Goal: Task Accomplishment & Management: Complete application form

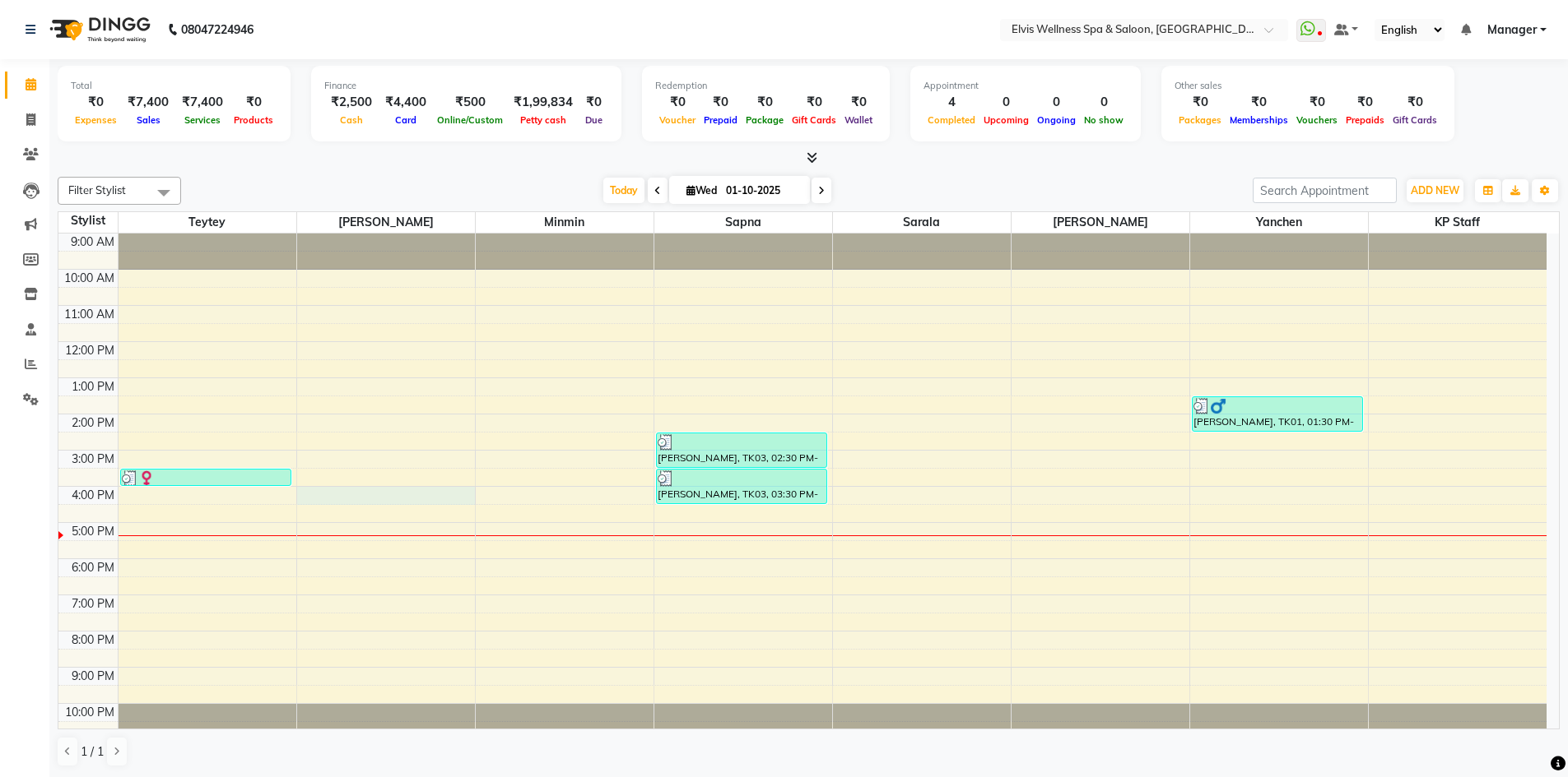
click at [348, 490] on div "9:00 AM 10:00 AM 11:00 AM 12:00 PM 1:00 PM 2:00 PM 3:00 PM 4:00 PM 5:00 PM 6:00…" at bounding box center [802, 487] width 1488 height 506
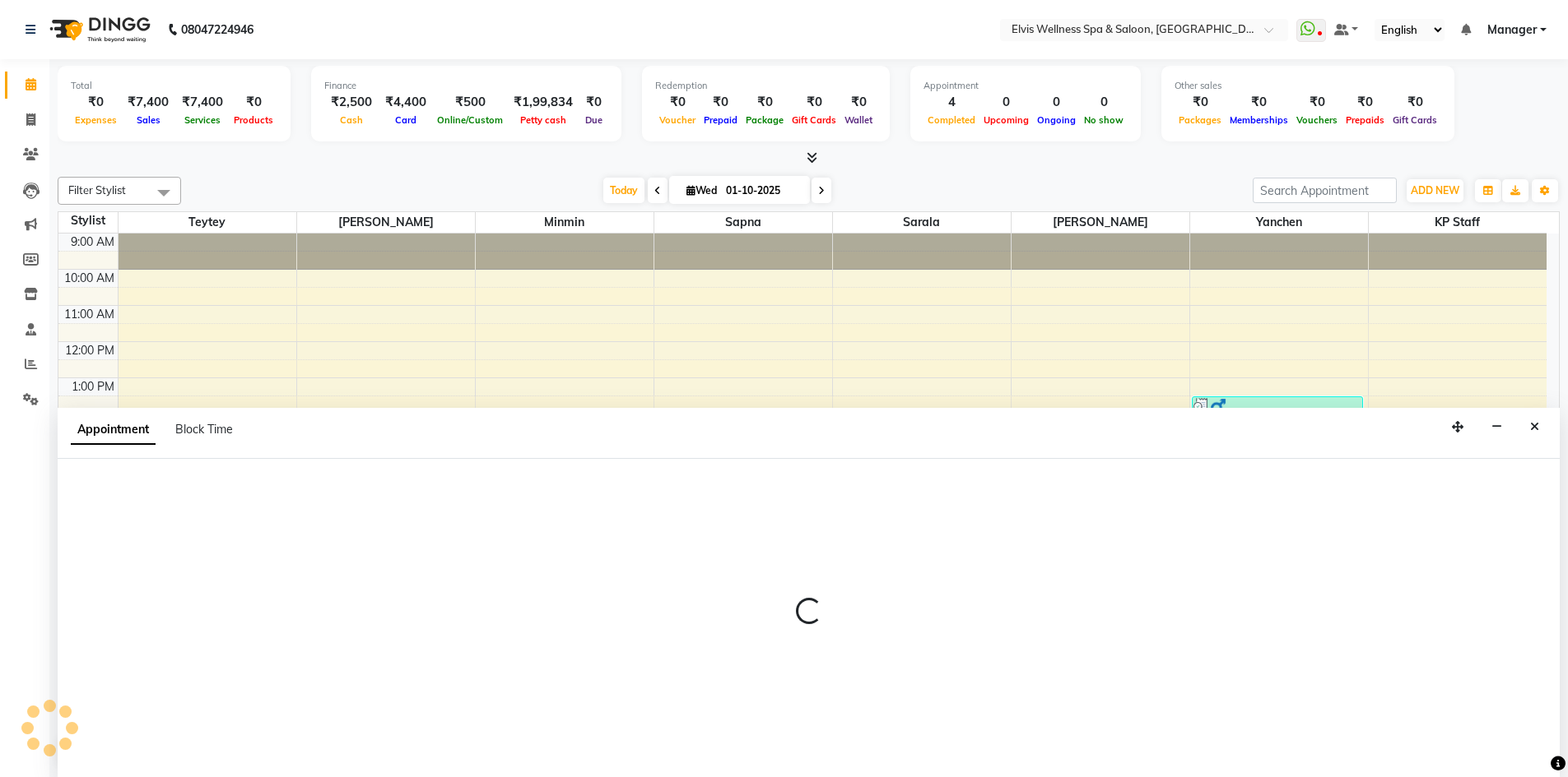
scroll to position [1, 0]
select select "46975"
select select "960"
select select "tentative"
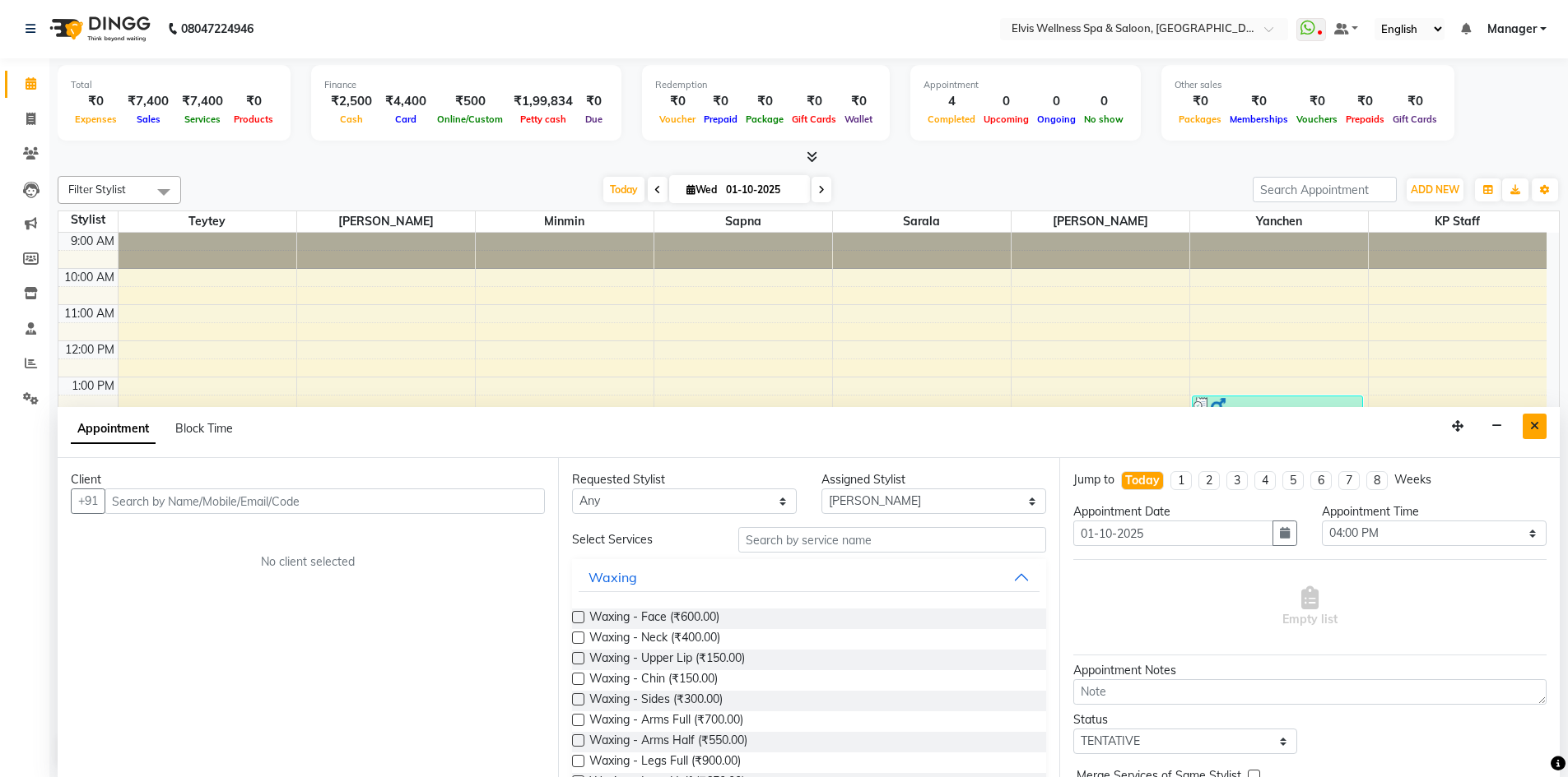
click at [1532, 438] on button "Close" at bounding box center [1534, 426] width 24 height 25
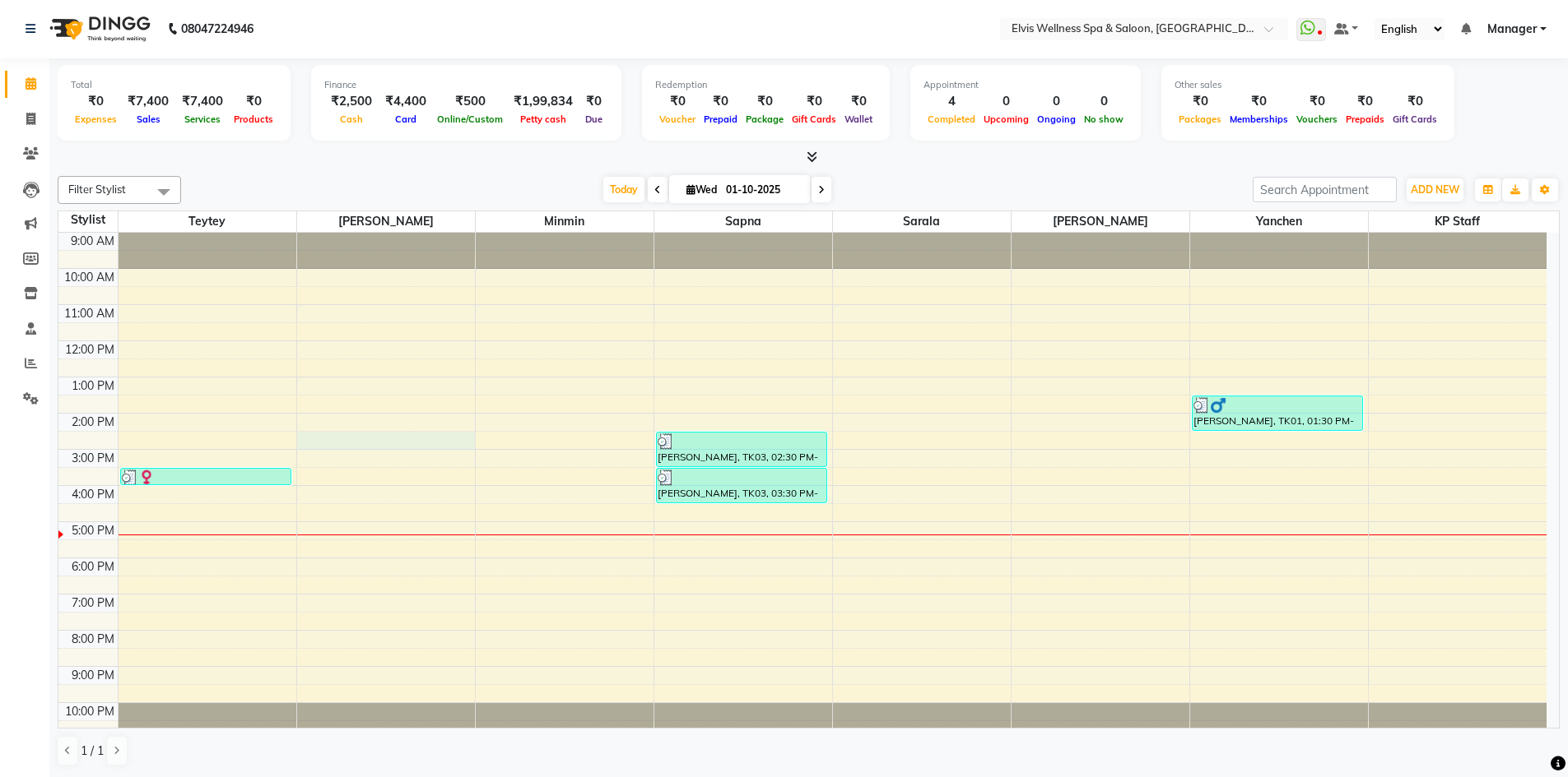
click at [342, 440] on div "9:00 AM 10:00 AM 11:00 AM 12:00 PM 1:00 PM 2:00 PM 3:00 PM 4:00 PM 5:00 PM 6:00…" at bounding box center [802, 486] width 1488 height 506
select select "46975"
select select "870"
select select "tentative"
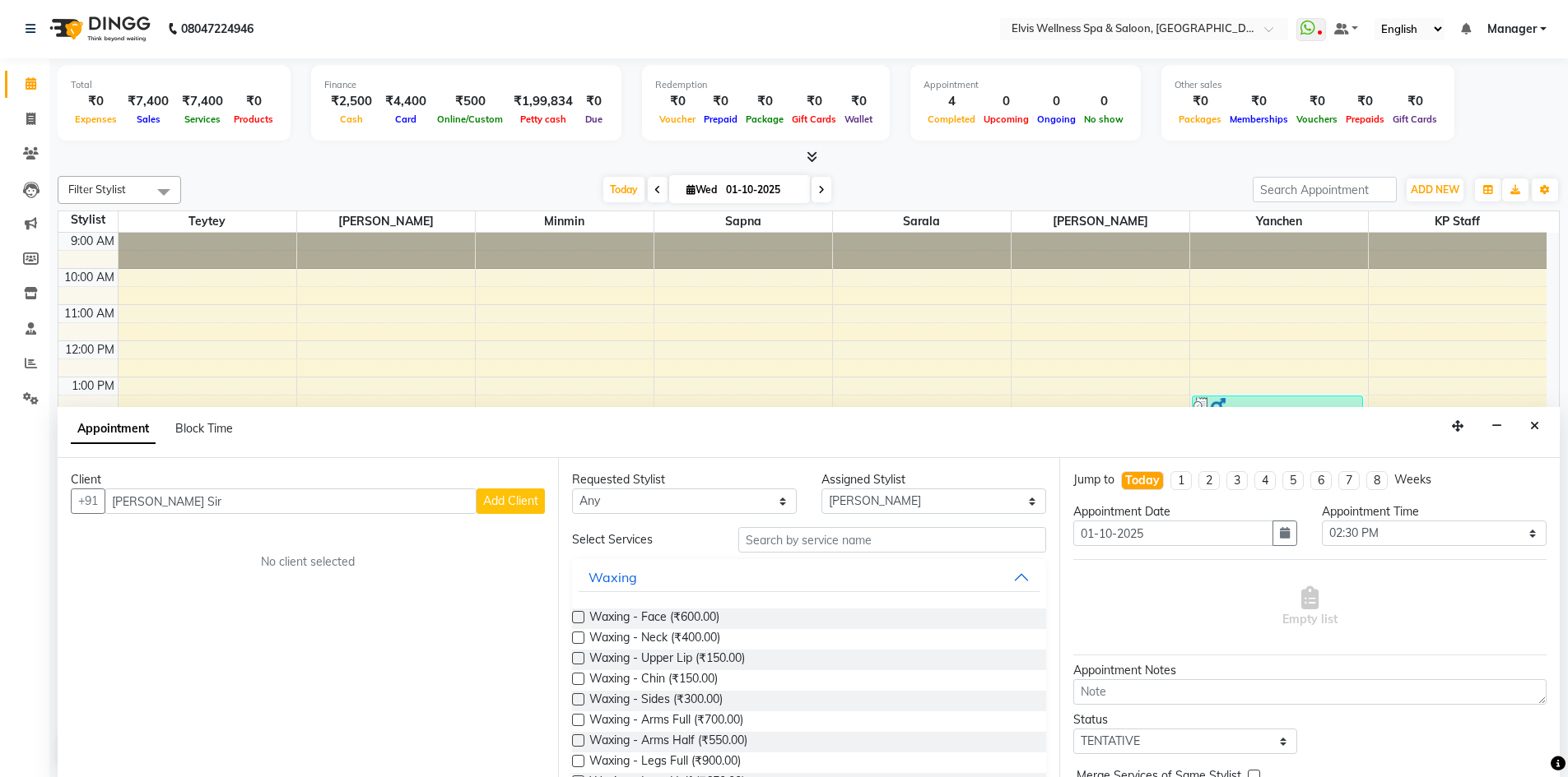
type input "[PERSON_NAME] Sir"
click at [520, 497] on span "Add Client" at bounding box center [510, 501] width 55 height 15
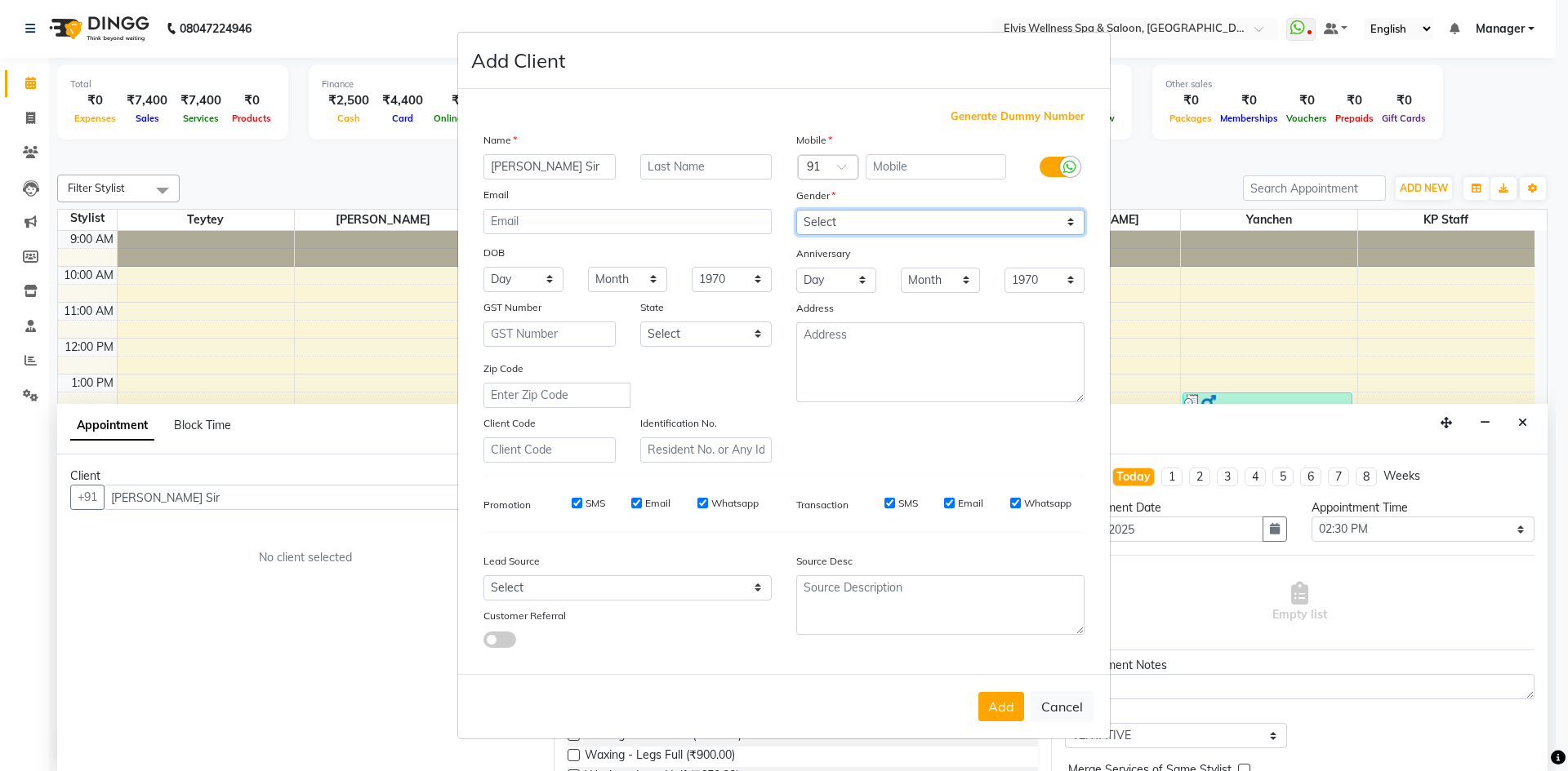
click at [833, 228] on select "Select [DEMOGRAPHIC_DATA] [DEMOGRAPHIC_DATA] Other Prefer Not To Say" at bounding box center [940, 222] width 288 height 25
select select "[DEMOGRAPHIC_DATA]"
click at [797, 209] on select "Select [DEMOGRAPHIC_DATA] [DEMOGRAPHIC_DATA] Other Prefer Not To Say" at bounding box center [940, 222] width 288 height 25
click at [908, 173] on input "text" at bounding box center [936, 166] width 141 height 25
click at [889, 504] on input "SMS" at bounding box center [890, 503] width 10 height 10
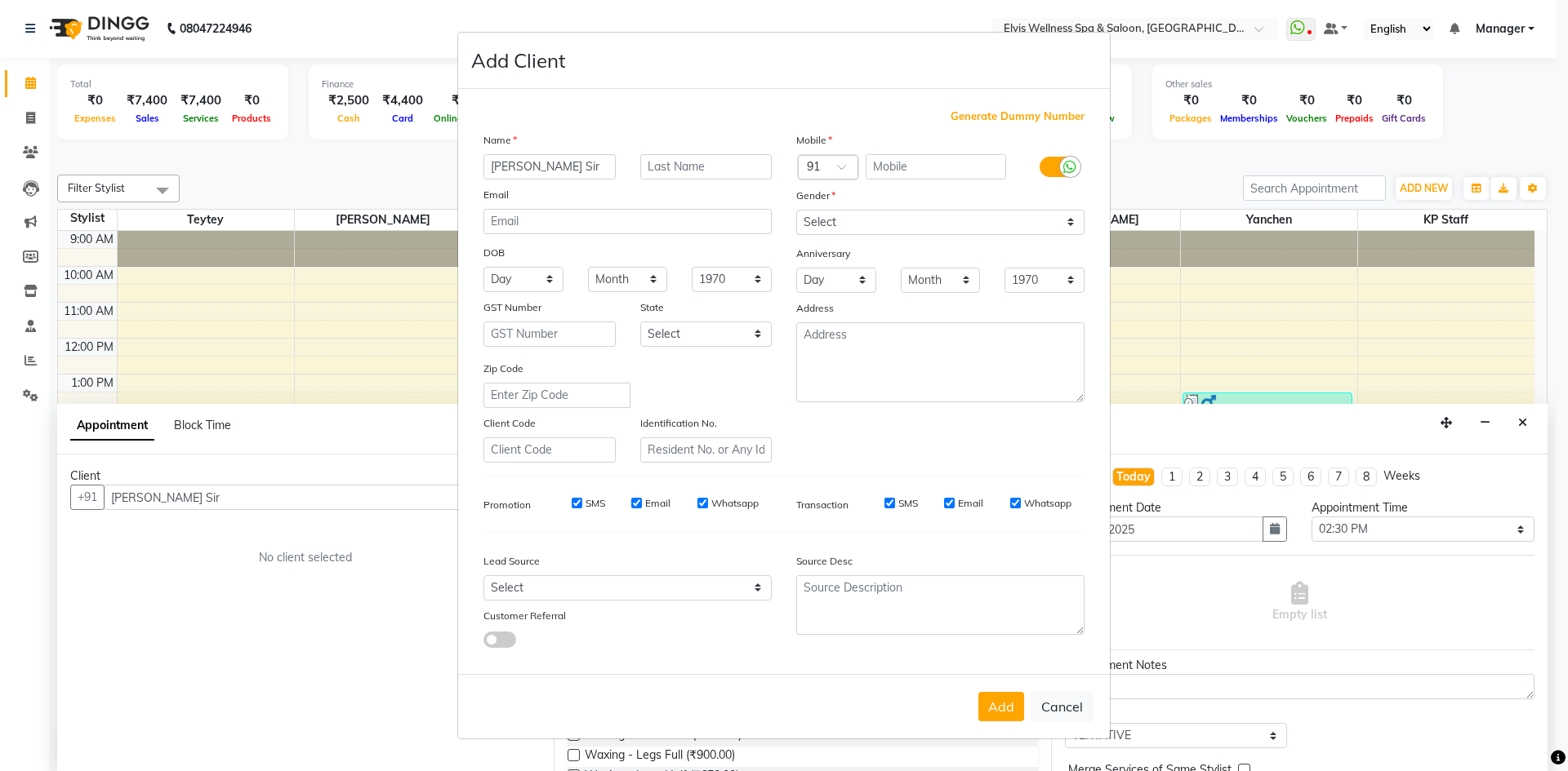
checkbox input "false"
click at [712, 504] on label "Whatsapp" at bounding box center [735, 504] width 48 height 15
click at [708, 504] on input "Whatsapp" at bounding box center [703, 503] width 10 height 10
checkbox input "false"
click at [576, 499] on input "SMS" at bounding box center [577, 503] width 10 height 10
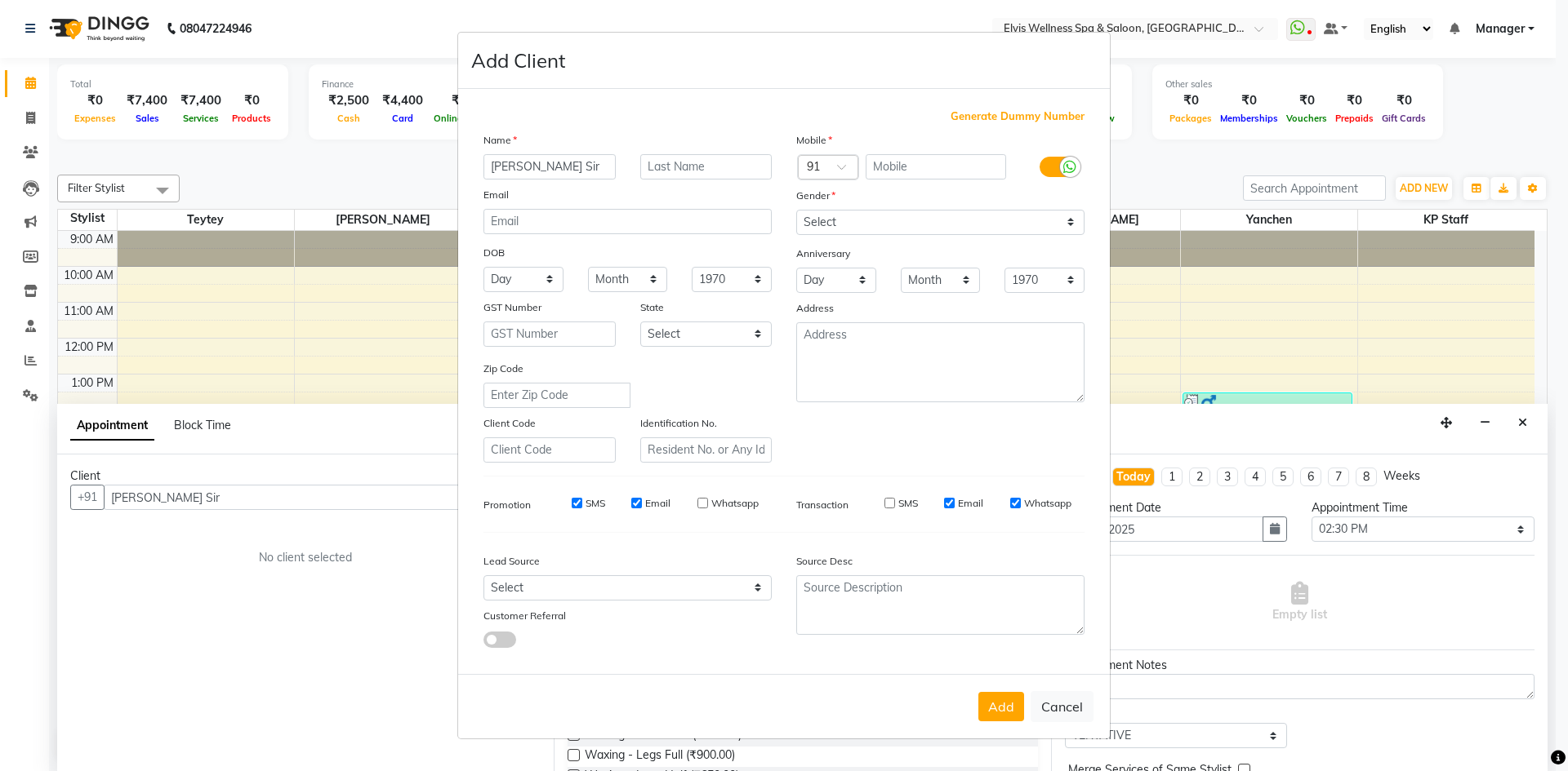
checkbox input "false"
click at [1016, 501] on input "Whatsapp" at bounding box center [1016, 503] width 10 height 10
checkbox input "false"
click at [882, 165] on input "text" at bounding box center [936, 166] width 141 height 25
type input "9049350123"
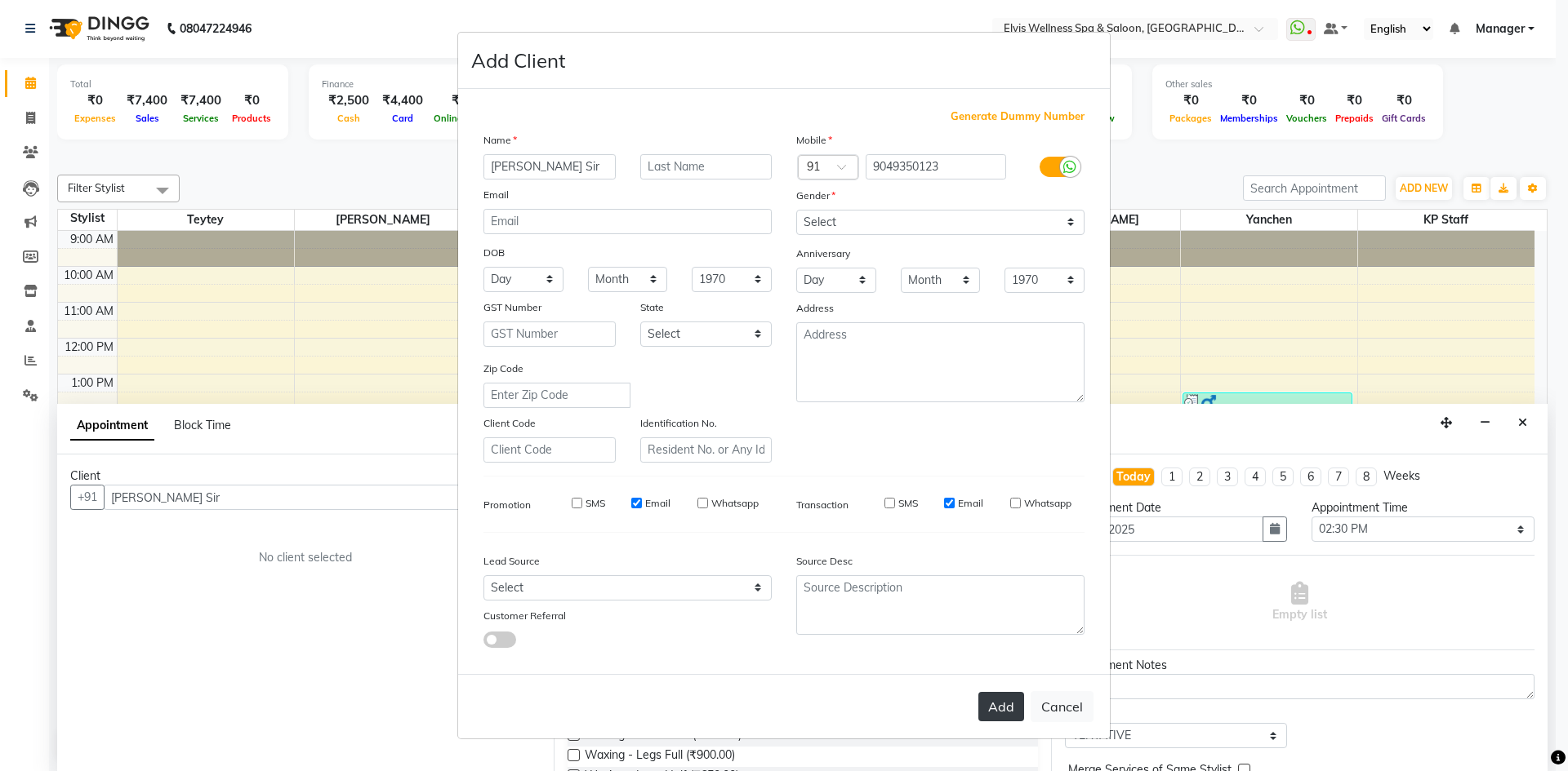
click at [995, 710] on button "Add" at bounding box center [1001, 707] width 46 height 29
type input "9049350123"
select select
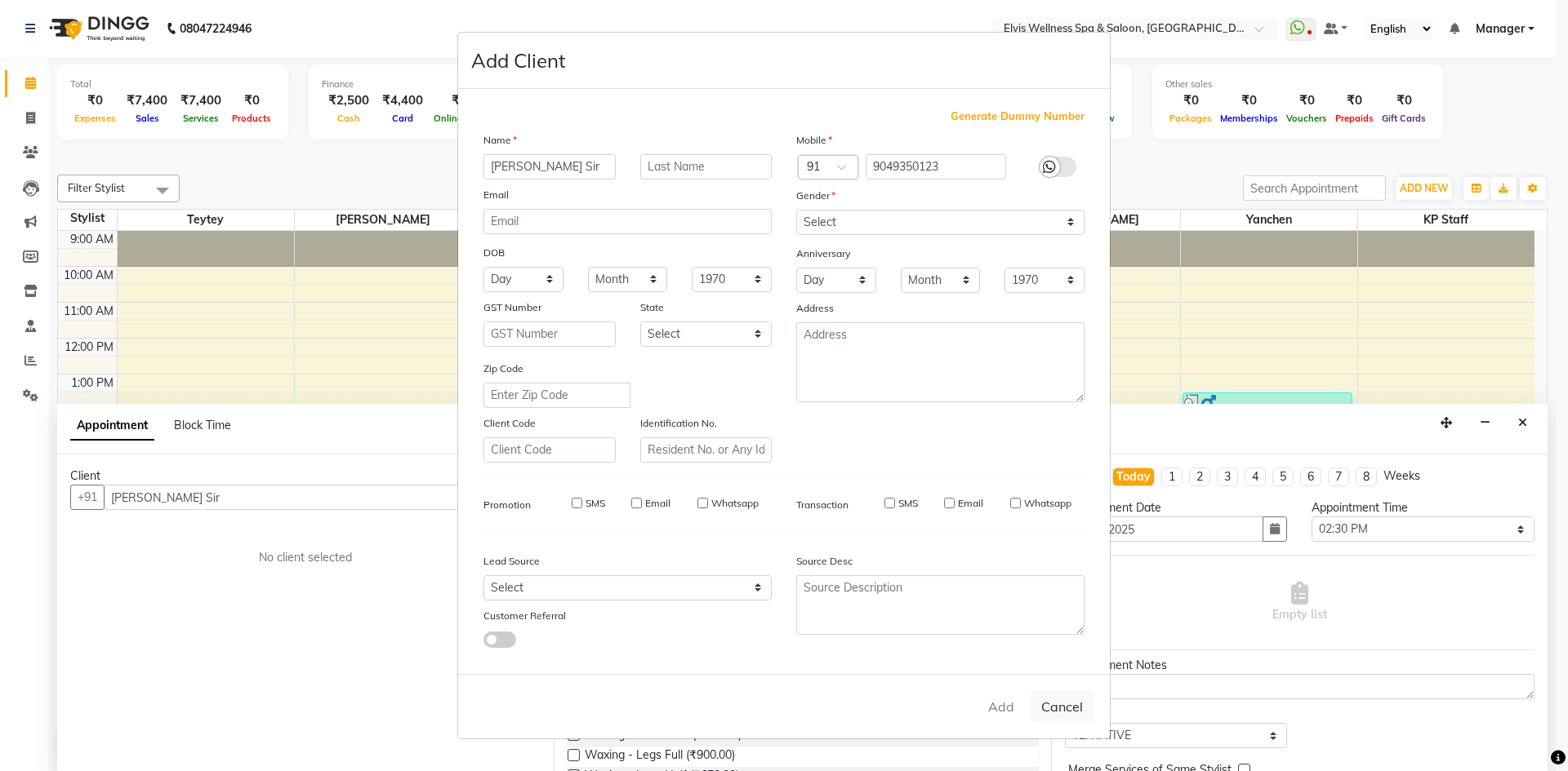
select select
checkbox input "false"
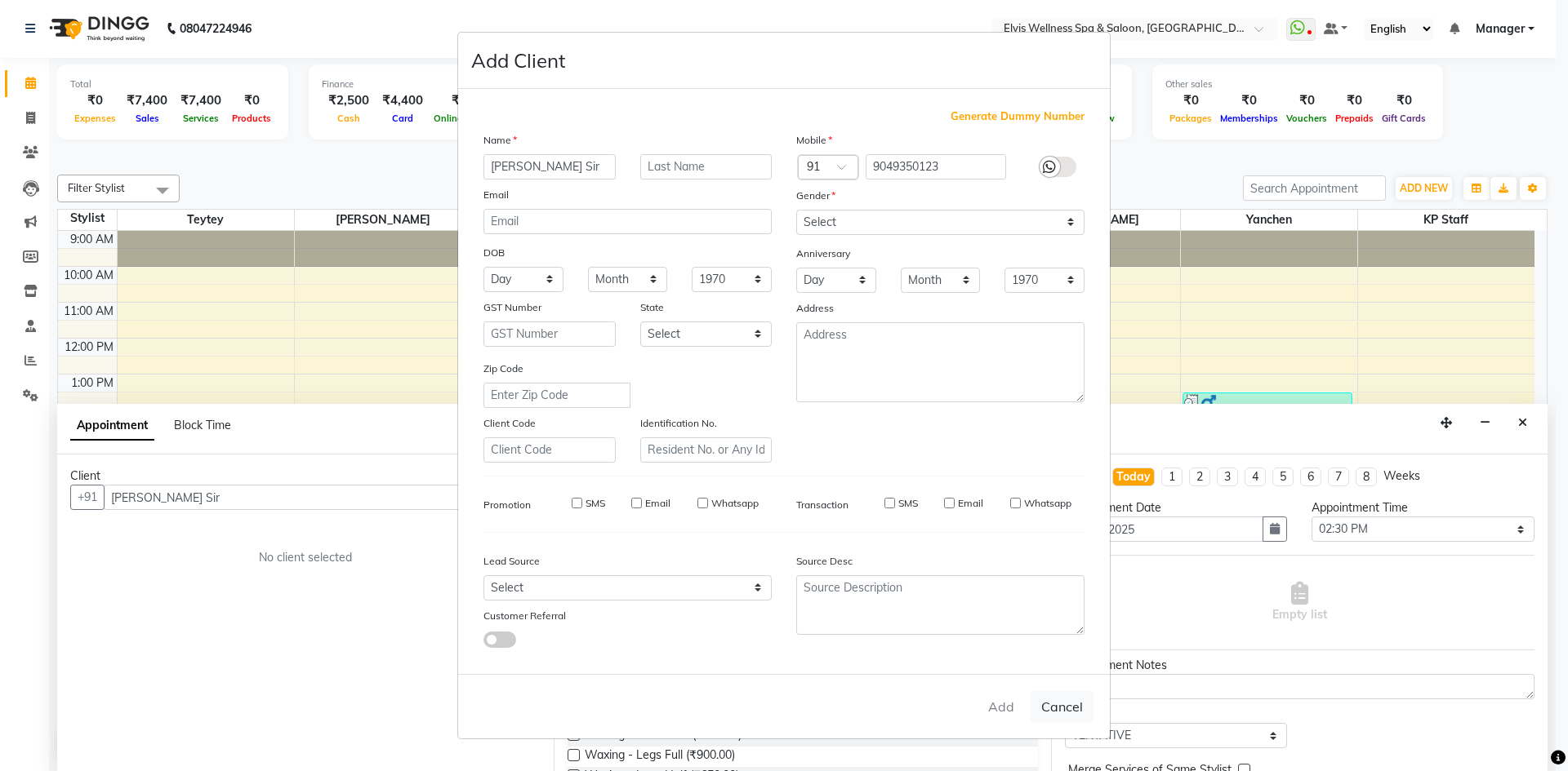
checkbox input "false"
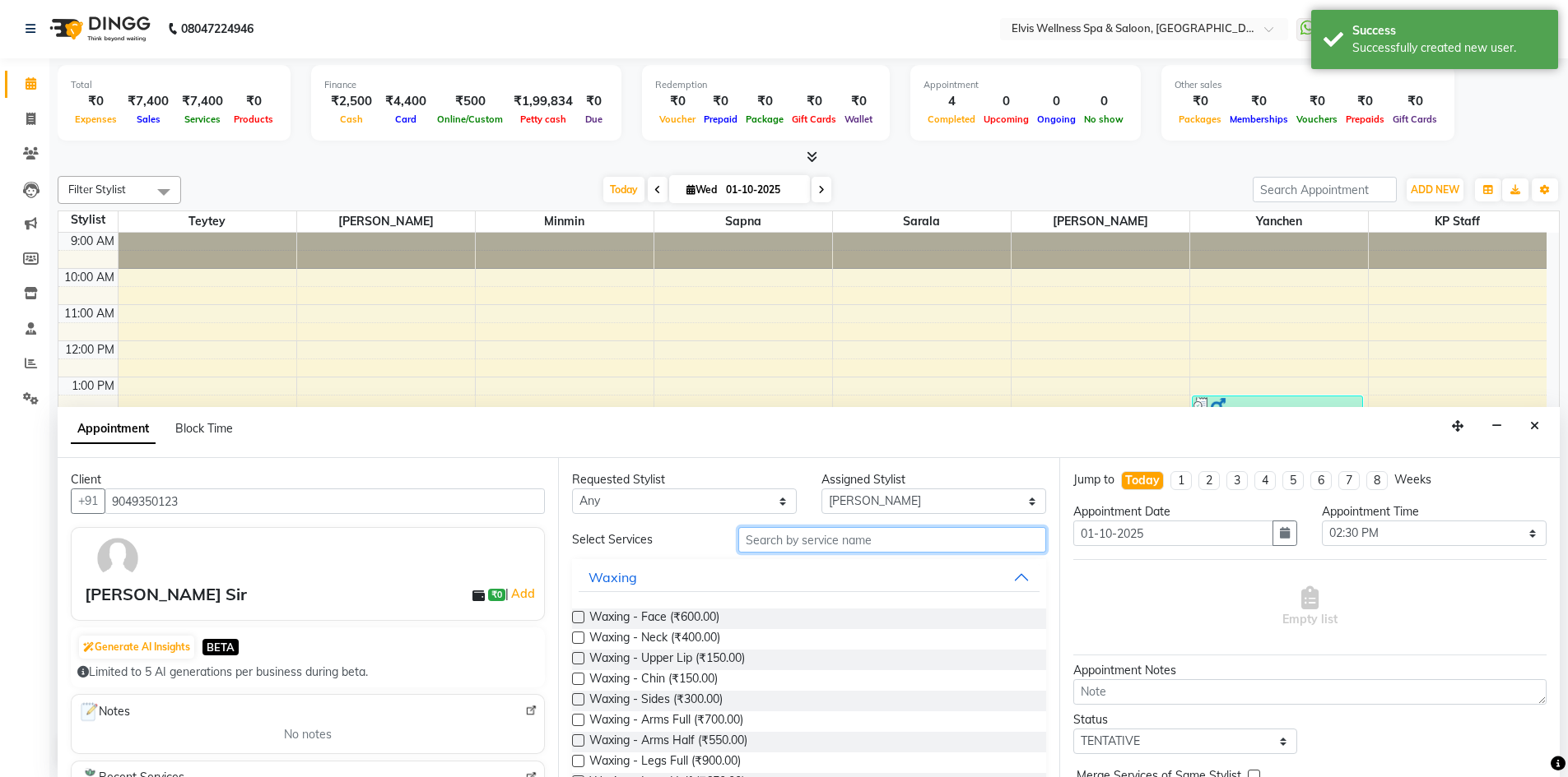
click at [786, 534] on input "text" at bounding box center [892, 540] width 308 height 25
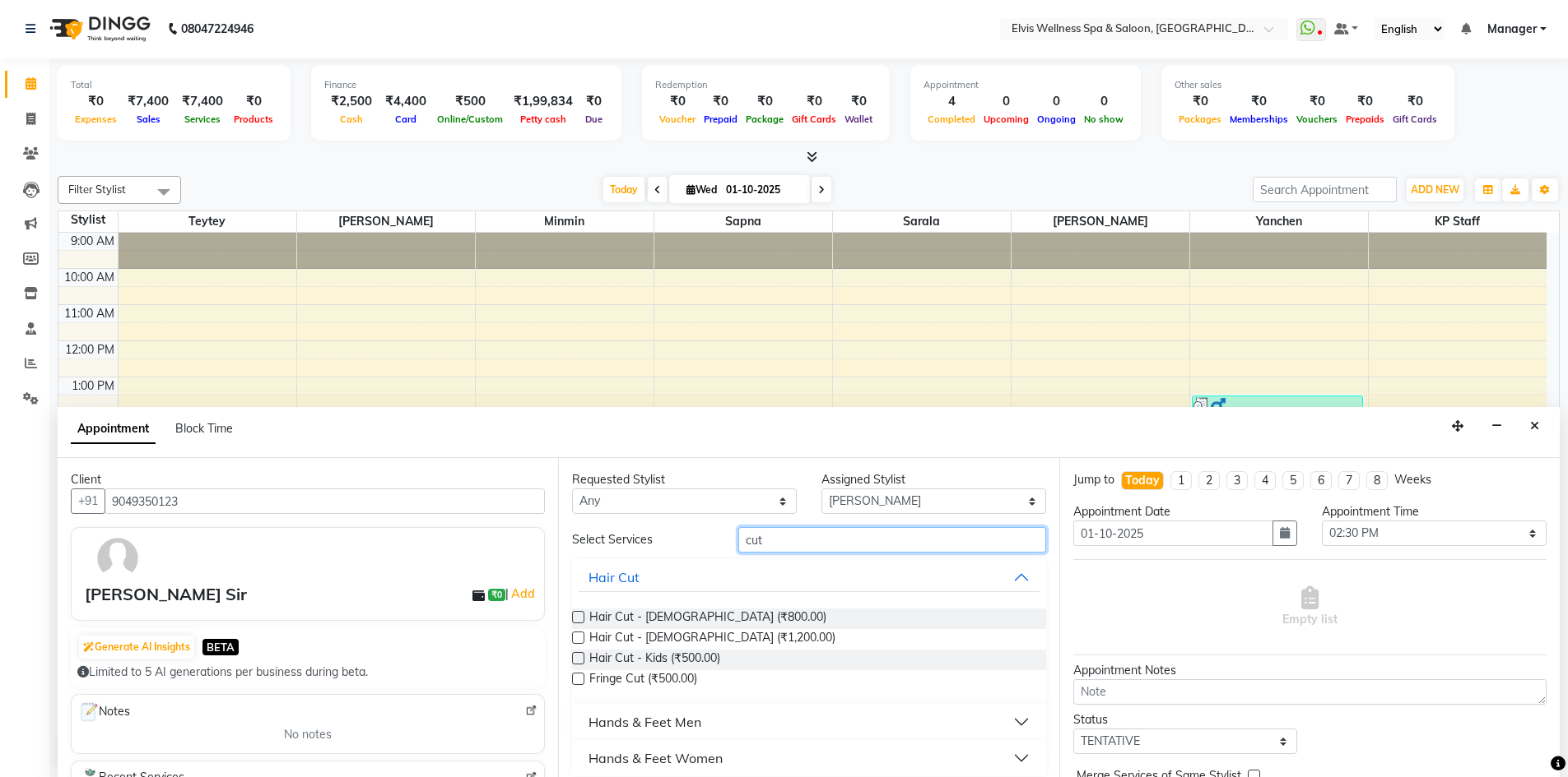
type input "cut"
click at [576, 617] on label at bounding box center [579, 617] width 12 height 12
click at [576, 617] on input "checkbox" at bounding box center [578, 619] width 10 height 10
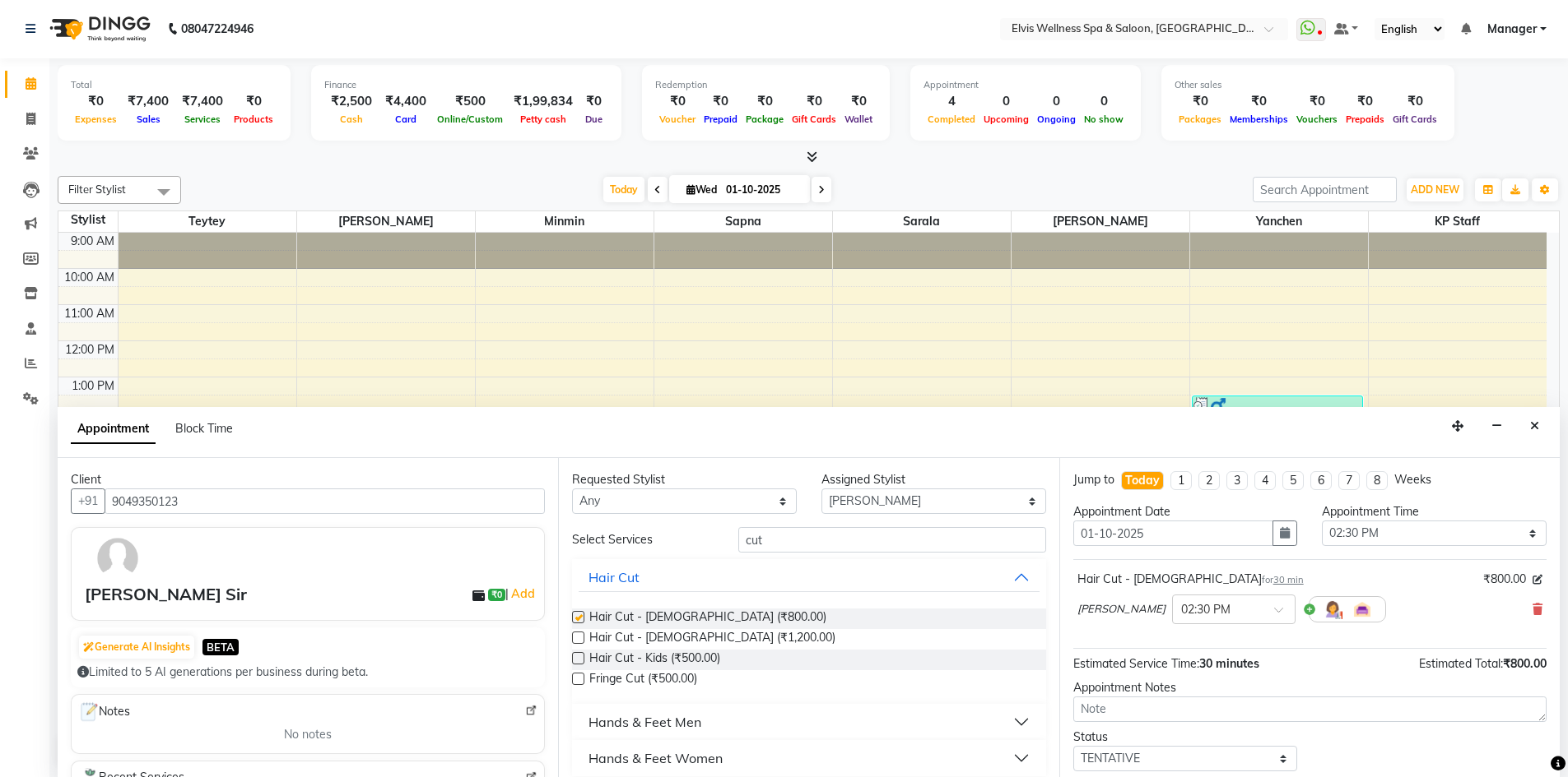
checkbox input "false"
click at [774, 536] on input "cut" at bounding box center [892, 540] width 308 height 25
type input "c"
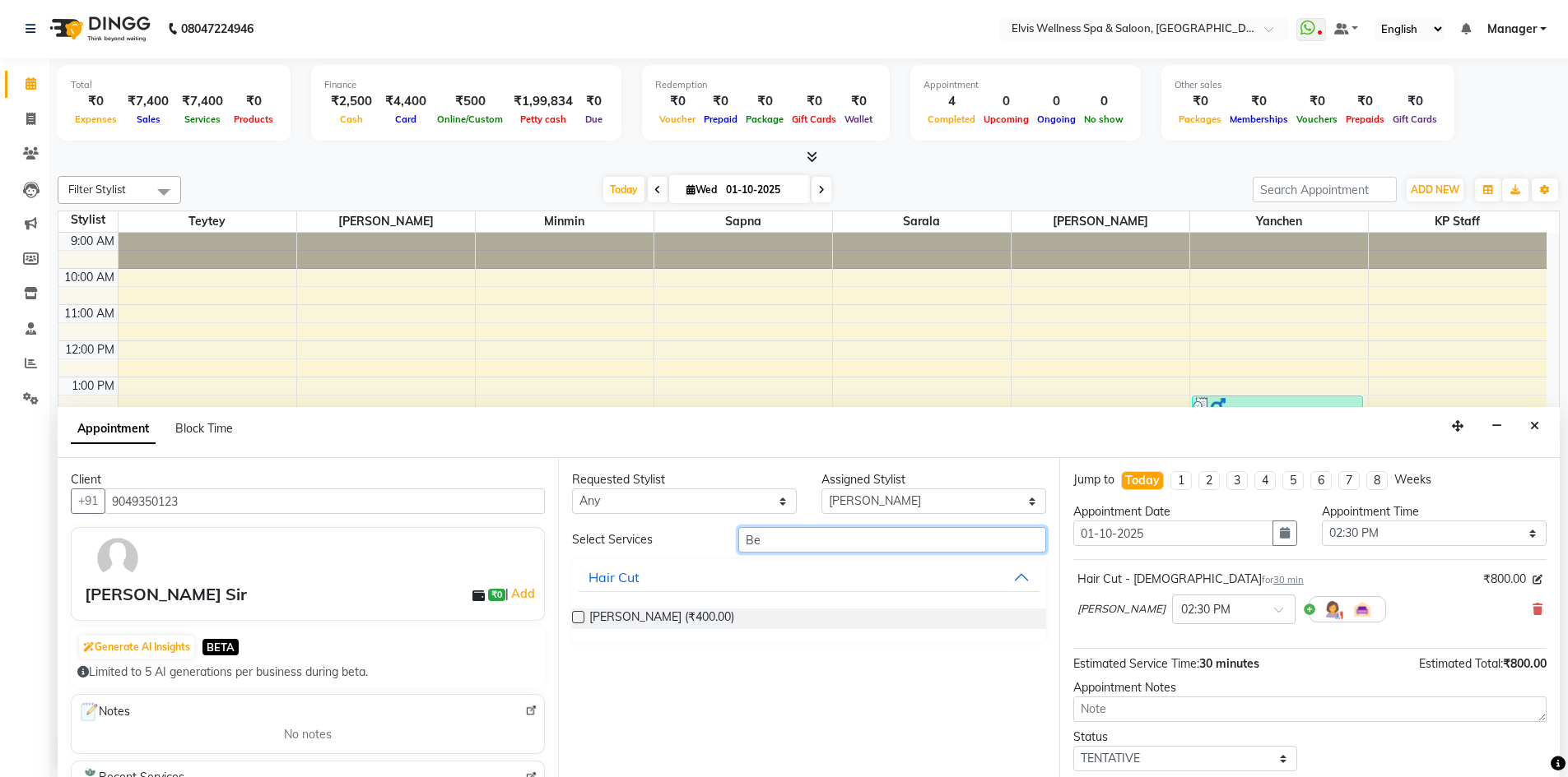
type input "Be"
click at [576, 622] on label at bounding box center [579, 617] width 12 height 12
click at [576, 622] on input "checkbox" at bounding box center [578, 619] width 10 height 10
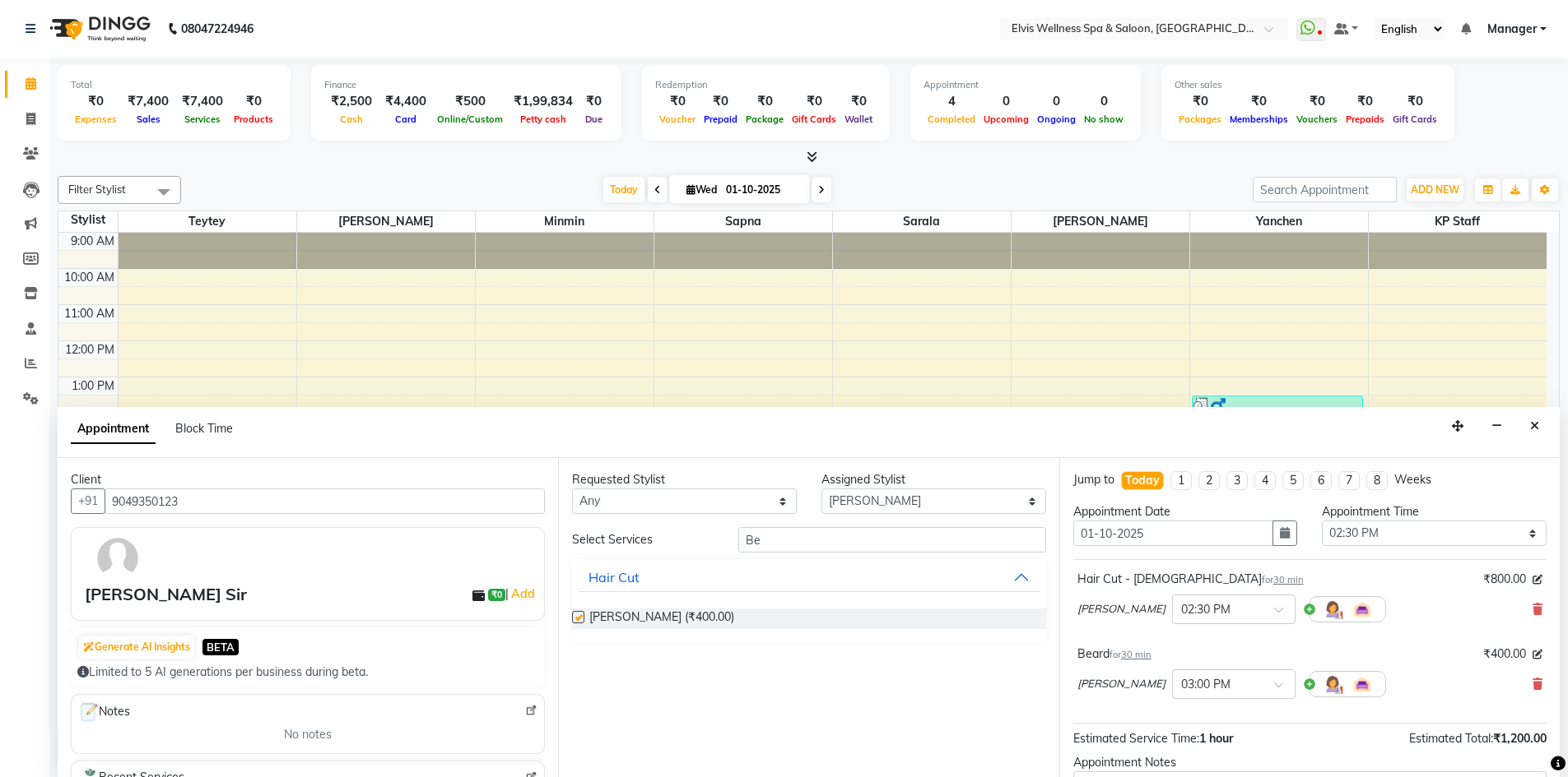
checkbox input "false"
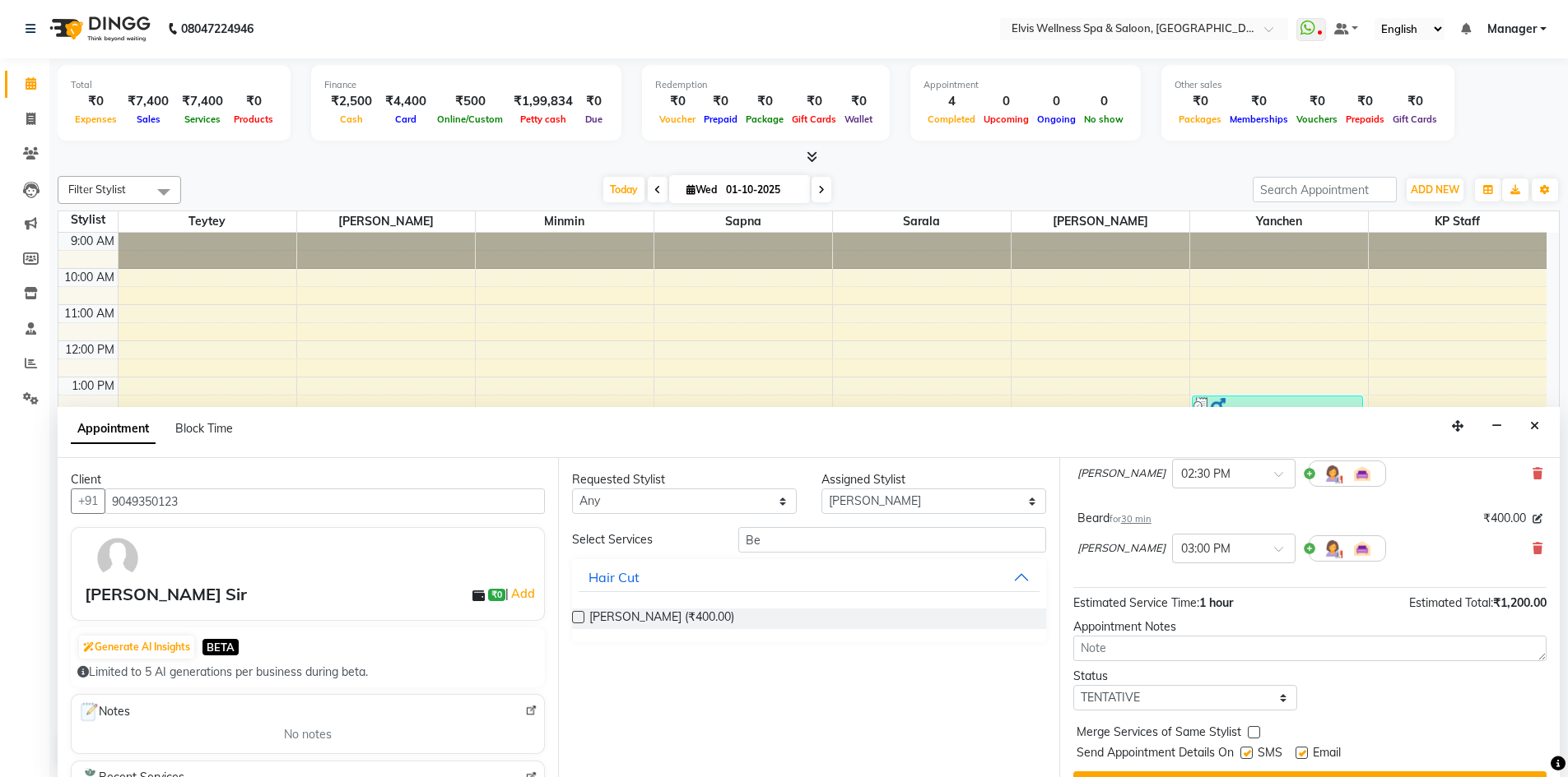
scroll to position [165, 0]
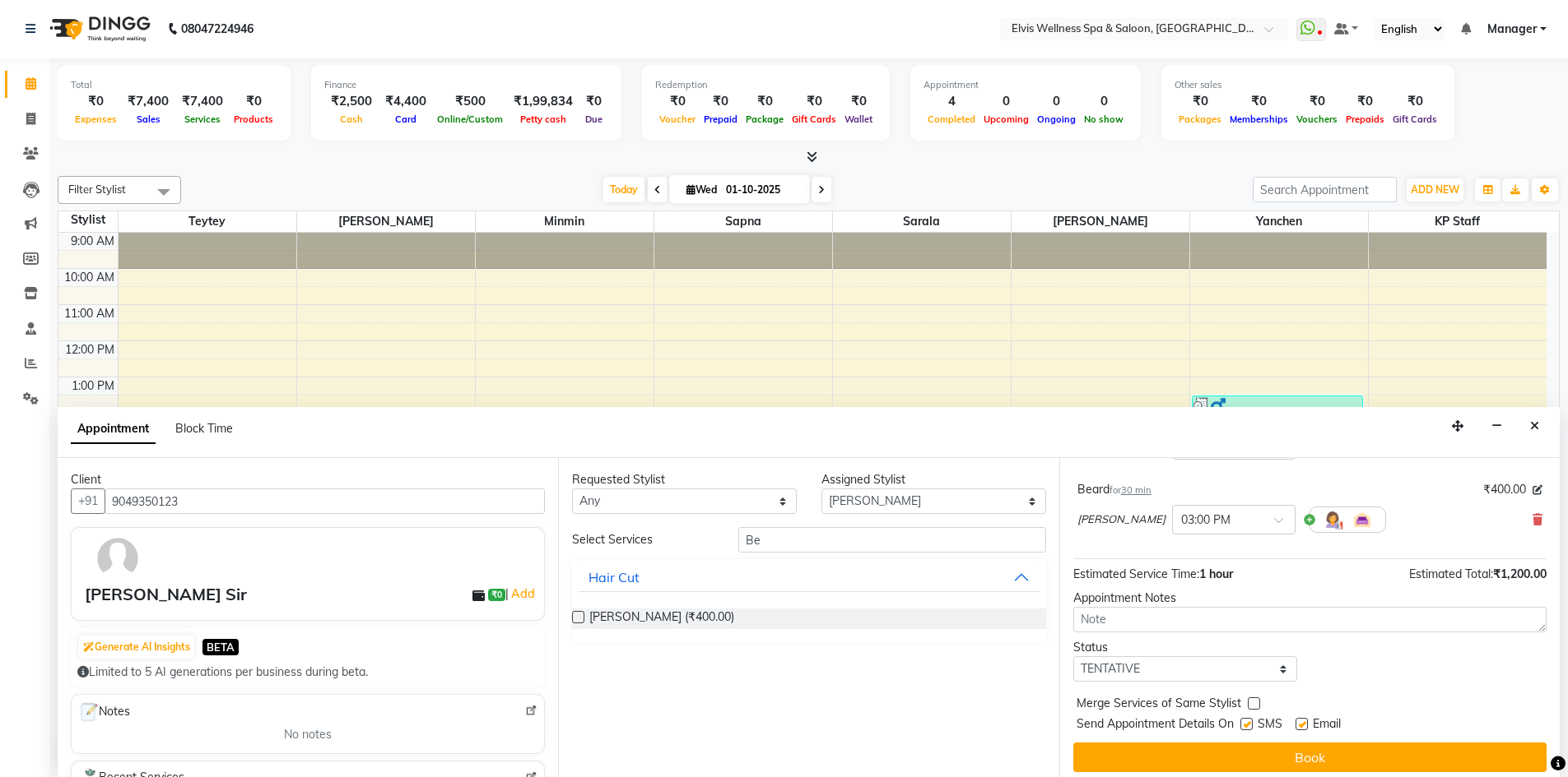
click at [1243, 726] on label at bounding box center [1246, 724] width 12 height 12
click at [1243, 726] on input "checkbox" at bounding box center [1245, 726] width 10 height 10
checkbox input "false"
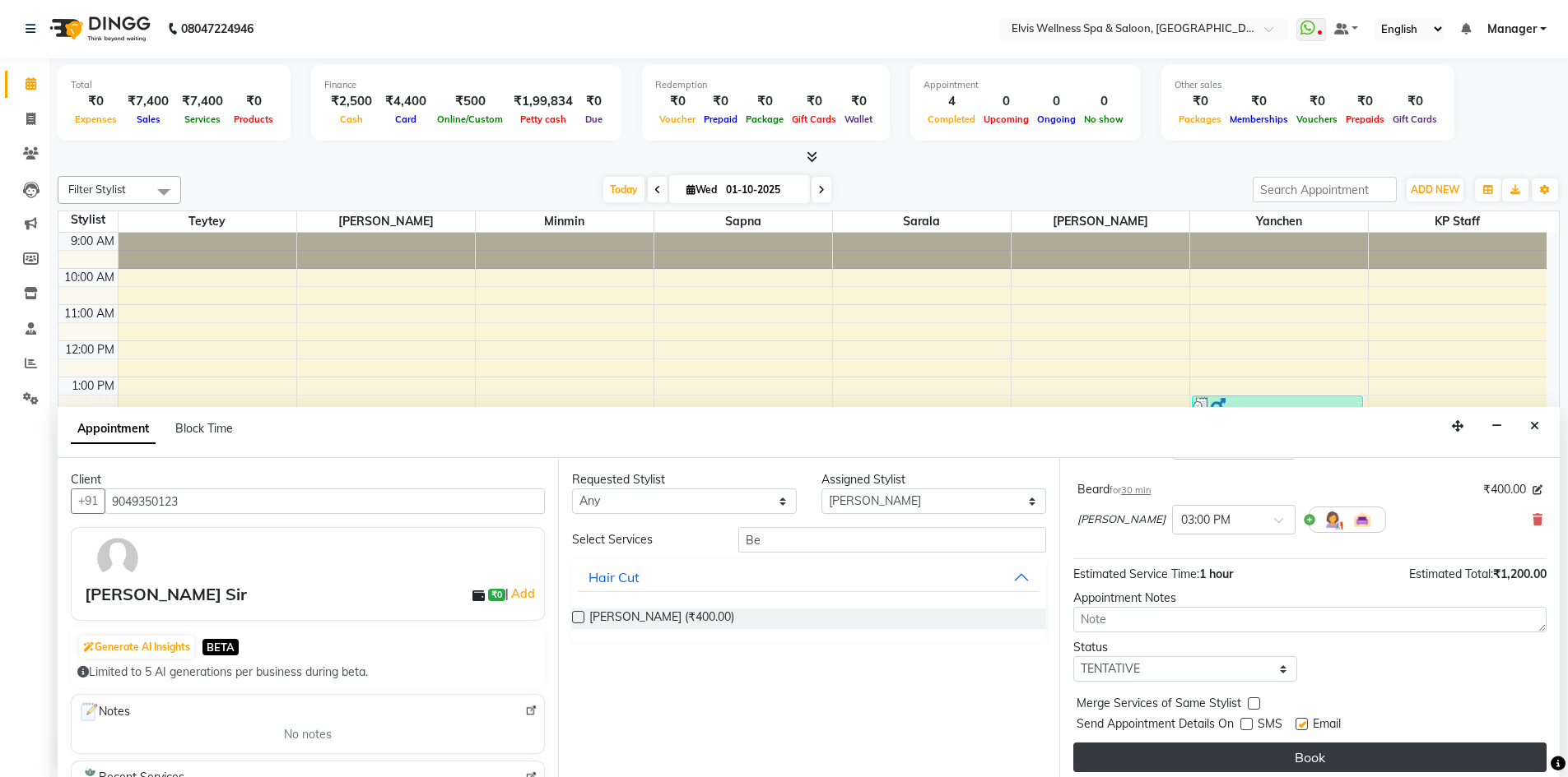
click at [1258, 760] on button "Book" at bounding box center [1310, 758] width 473 height 30
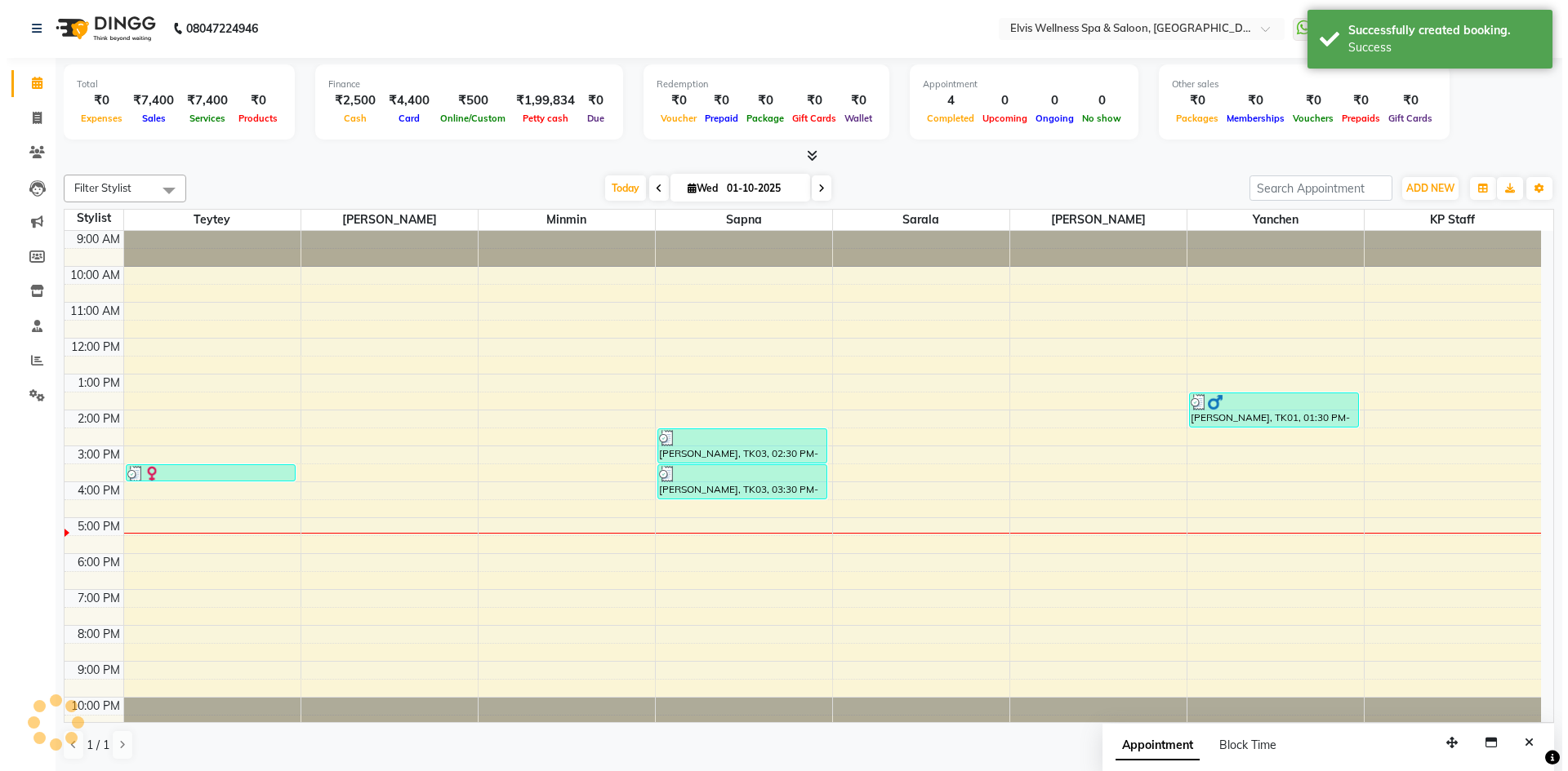
scroll to position [0, 0]
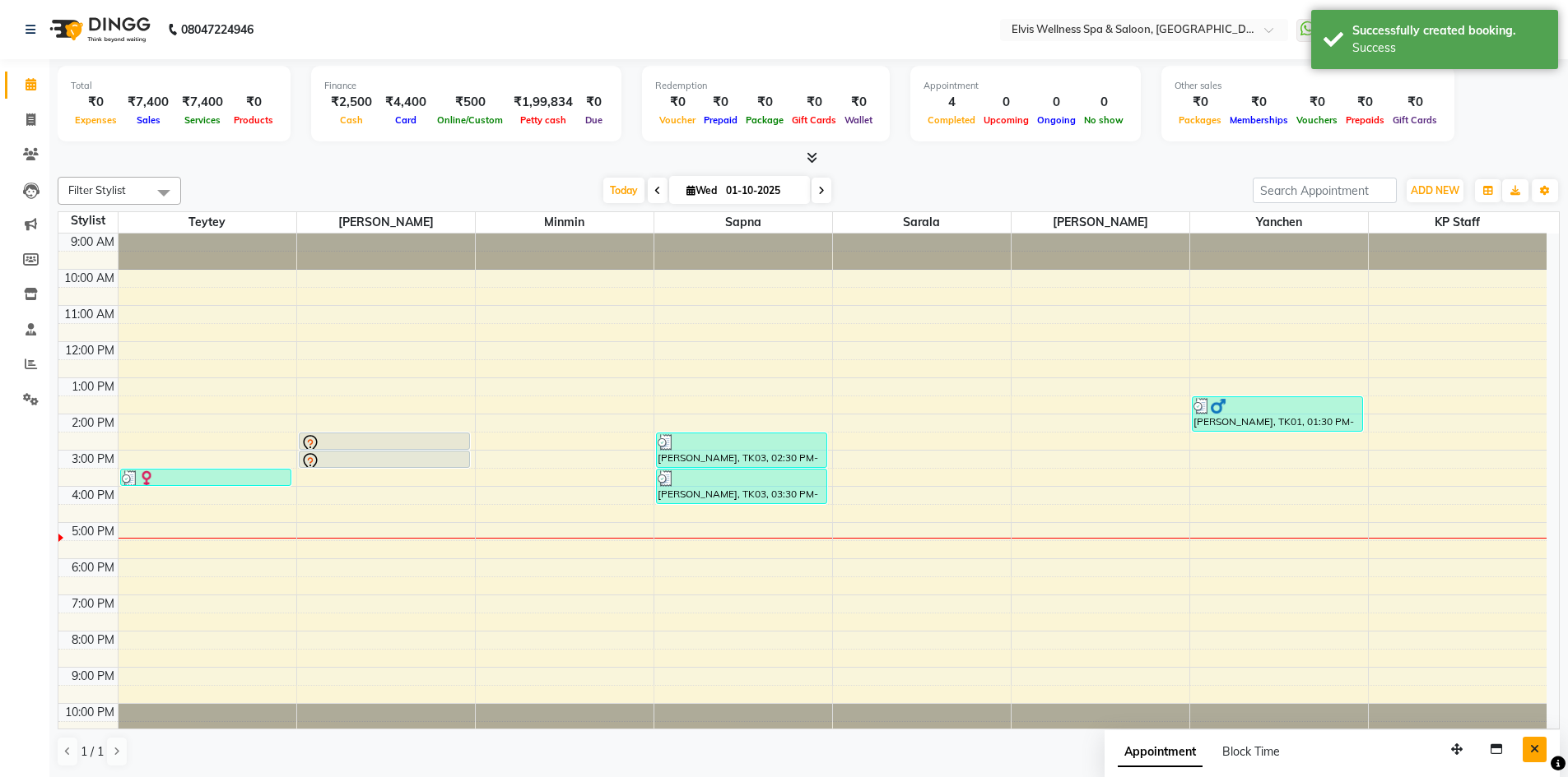
click at [1532, 754] on icon "Close" at bounding box center [1535, 749] width 9 height 11
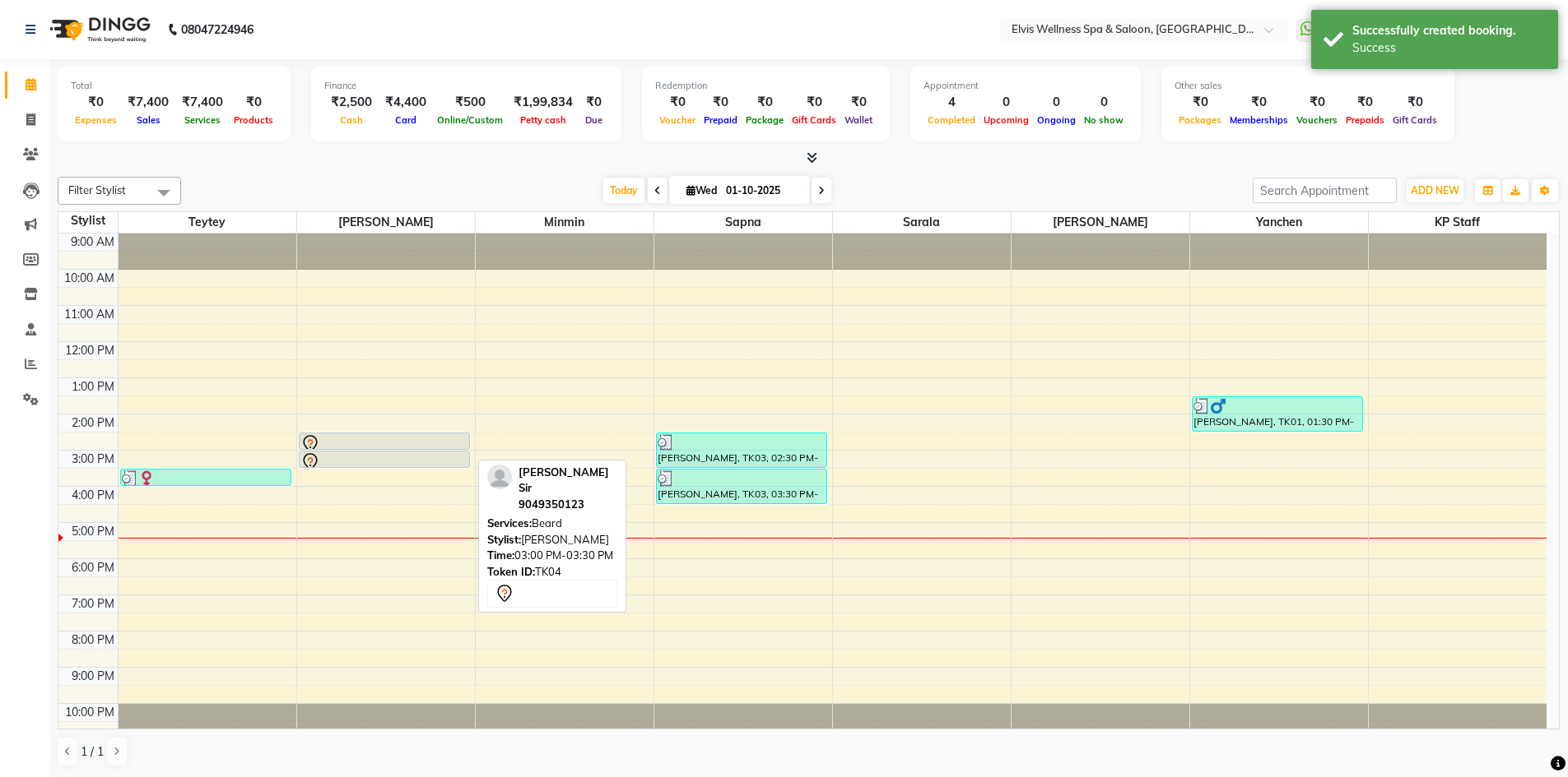
click at [354, 459] on div at bounding box center [384, 462] width 168 height 20
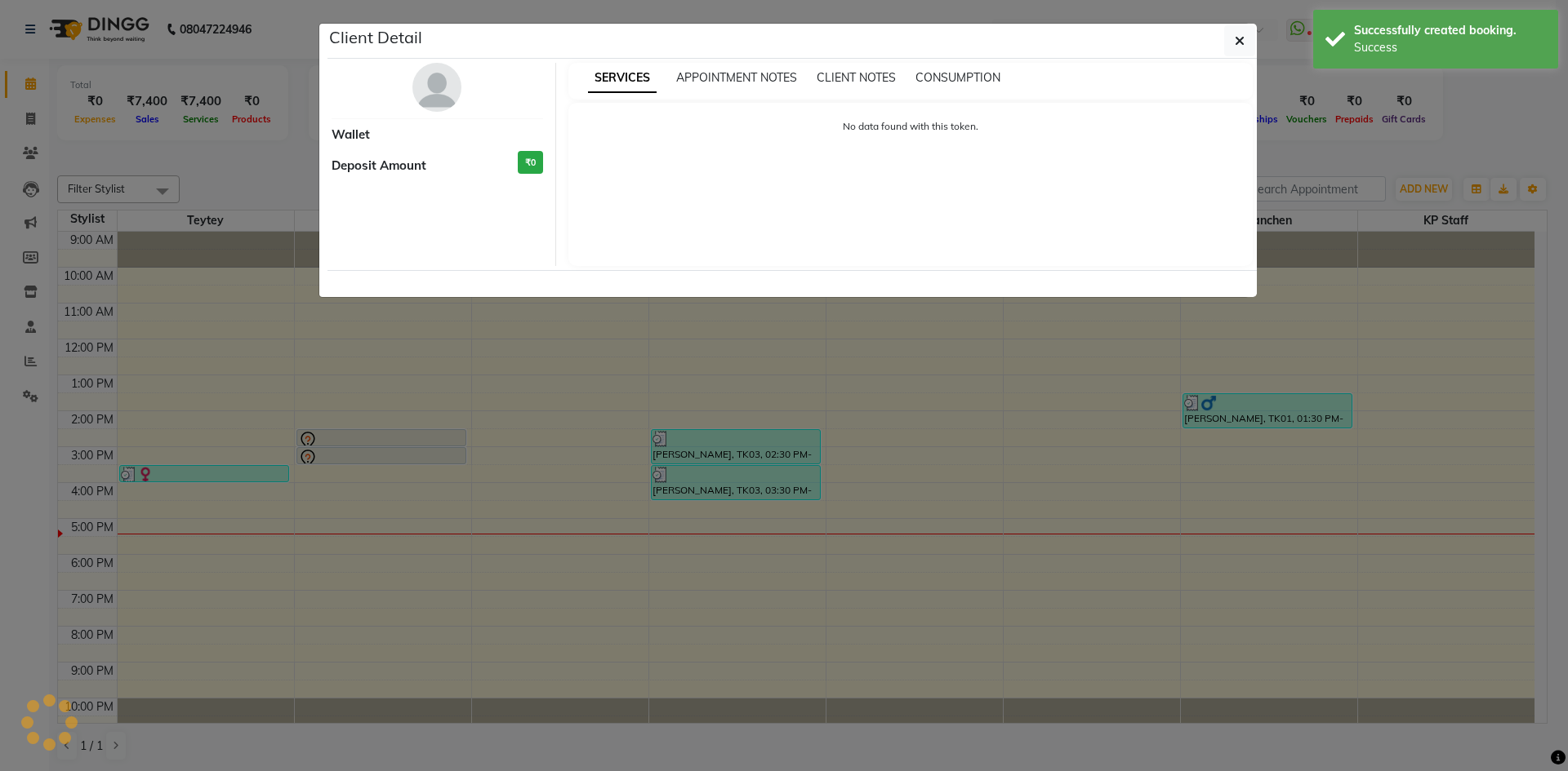
select select "7"
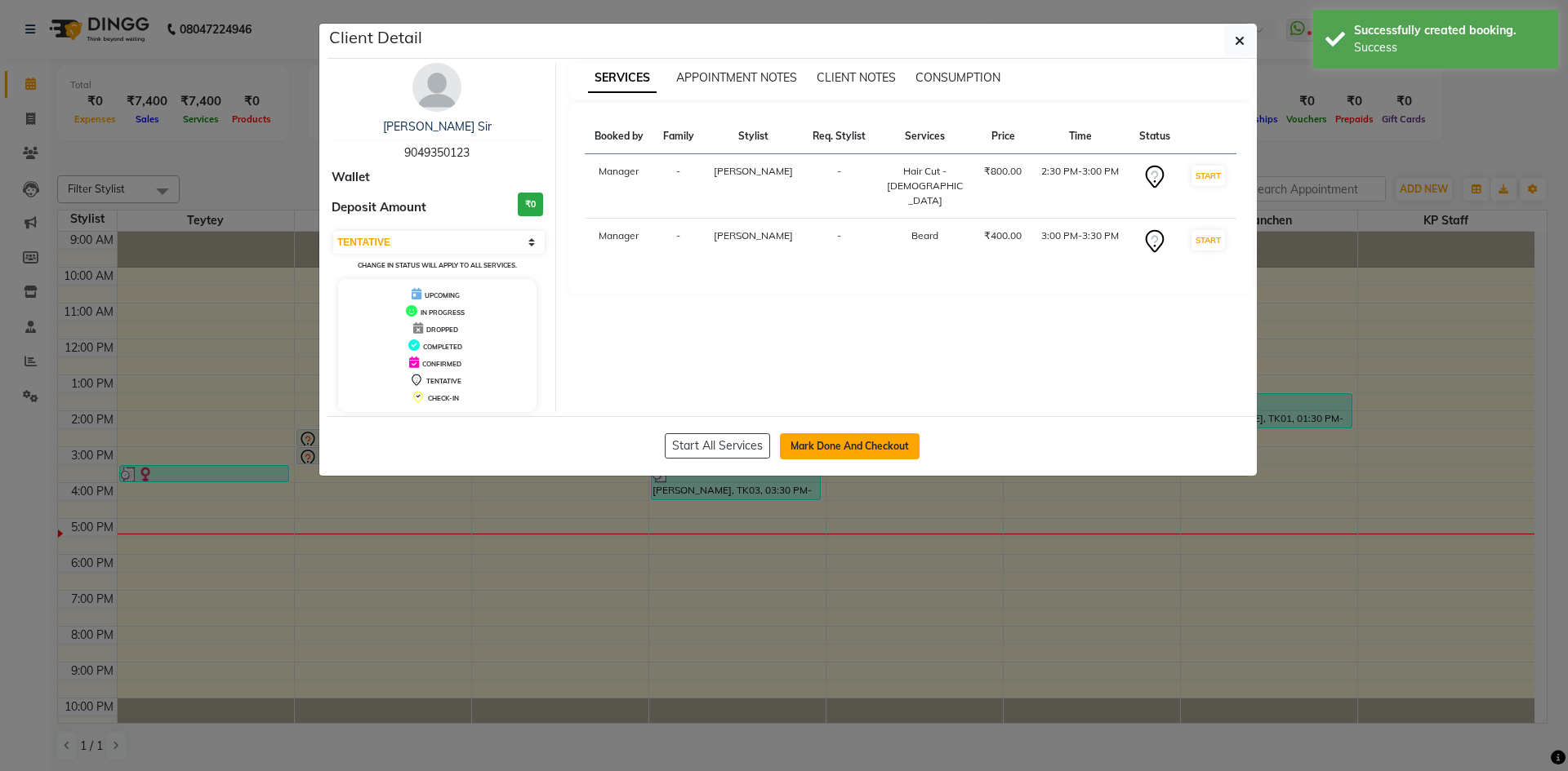
click at [855, 448] on button "Mark Done And Checkout" at bounding box center [849, 447] width 139 height 26
select select "service"
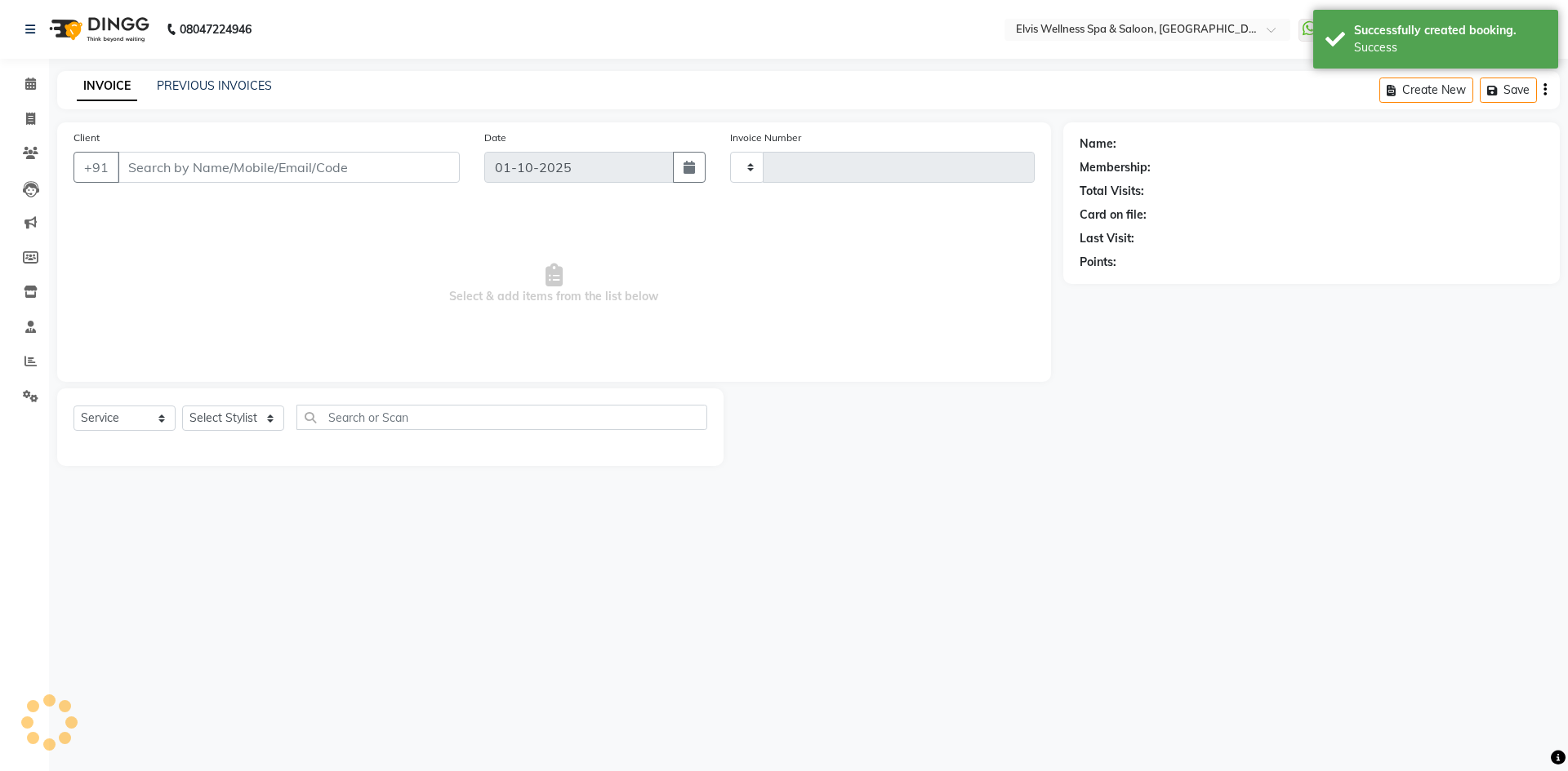
type input "1881"
select select "6269"
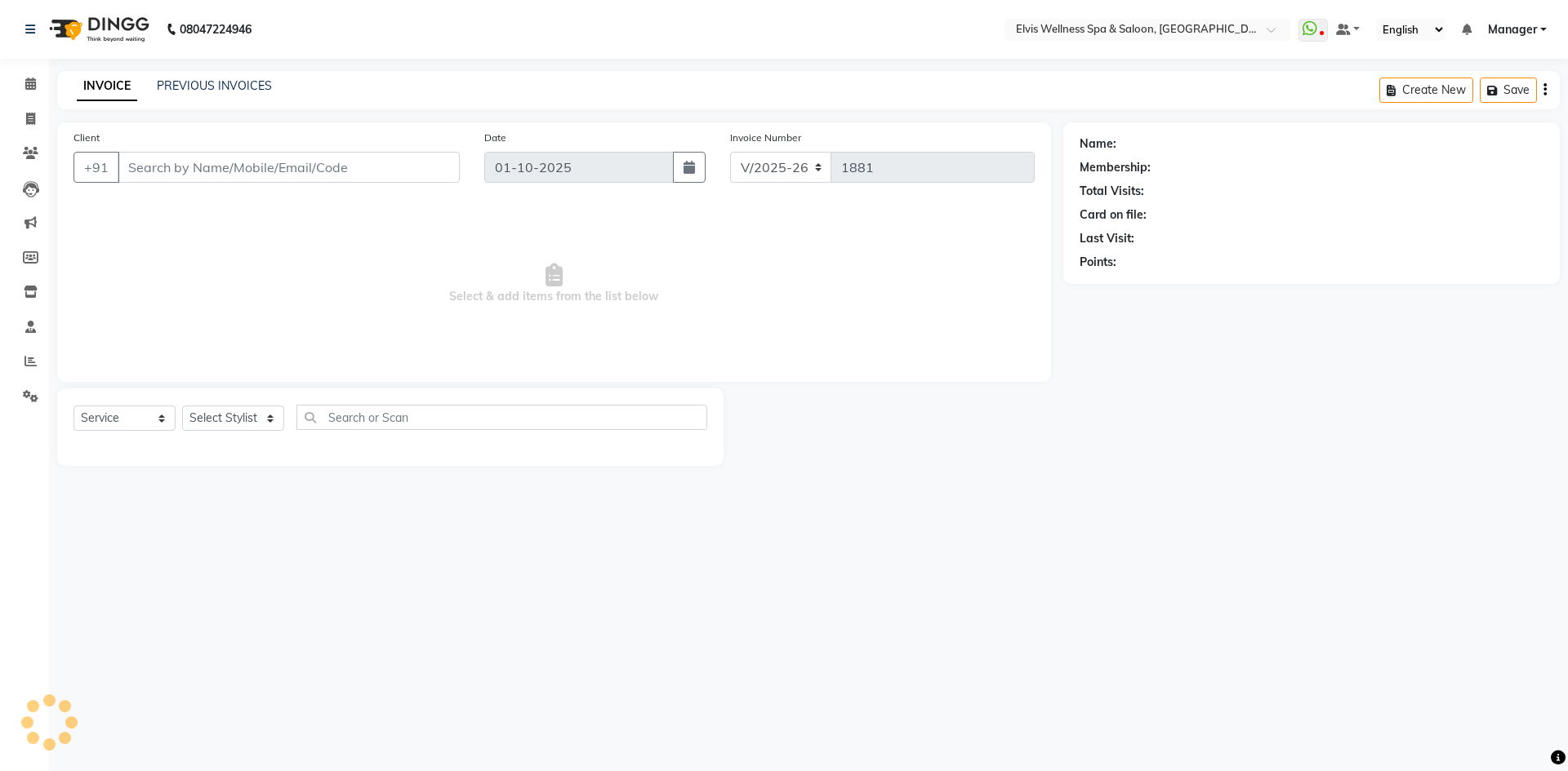
type input "9049350123"
select select "46975"
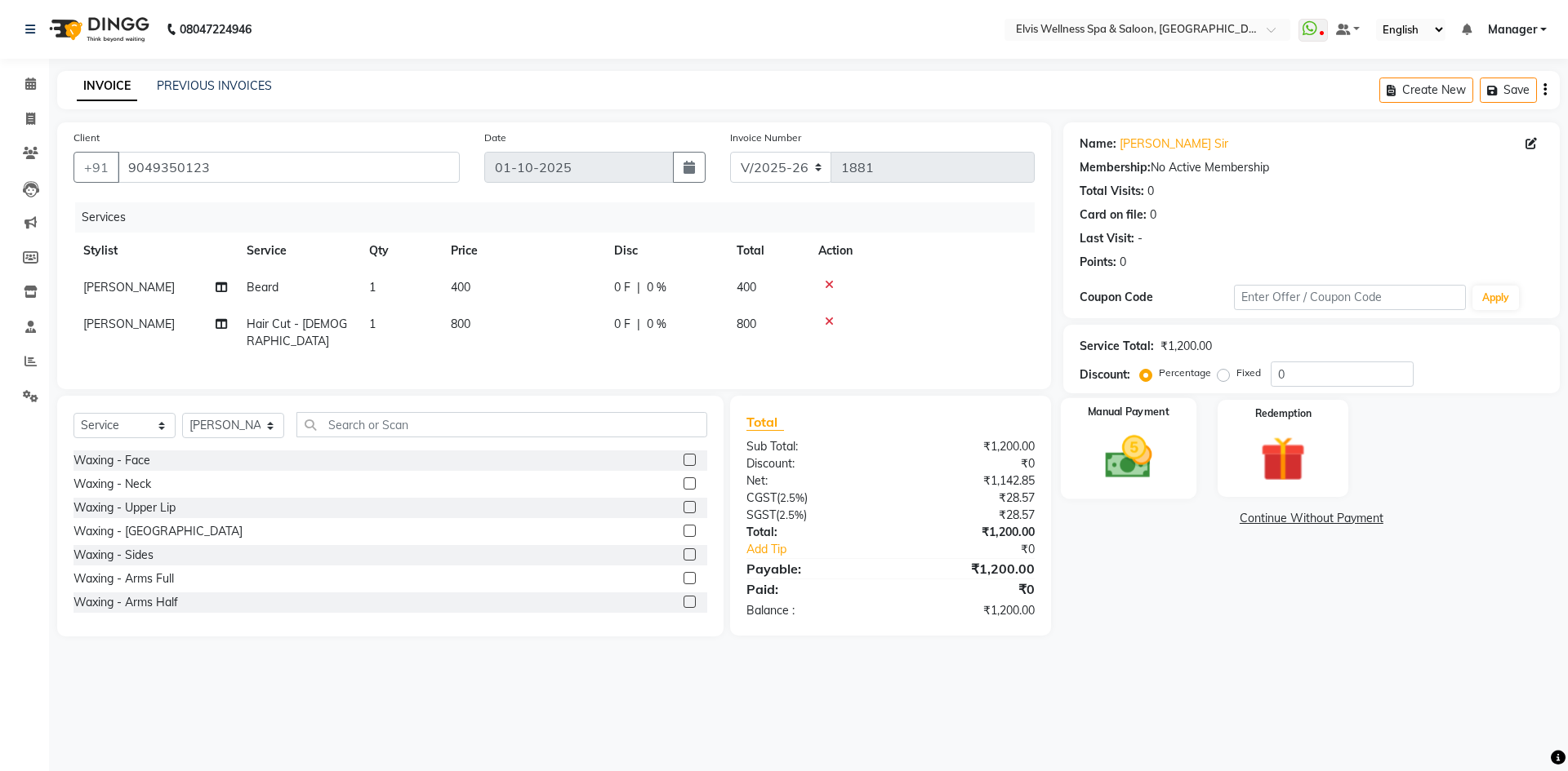
click at [1154, 471] on img at bounding box center [1128, 457] width 76 height 54
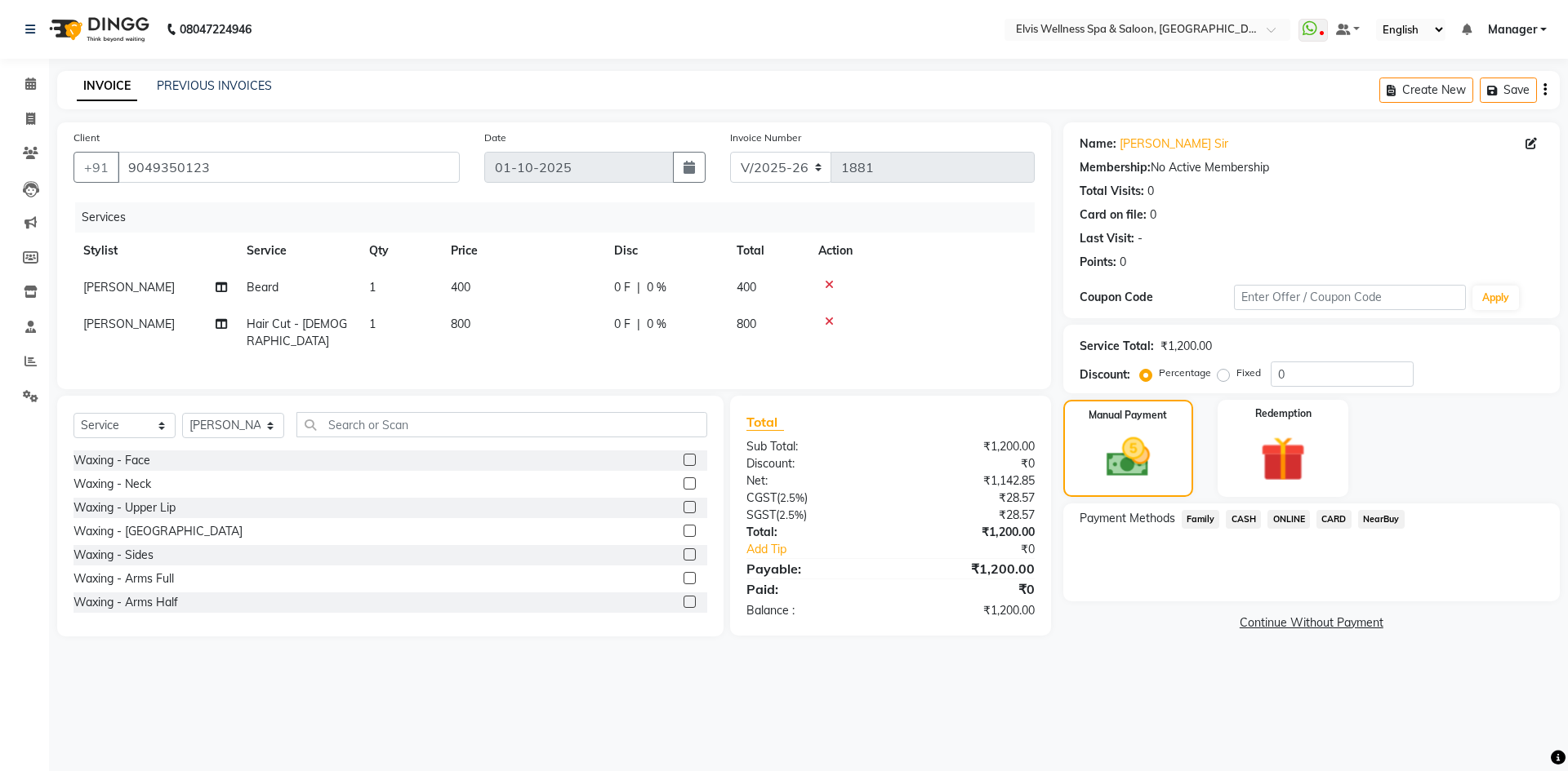
click at [1200, 519] on span "Family" at bounding box center [1201, 520] width 38 height 19
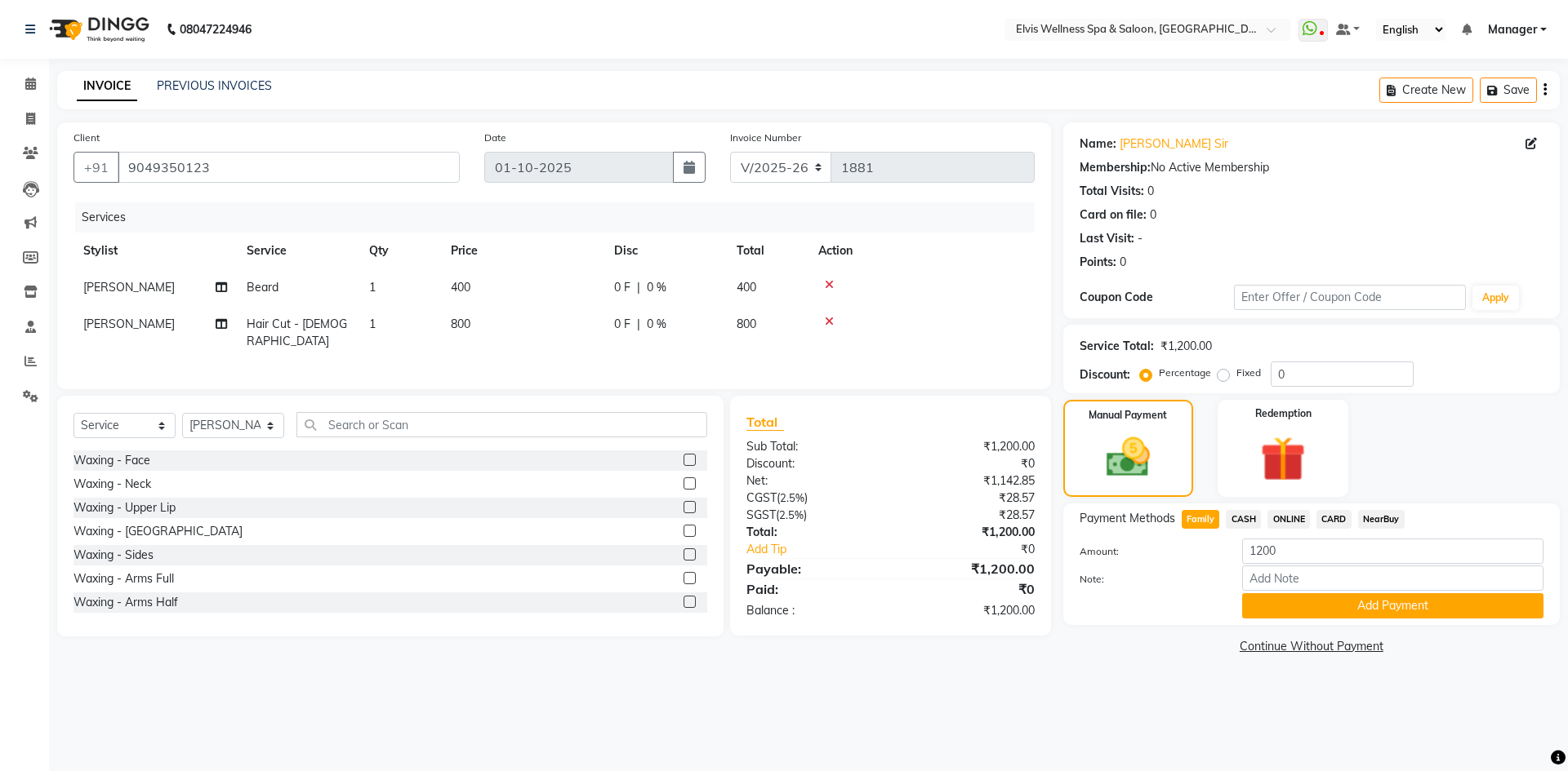
click at [1438, 428] on div "Manual Payment Redemption" at bounding box center [1312, 448] width 521 height 97
click at [1274, 372] on input "0" at bounding box center [1342, 374] width 143 height 25
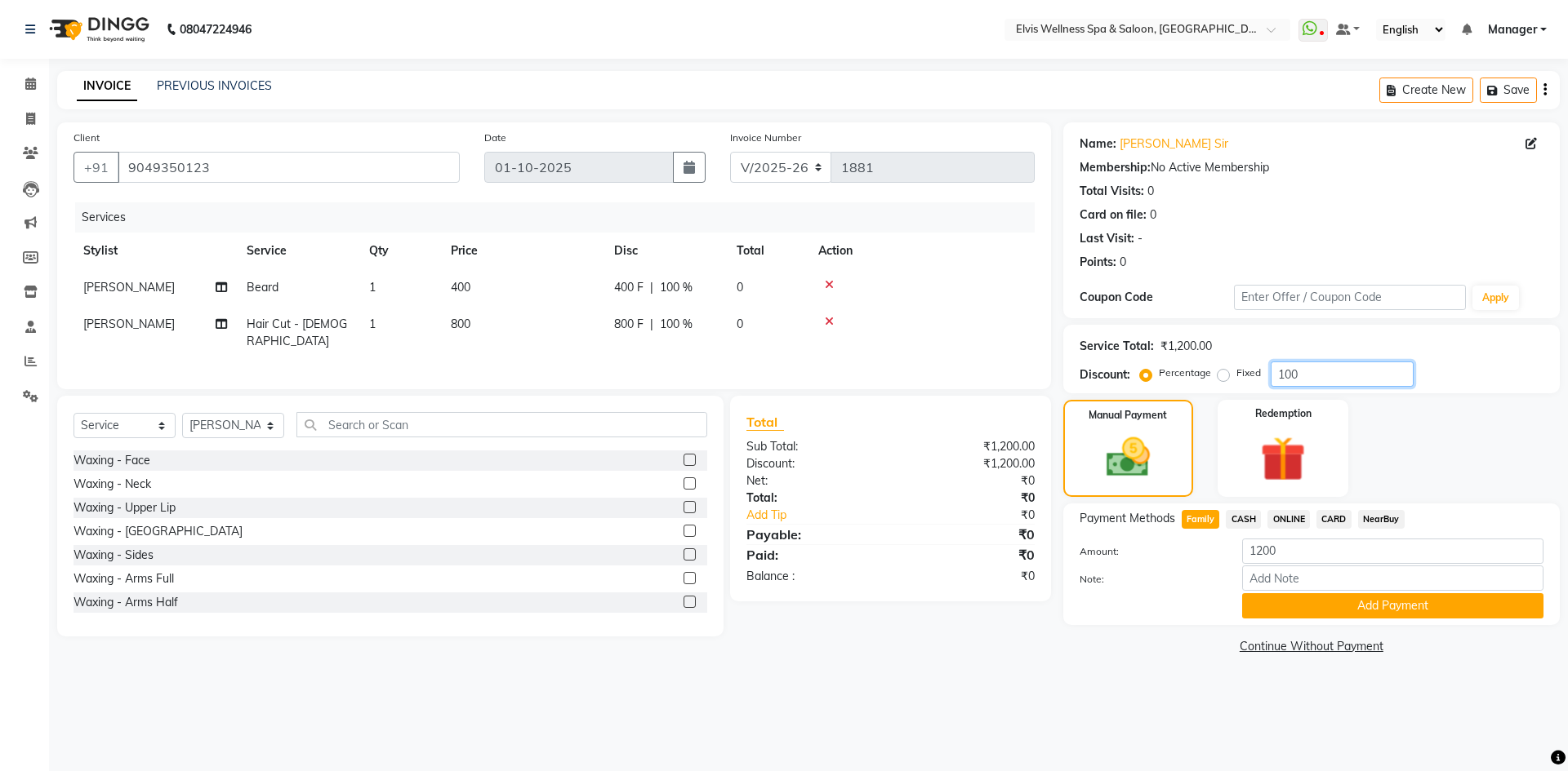
type input "100"
click at [1435, 447] on div "Manual Payment Redemption" at bounding box center [1312, 448] width 521 height 97
click at [1288, 554] on input "1200" at bounding box center [1393, 551] width 301 height 25
type input "1"
type input "0"
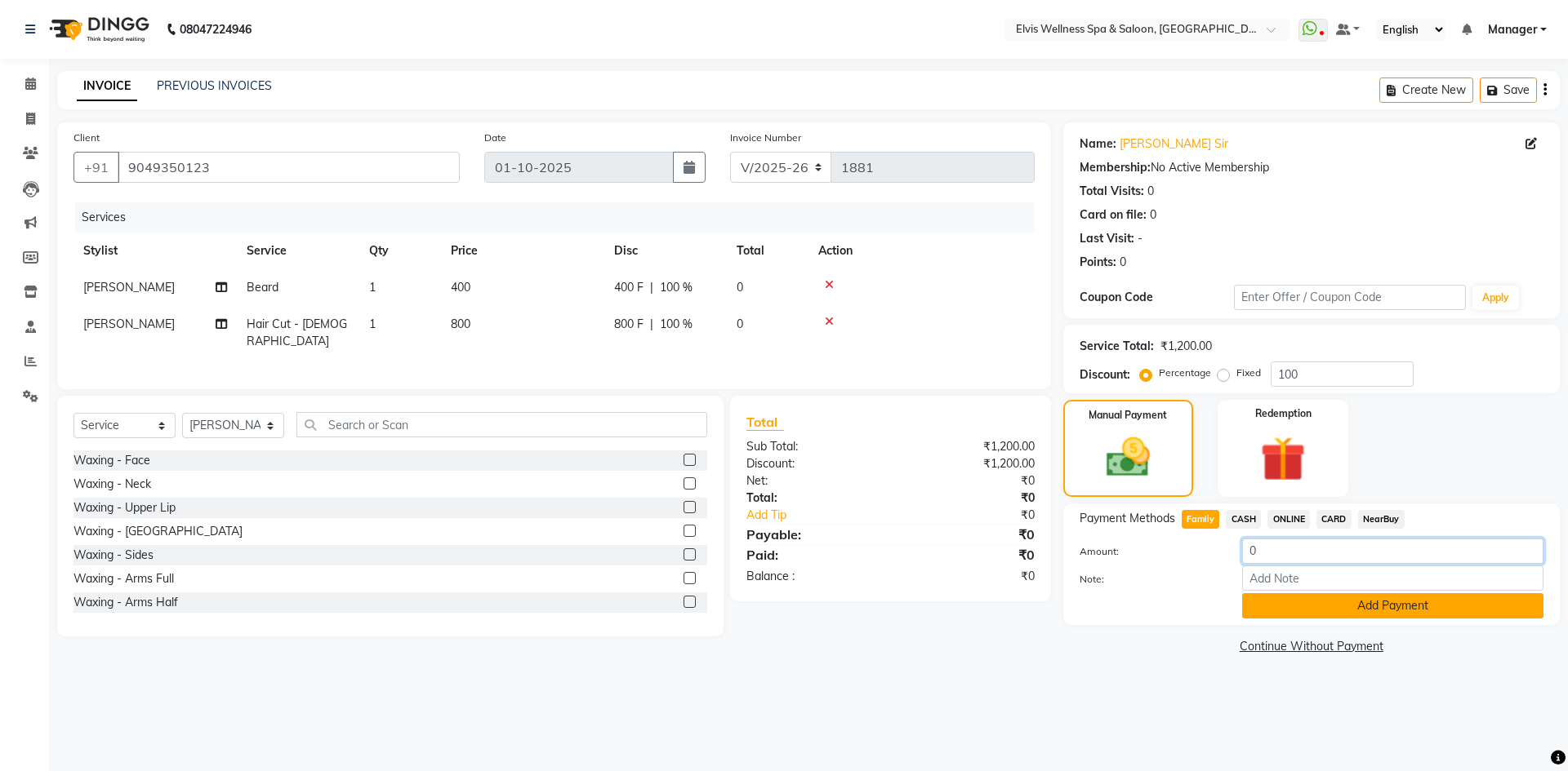
type input "0"
click at [1306, 601] on button "Add Payment" at bounding box center [1393, 606] width 301 height 25
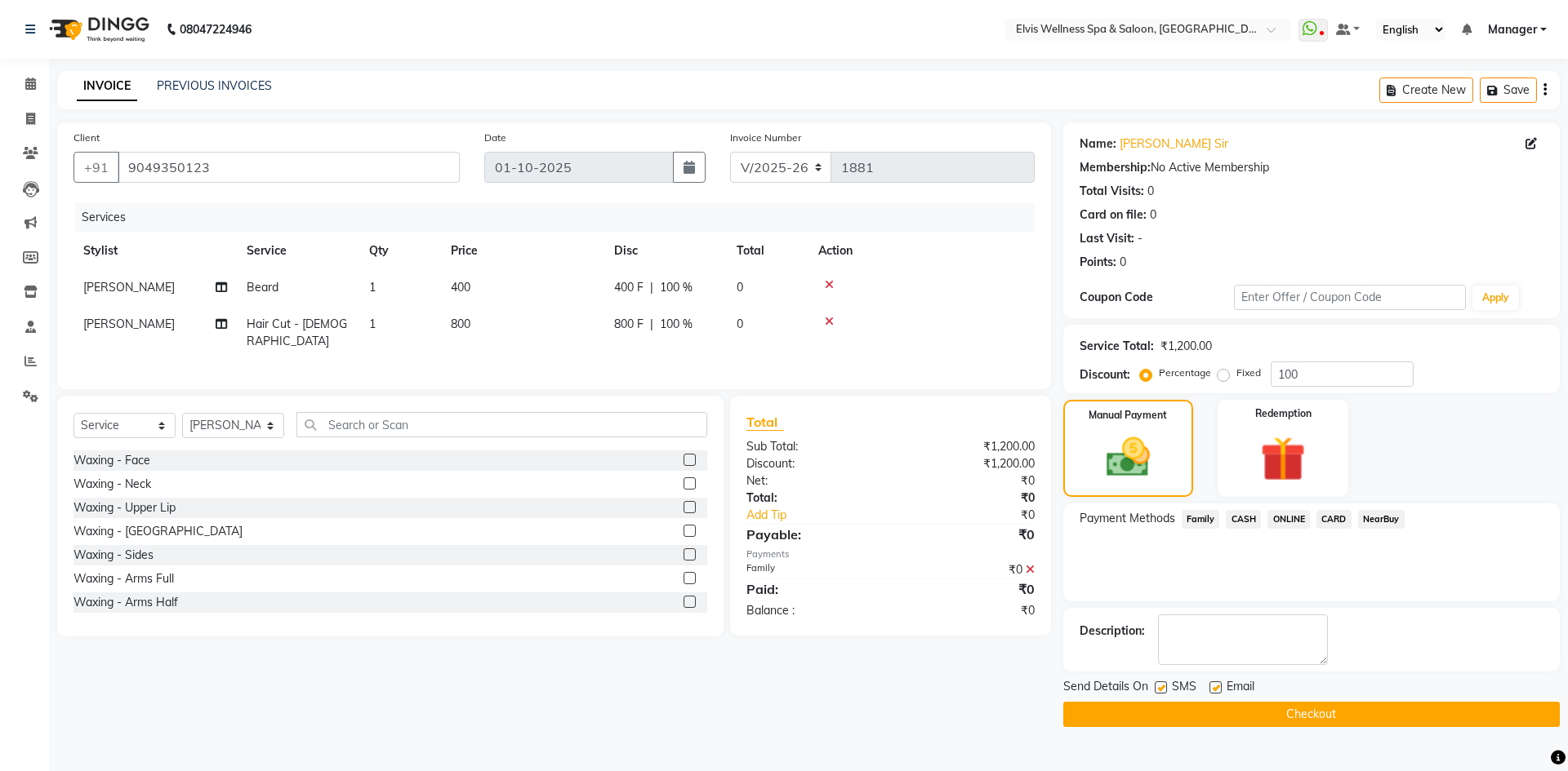
click at [1032, 565] on icon at bounding box center [1030, 569] width 9 height 11
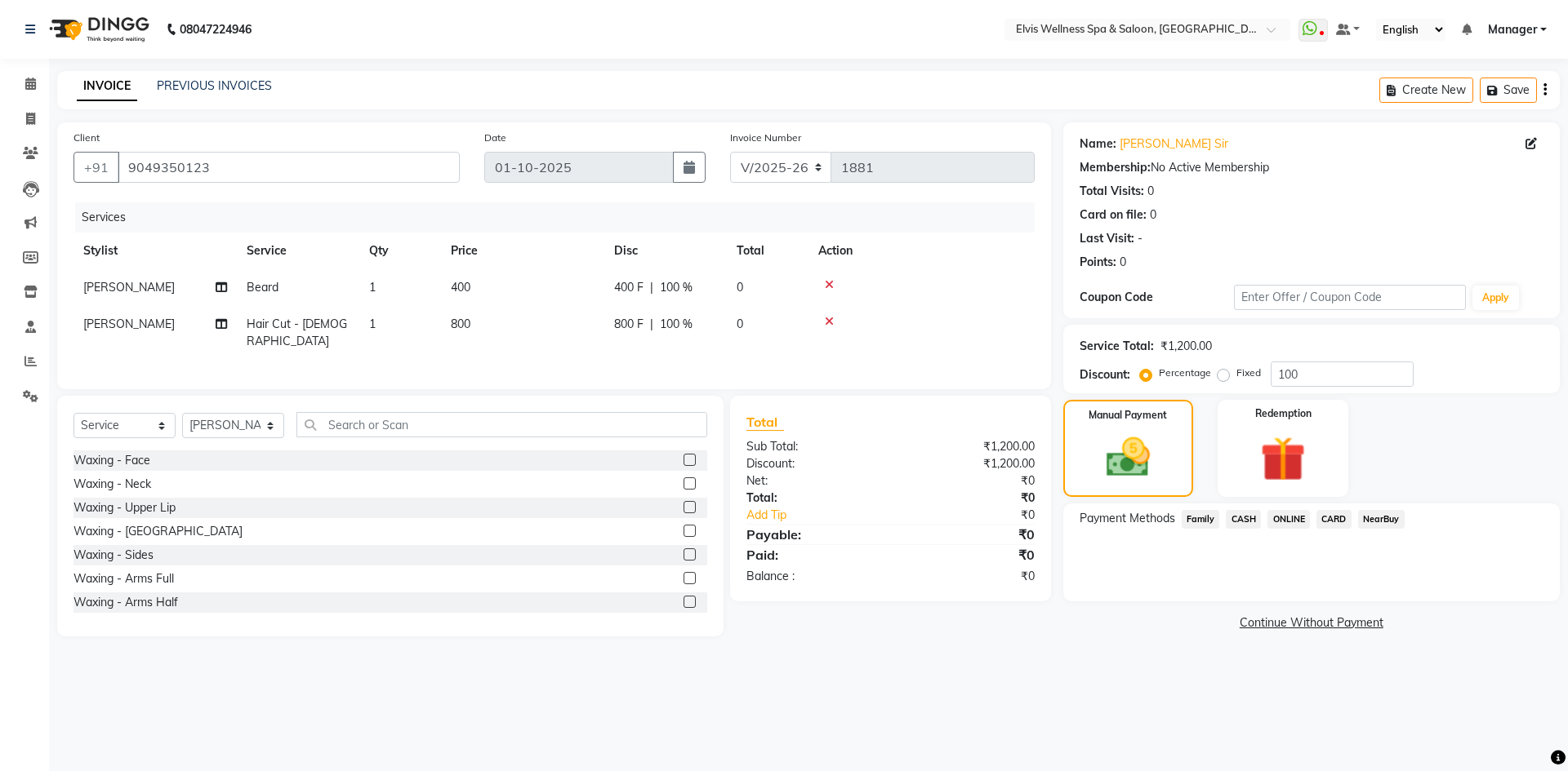
click at [1197, 517] on span "Family" at bounding box center [1201, 520] width 38 height 19
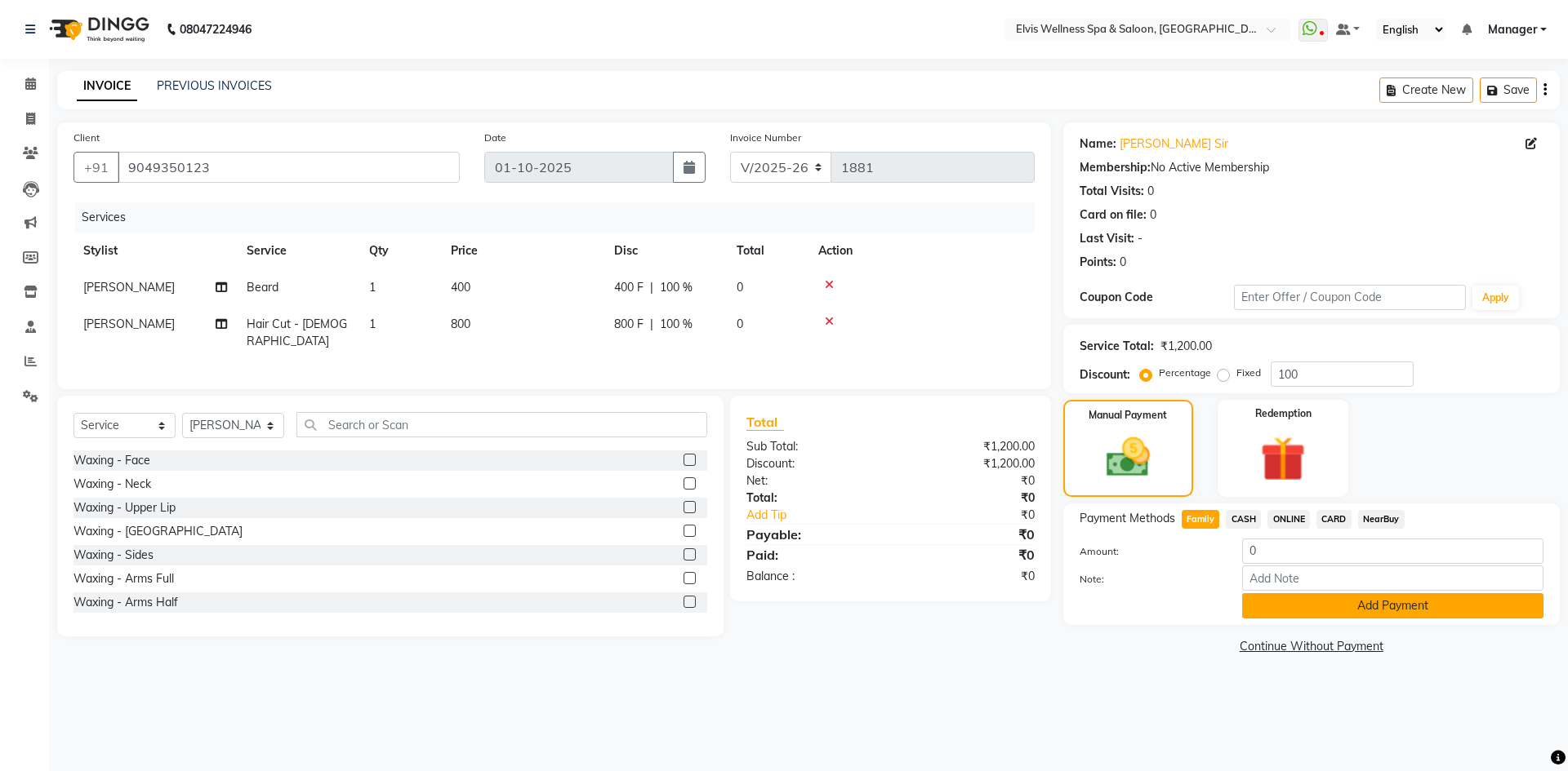
click at [1283, 607] on button "Add Payment" at bounding box center [1393, 606] width 301 height 25
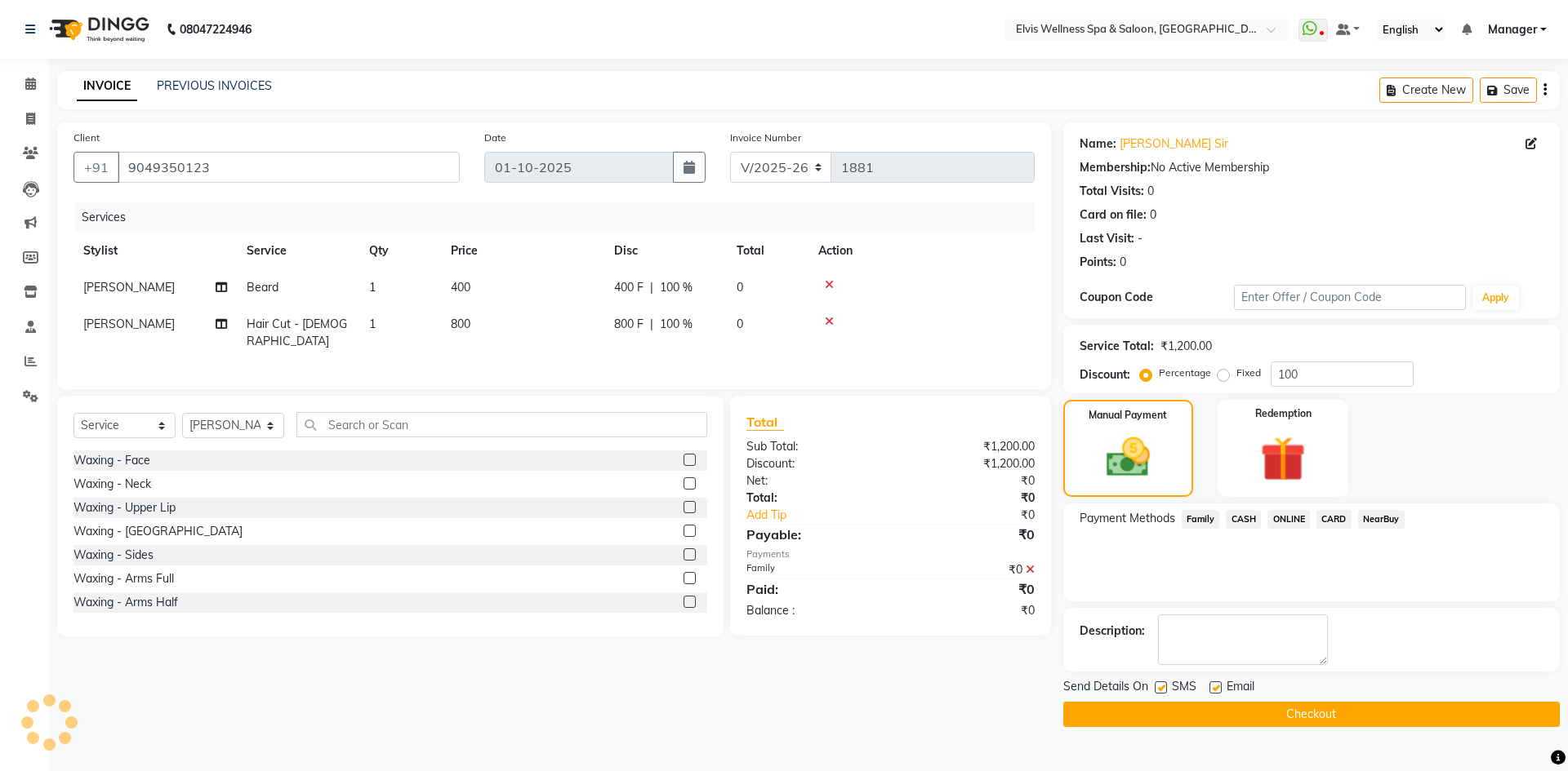
click at [1161, 684] on label at bounding box center [1161, 688] width 12 height 12
click at [1161, 684] on input "checkbox" at bounding box center [1160, 689] width 10 height 10
checkbox input "false"
click at [27, 113] on icon at bounding box center [30, 119] width 9 height 12
select select "service"
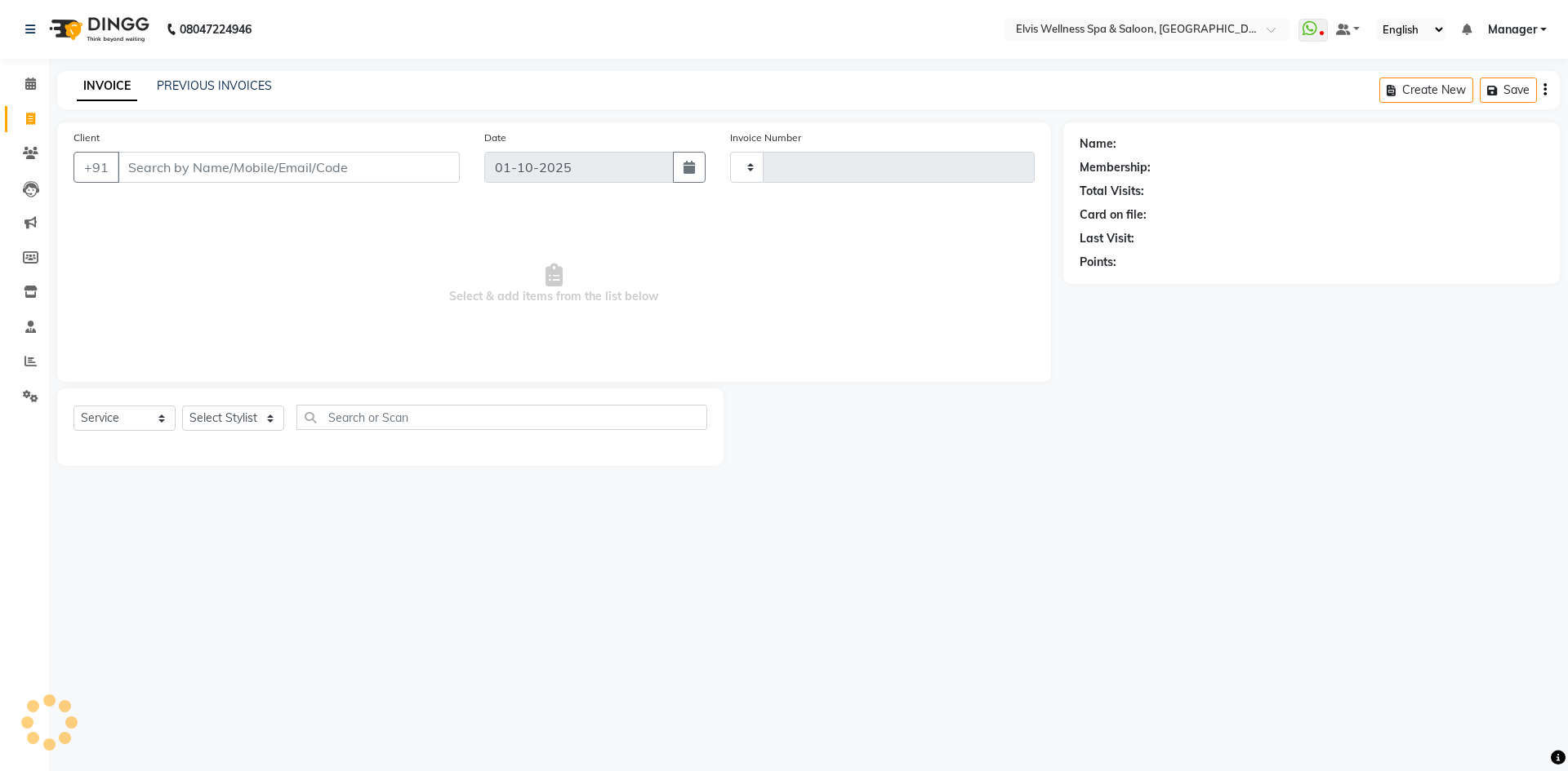
type input "1881"
select select "6269"
click at [29, 72] on link "Calendar" at bounding box center [24, 84] width 39 height 27
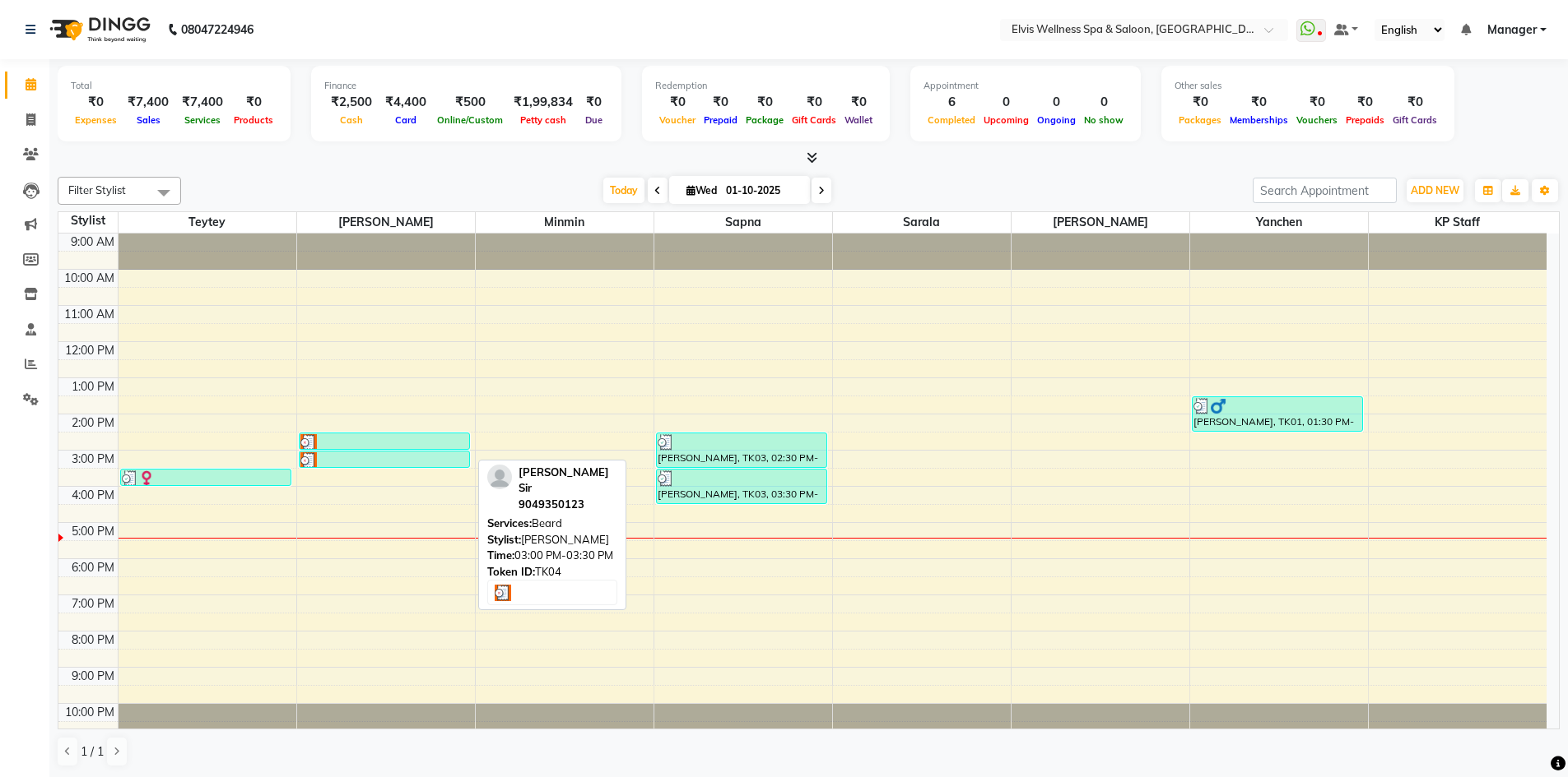
click at [363, 453] on div at bounding box center [384, 460] width 168 height 17
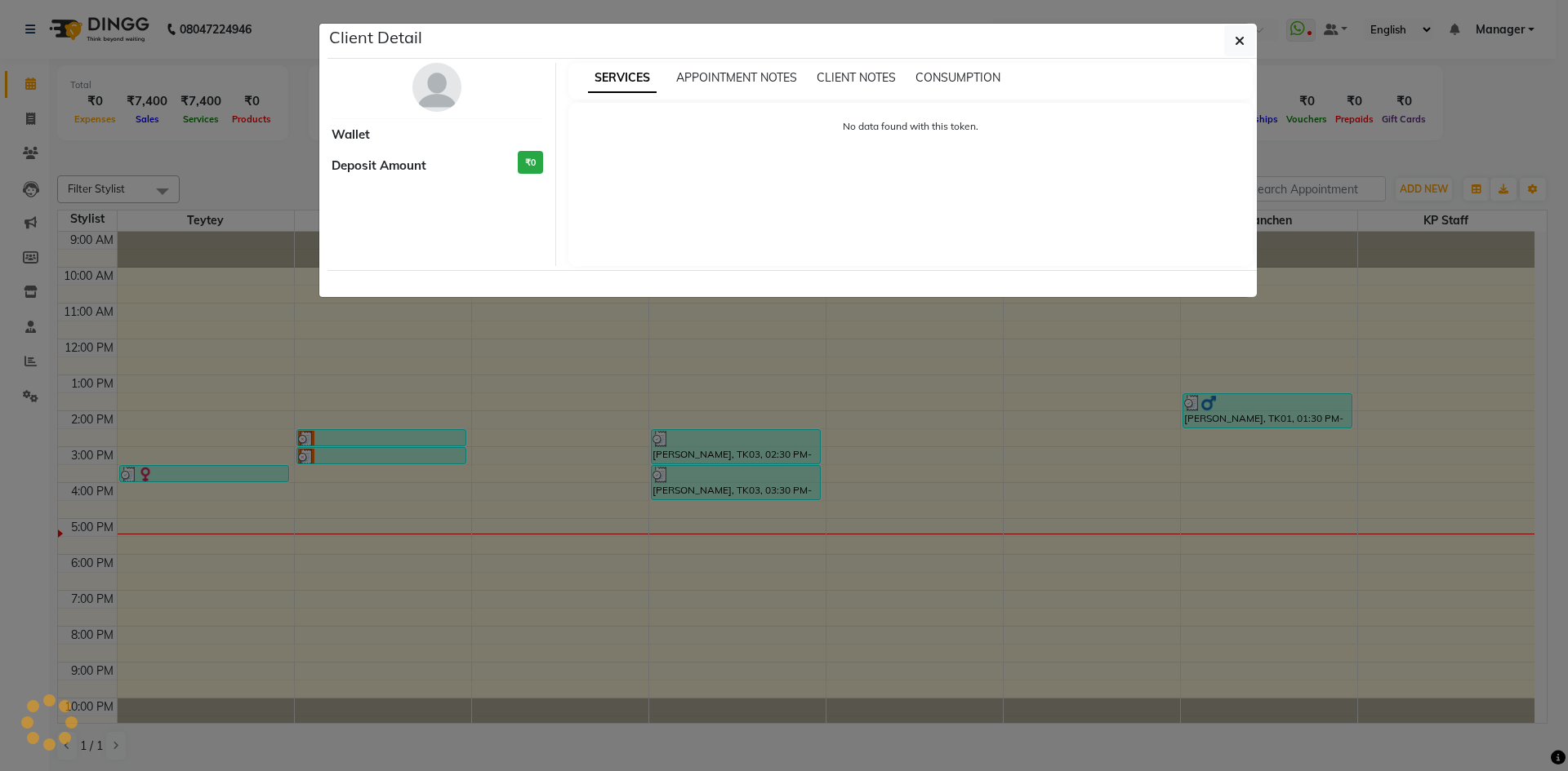
select select "3"
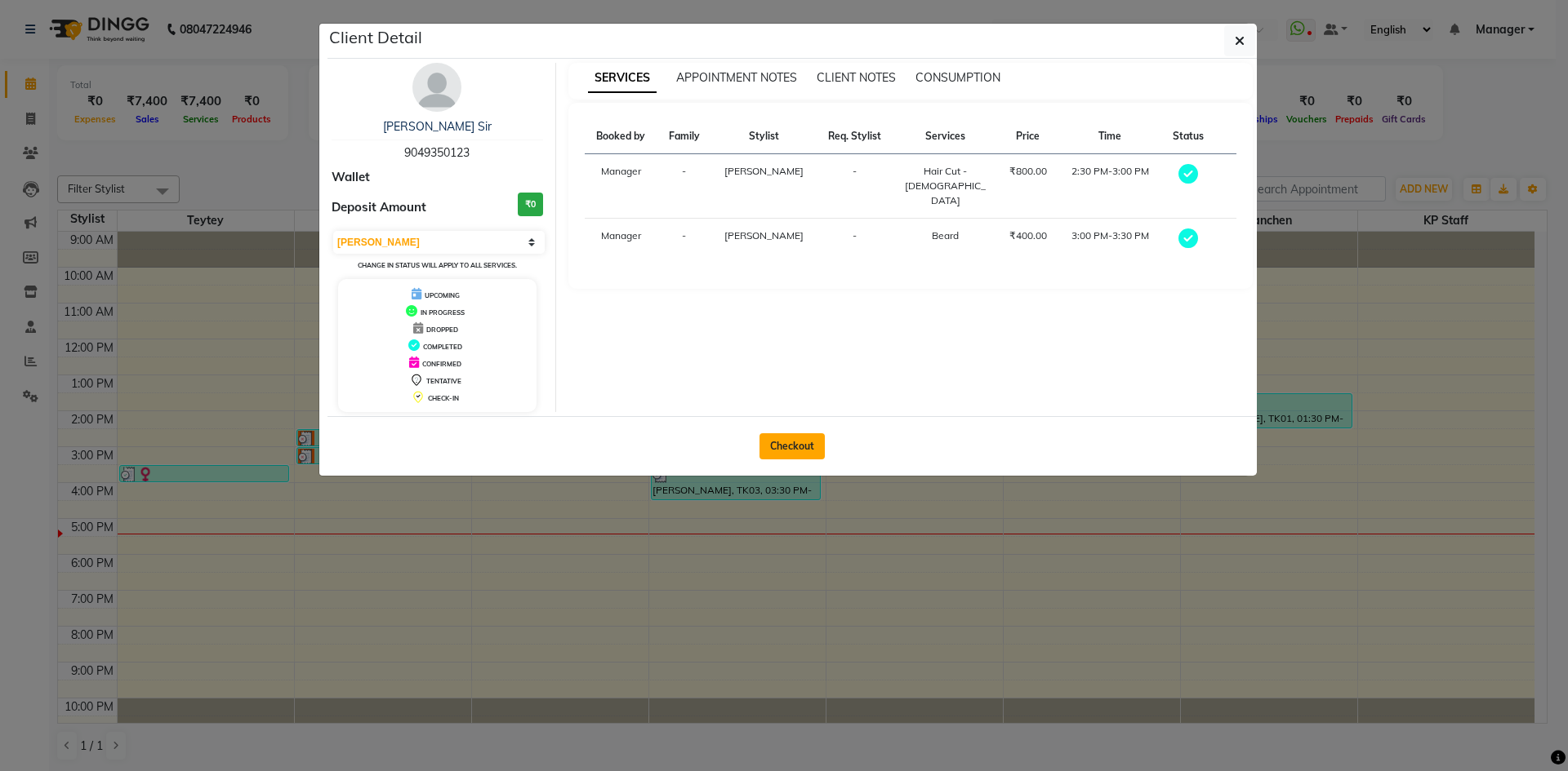
click at [797, 451] on button "Checkout" at bounding box center [791, 447] width 65 height 26
select select "service"
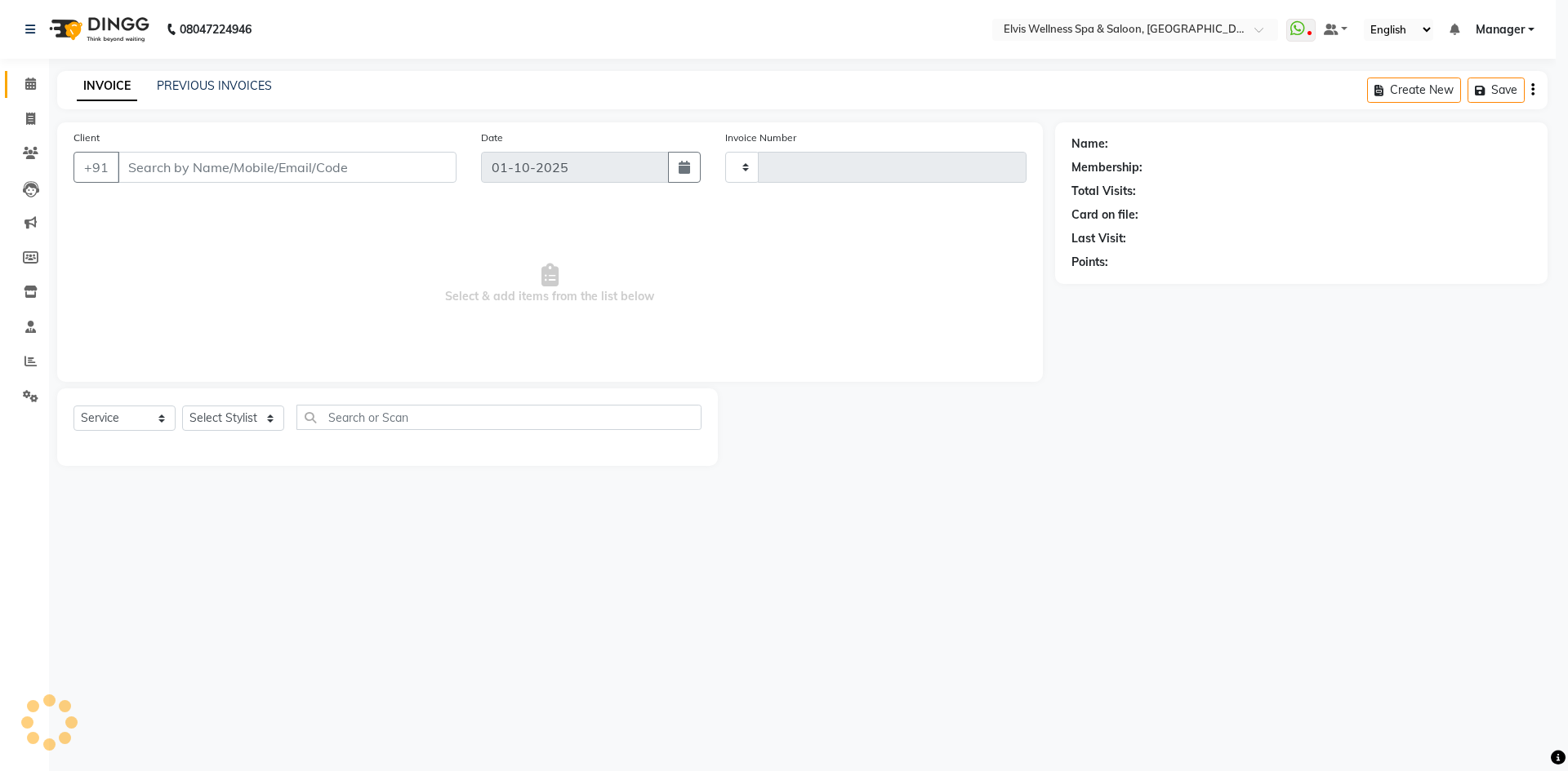
type input "1881"
select select "6269"
type input "9049350123"
select select "46975"
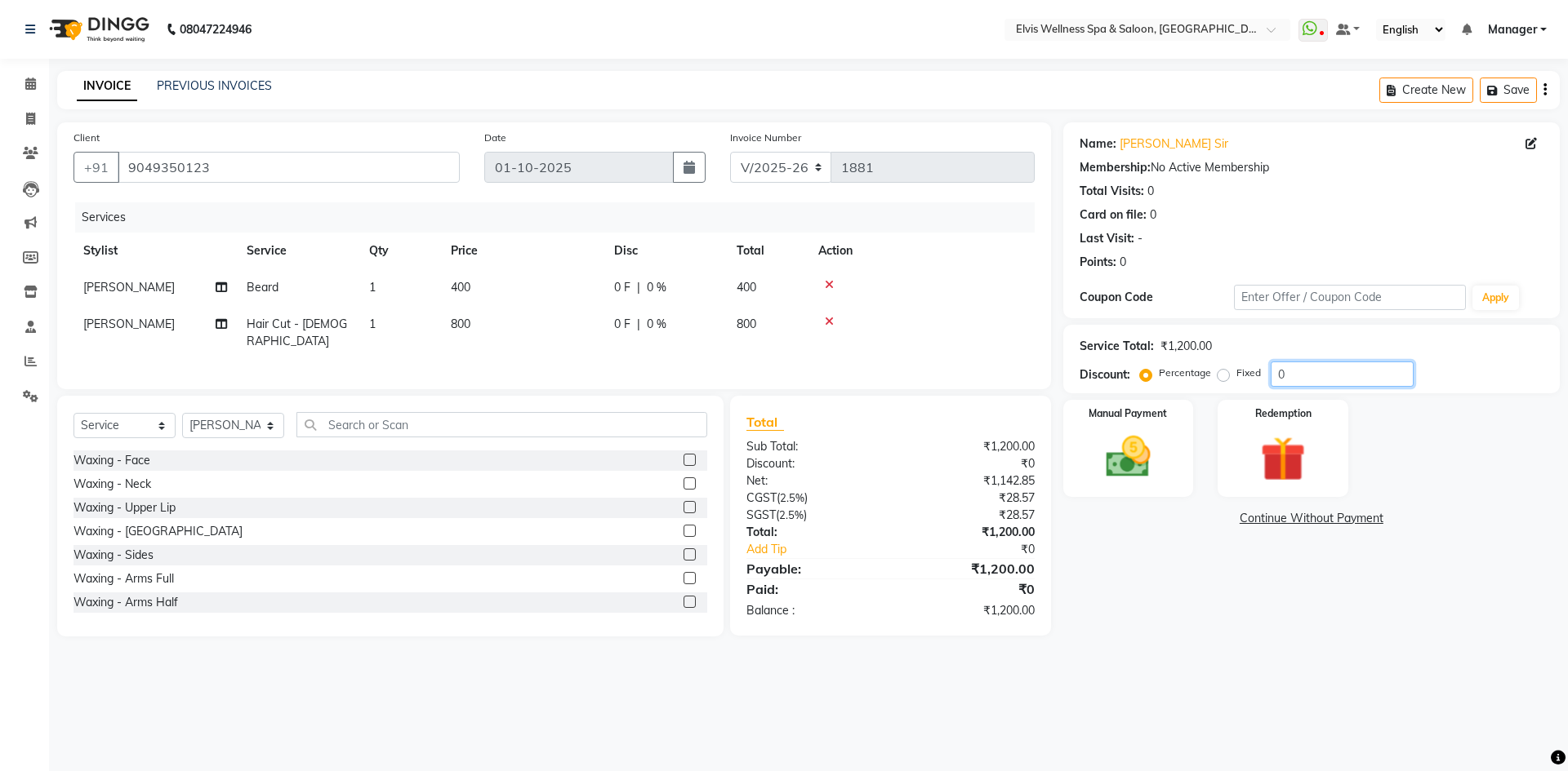
click at [1273, 372] on input "0" at bounding box center [1342, 374] width 143 height 25
type input "100"
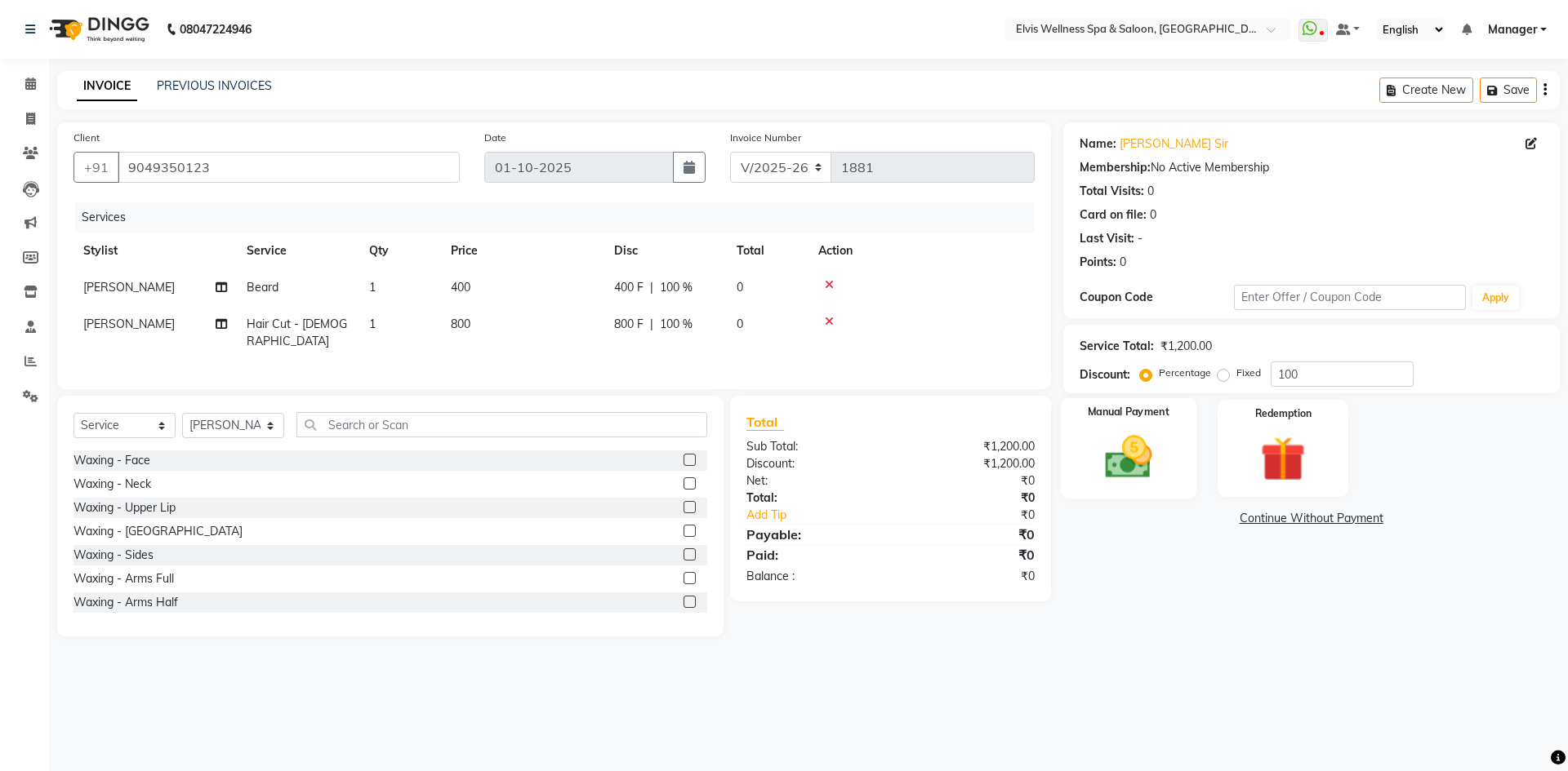
click at [1142, 471] on img at bounding box center [1128, 457] width 76 height 54
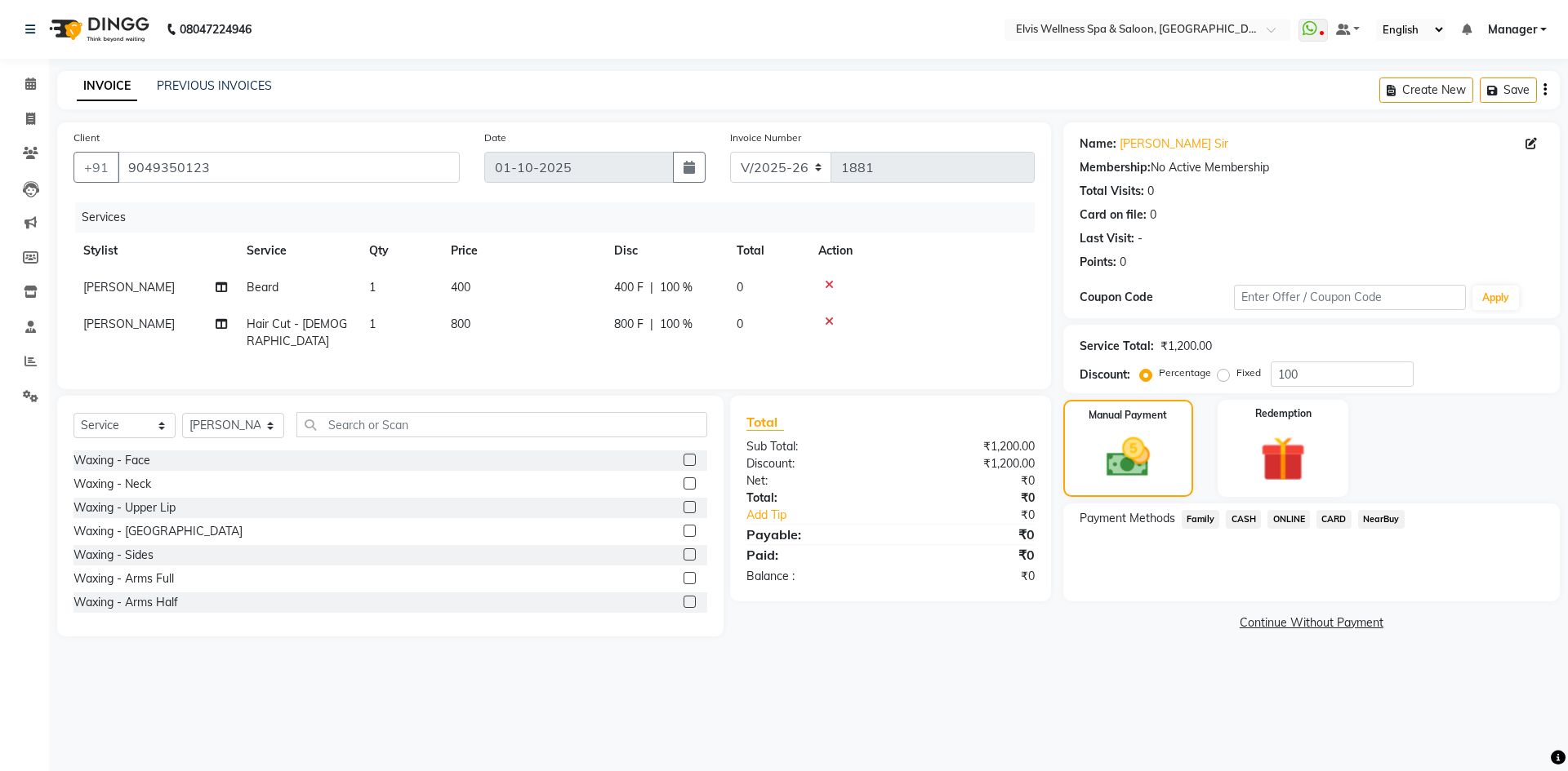
click at [1202, 518] on span "Family" at bounding box center [1201, 520] width 38 height 19
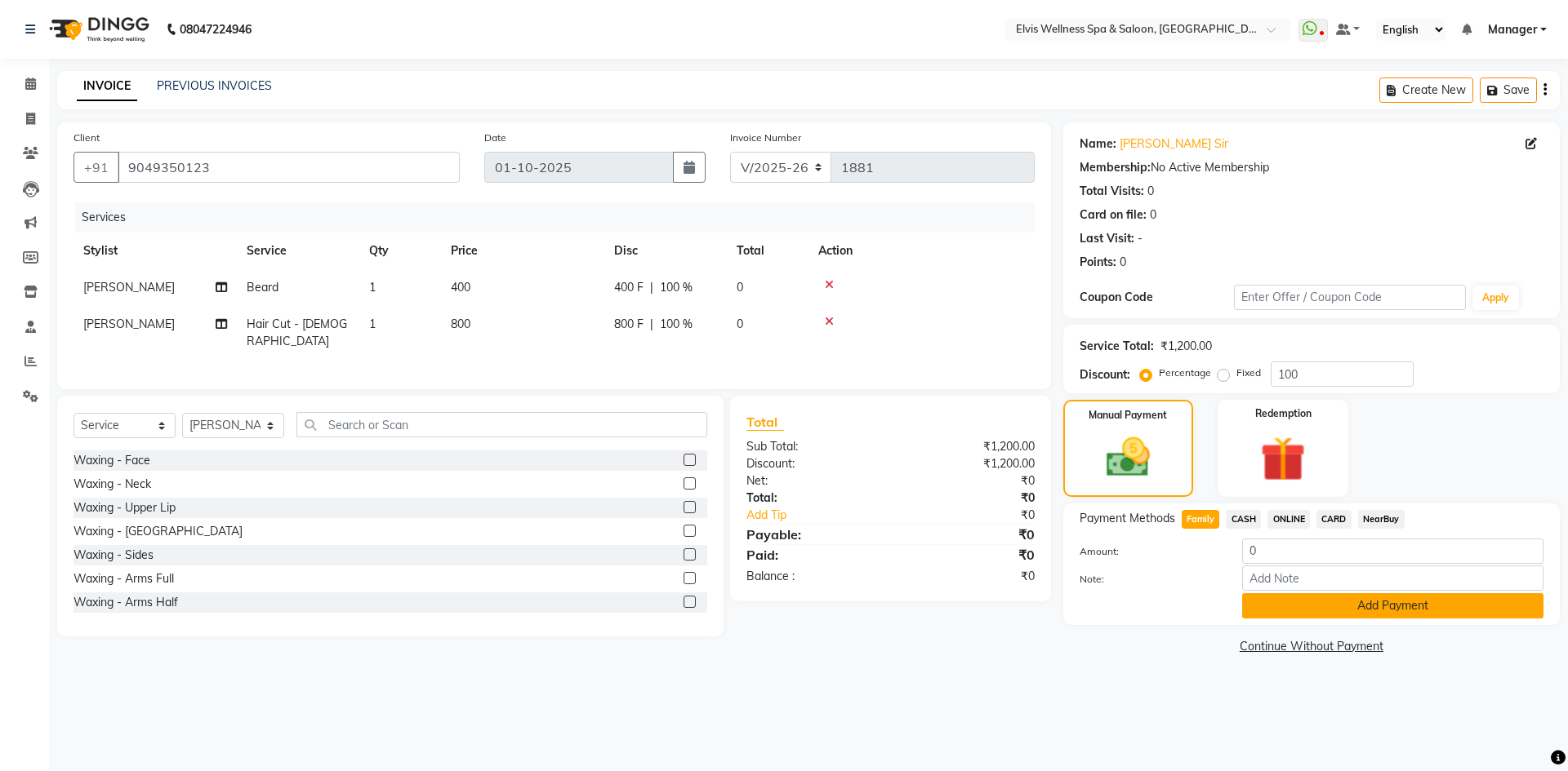
click at [1337, 600] on button "Add Payment" at bounding box center [1393, 606] width 301 height 25
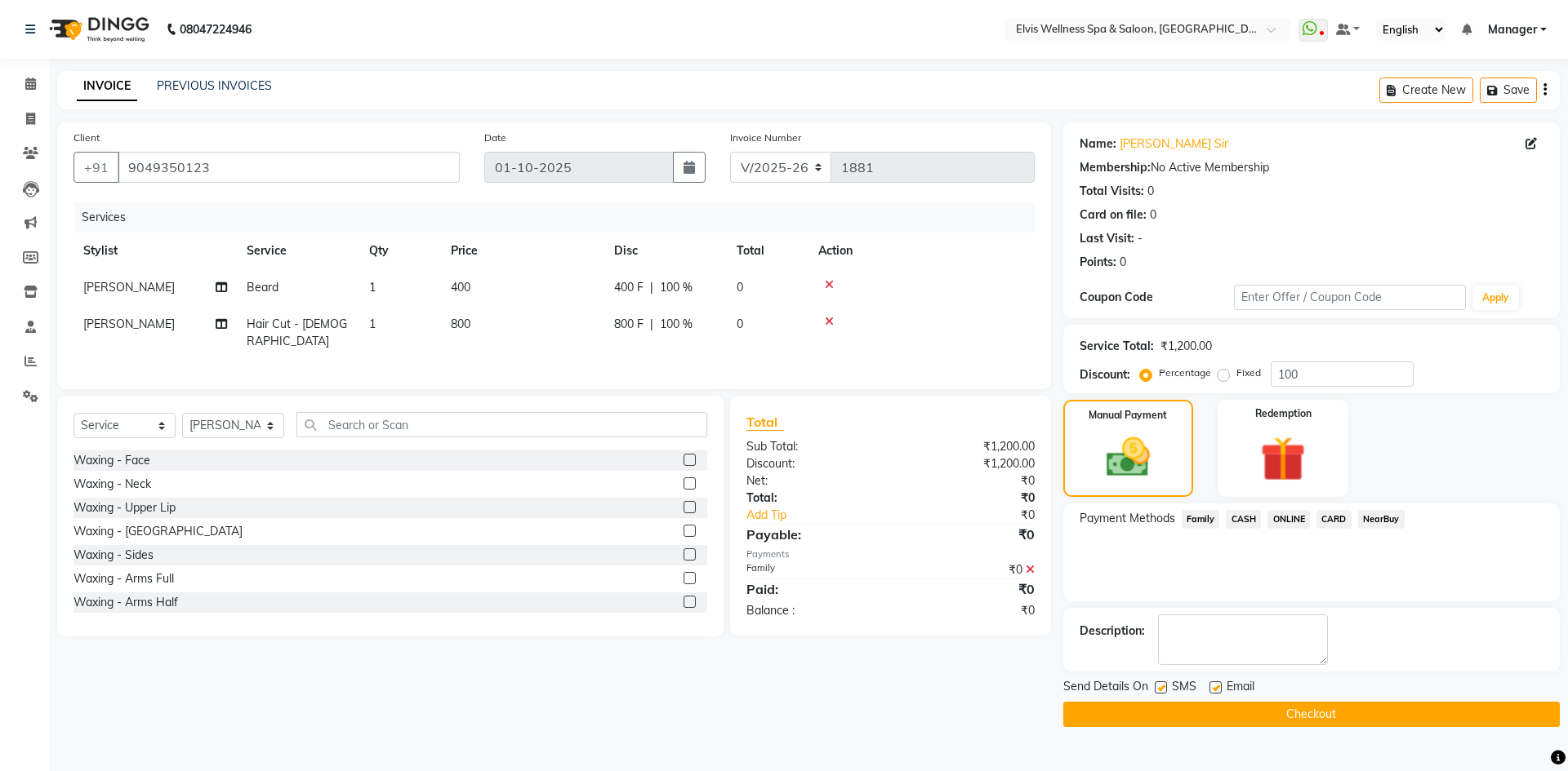
click at [1159, 686] on label at bounding box center [1161, 688] width 12 height 12
click at [1159, 686] on input "checkbox" at bounding box center [1160, 689] width 10 height 10
checkbox input "false"
click at [1171, 706] on button "Checkout" at bounding box center [1312, 714] width 497 height 25
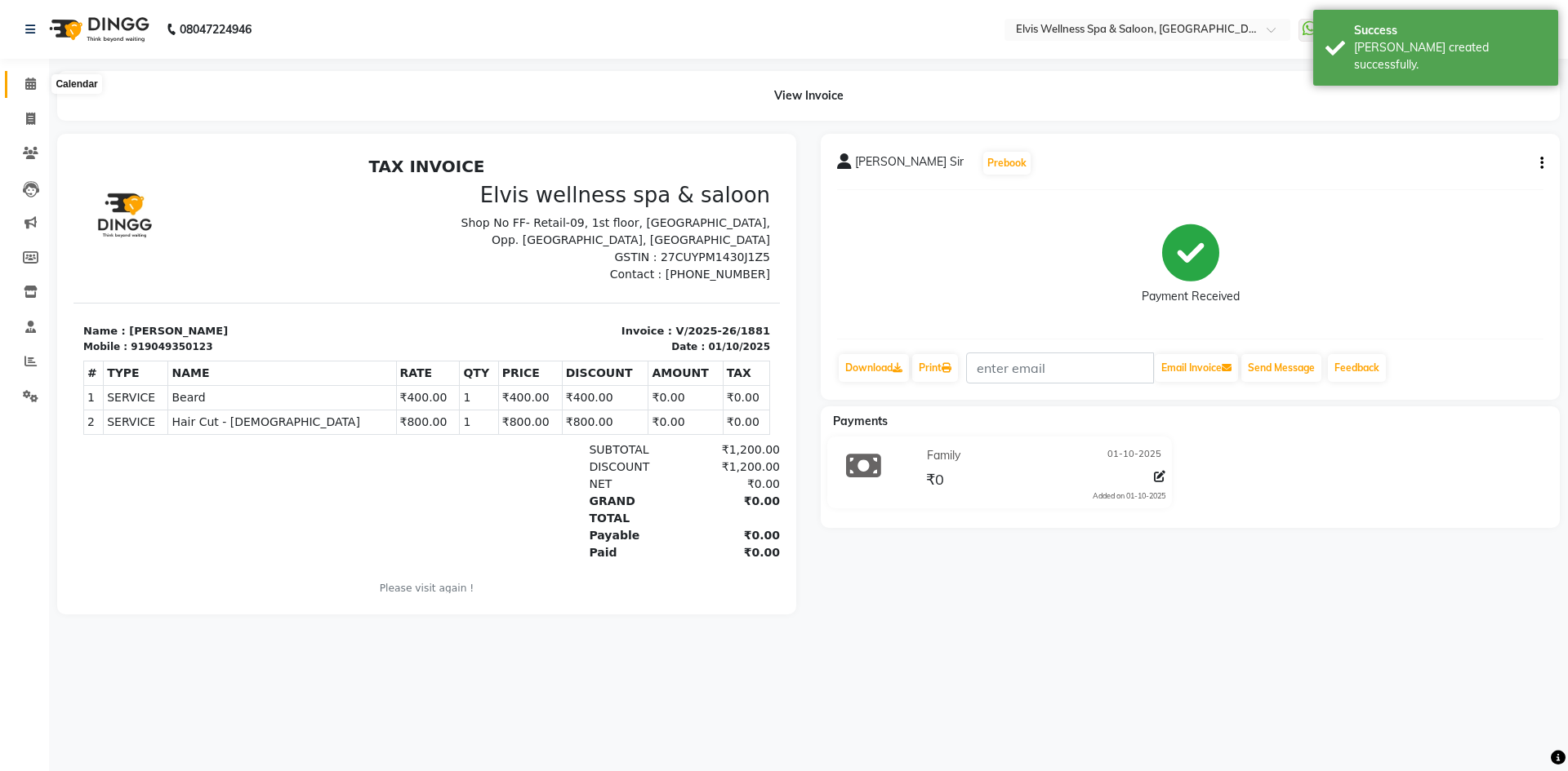
click at [29, 87] on icon at bounding box center [30, 84] width 10 height 12
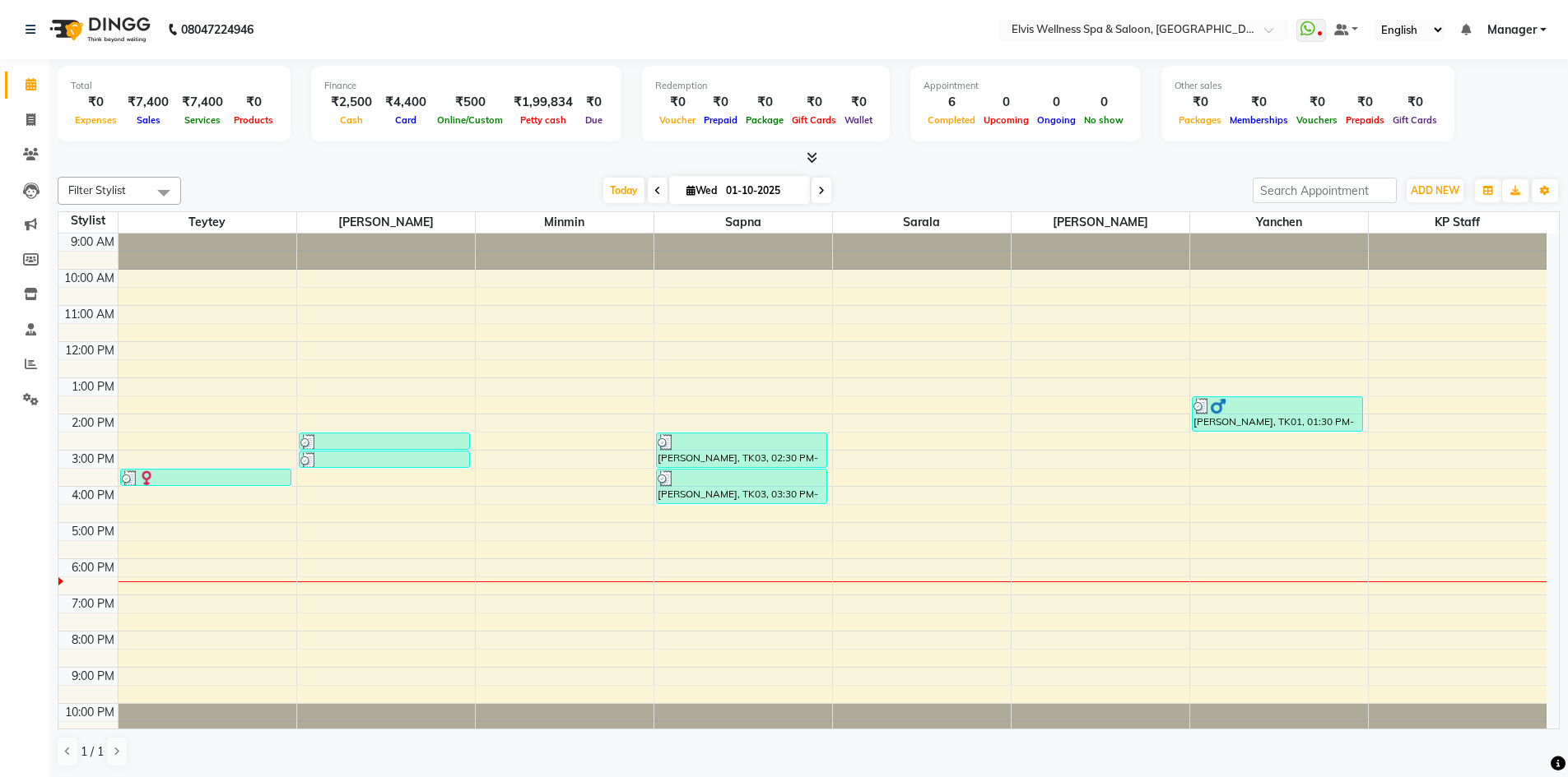
scroll to position [1, 0]
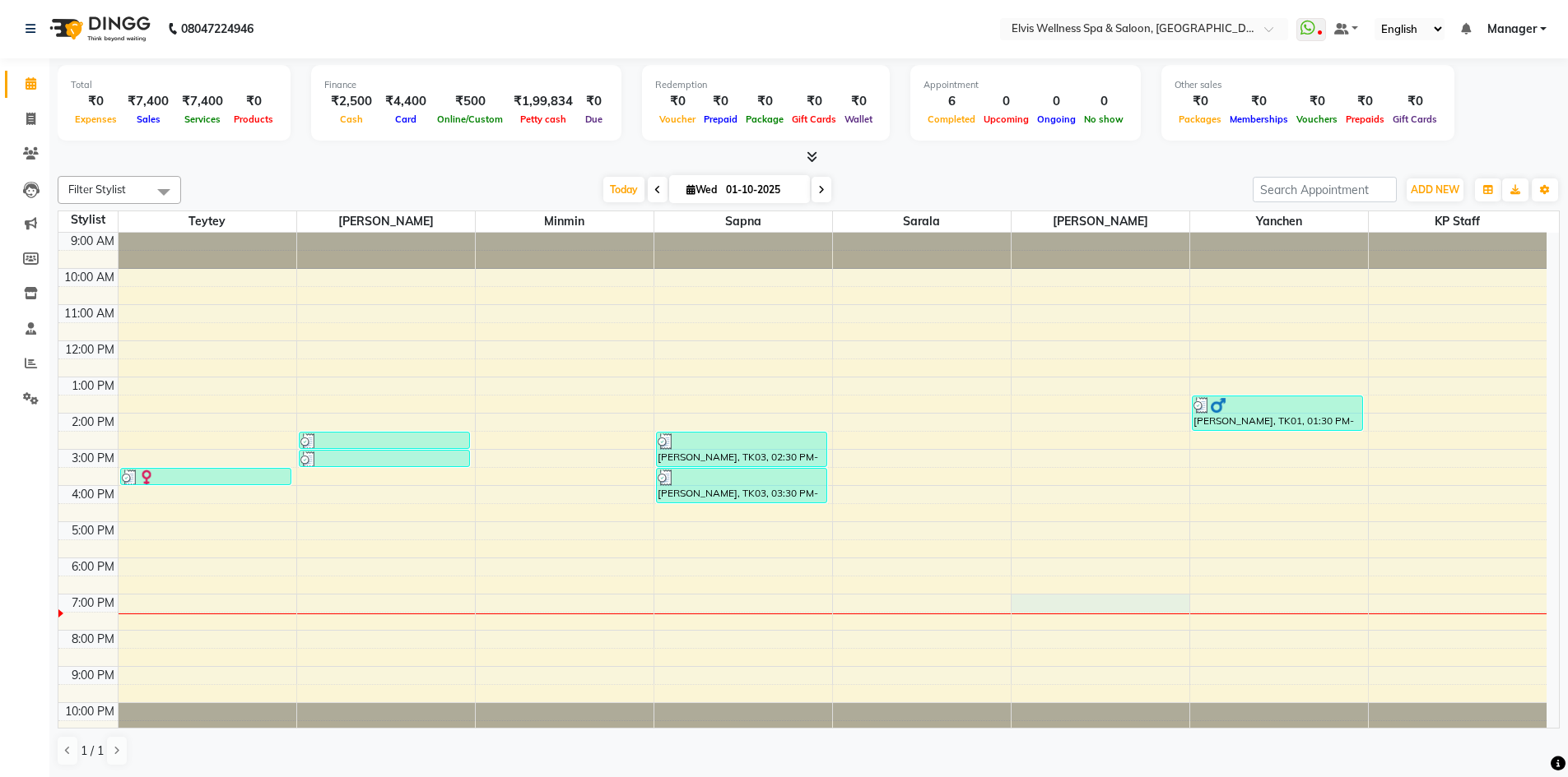
click at [1066, 604] on div "9:00 AM 10:00 AM 11:00 AM 12:00 PM 1:00 PM 2:00 PM 3:00 PM 4:00 PM 5:00 PM 6:00…" at bounding box center [802, 486] width 1488 height 506
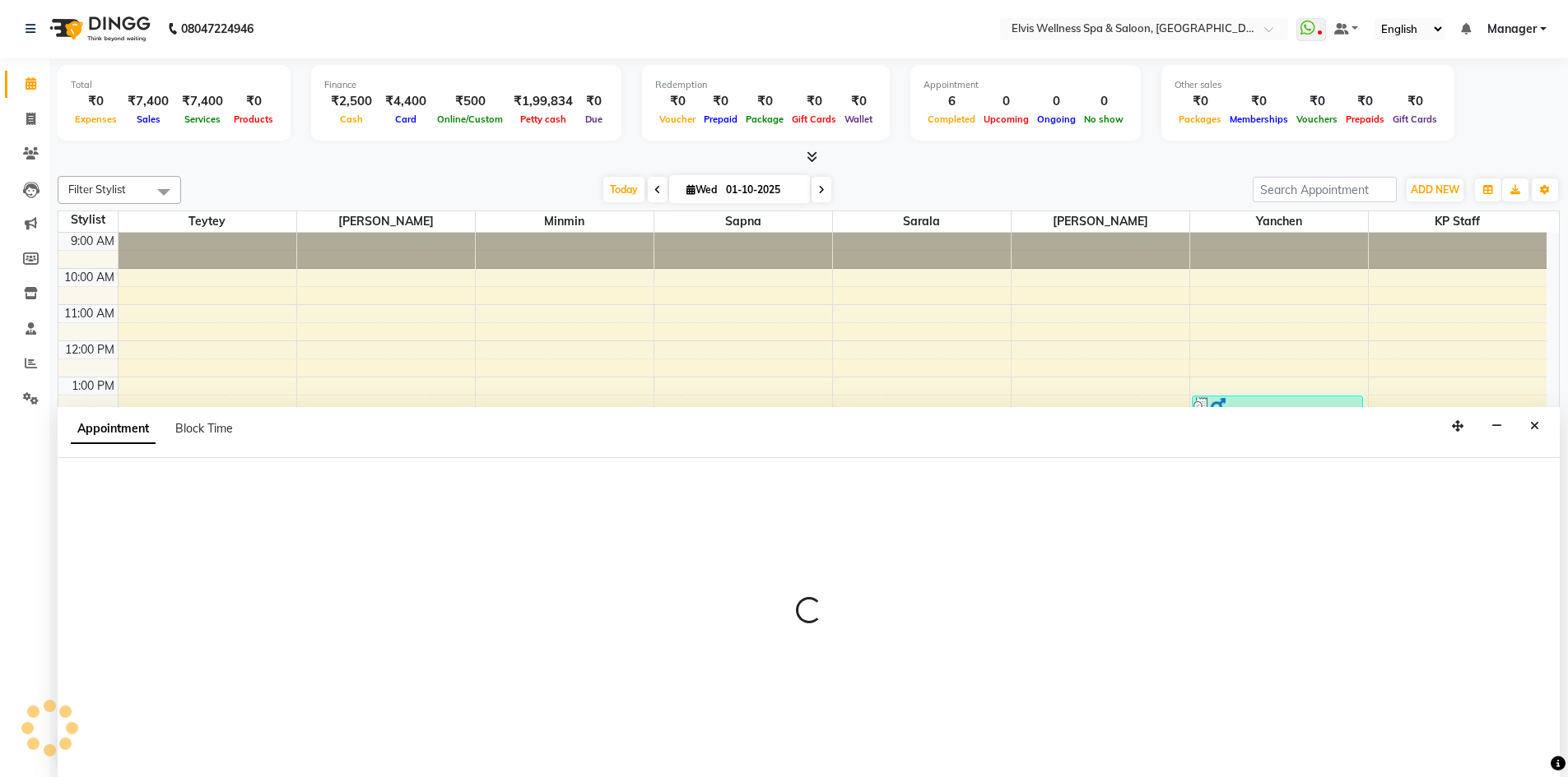
select select "70667"
select select "1140"
select select "tentative"
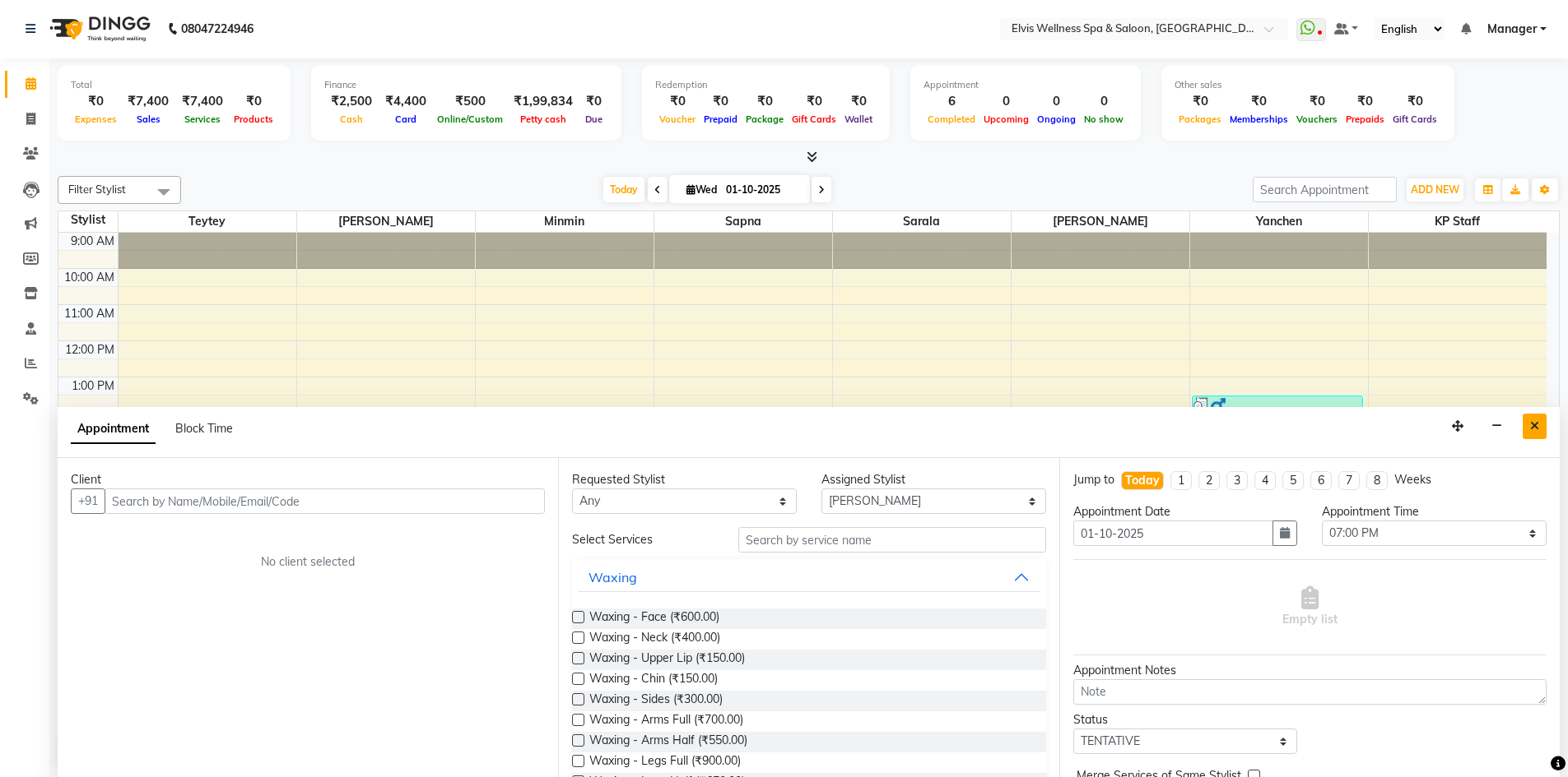
click at [1532, 427] on icon "Close" at bounding box center [1535, 426] width 9 height 11
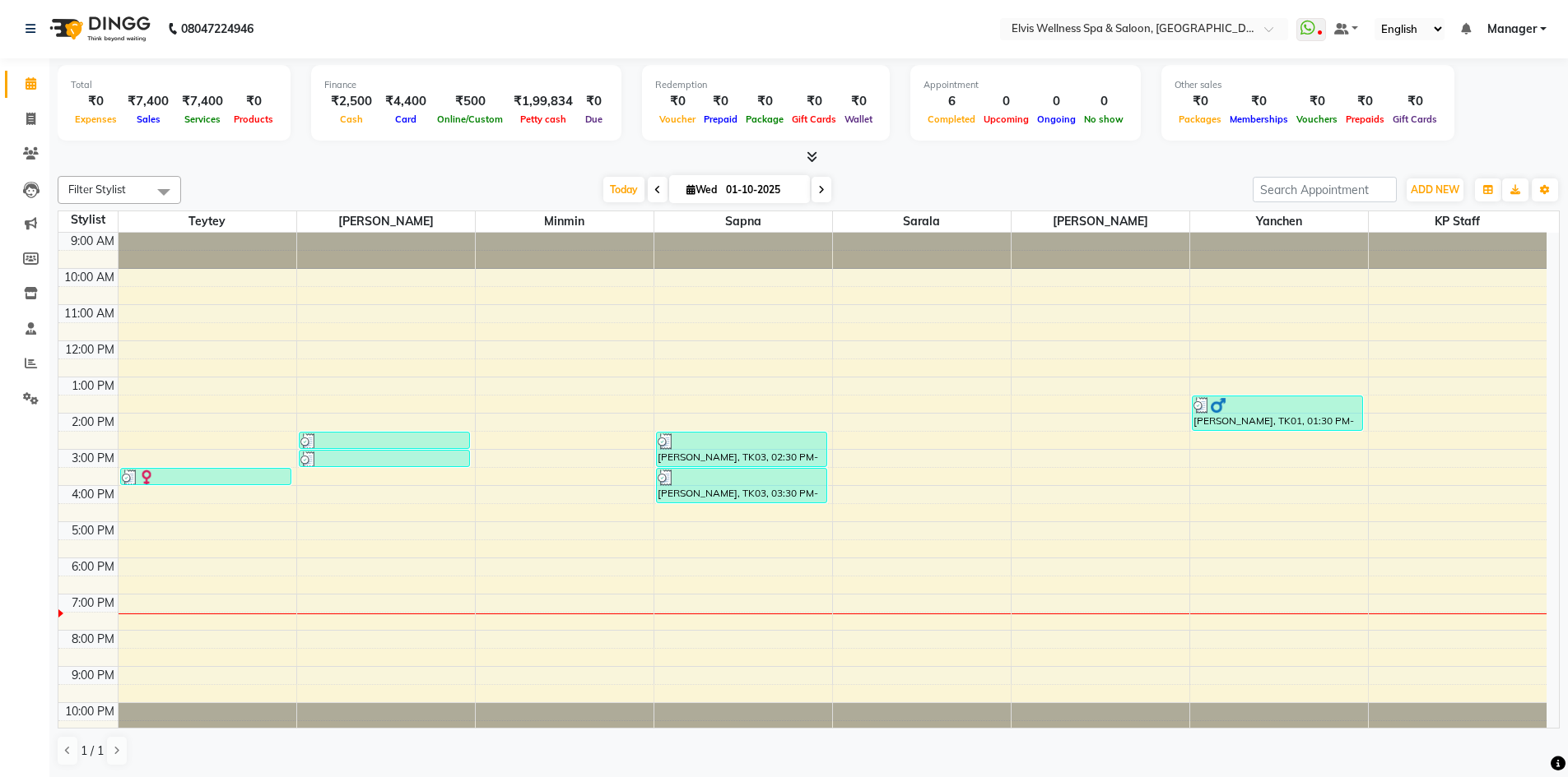
click at [1082, 589] on div "9:00 AM 10:00 AM 11:00 AM 12:00 PM 1:00 PM 2:00 PM 3:00 PM 4:00 PM 5:00 PM 6:00…" at bounding box center [802, 486] width 1488 height 506
select select "70667"
select select "1110"
select select "tentative"
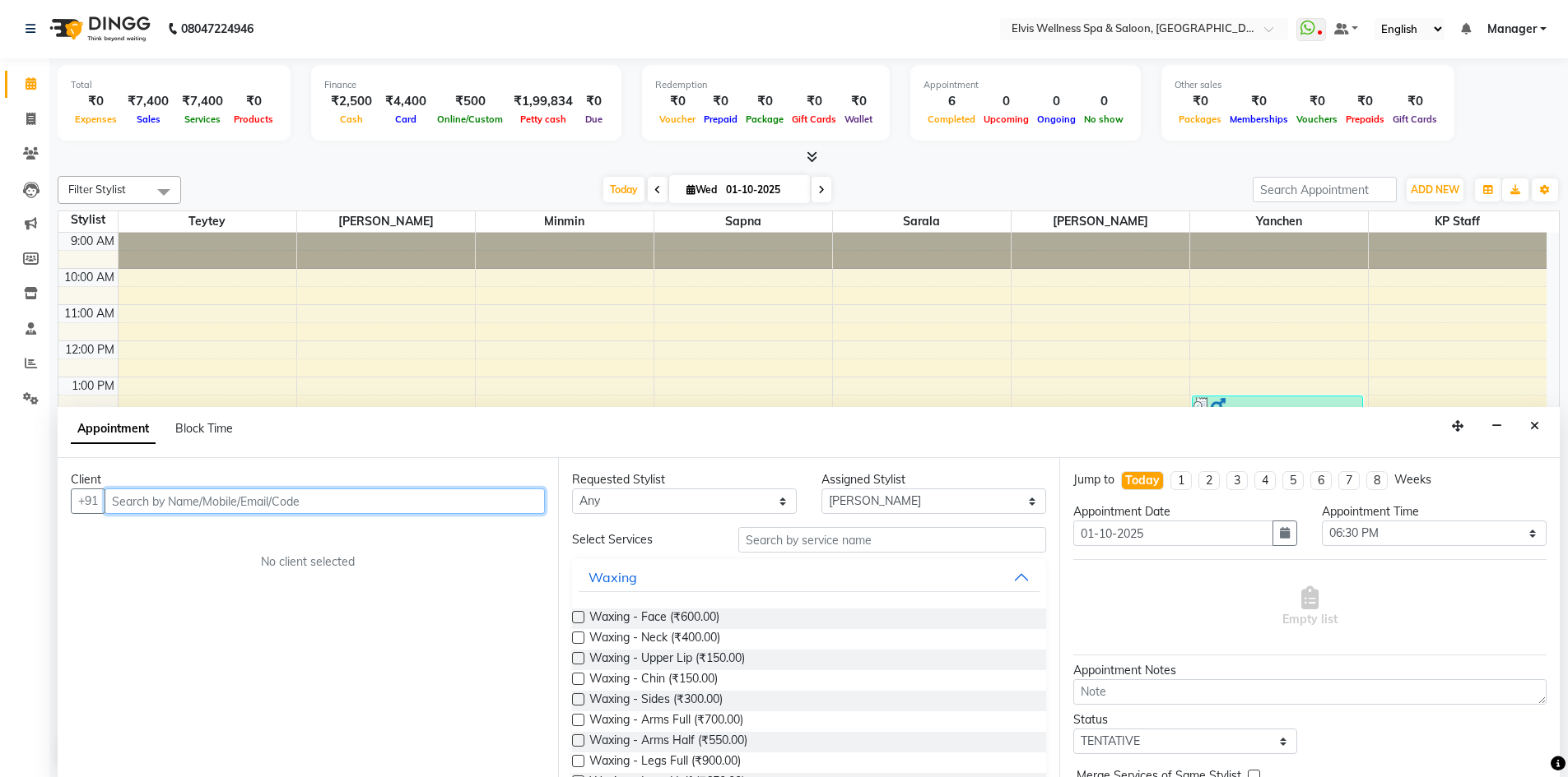
click at [240, 513] on input "text" at bounding box center [325, 501] width 441 height 25
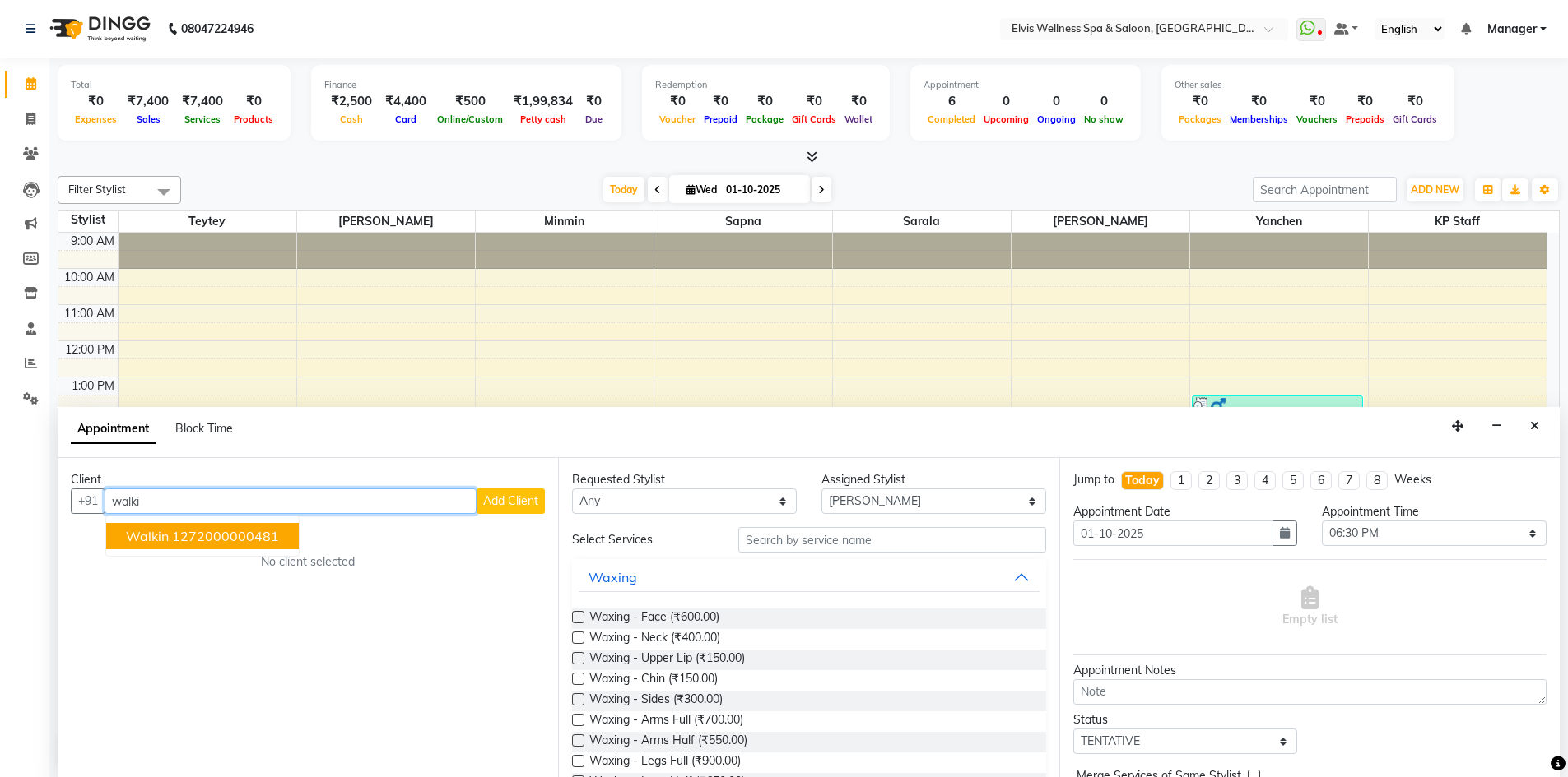
click at [242, 528] on ngb-highlight "1272000000481" at bounding box center [225, 536] width 107 height 17
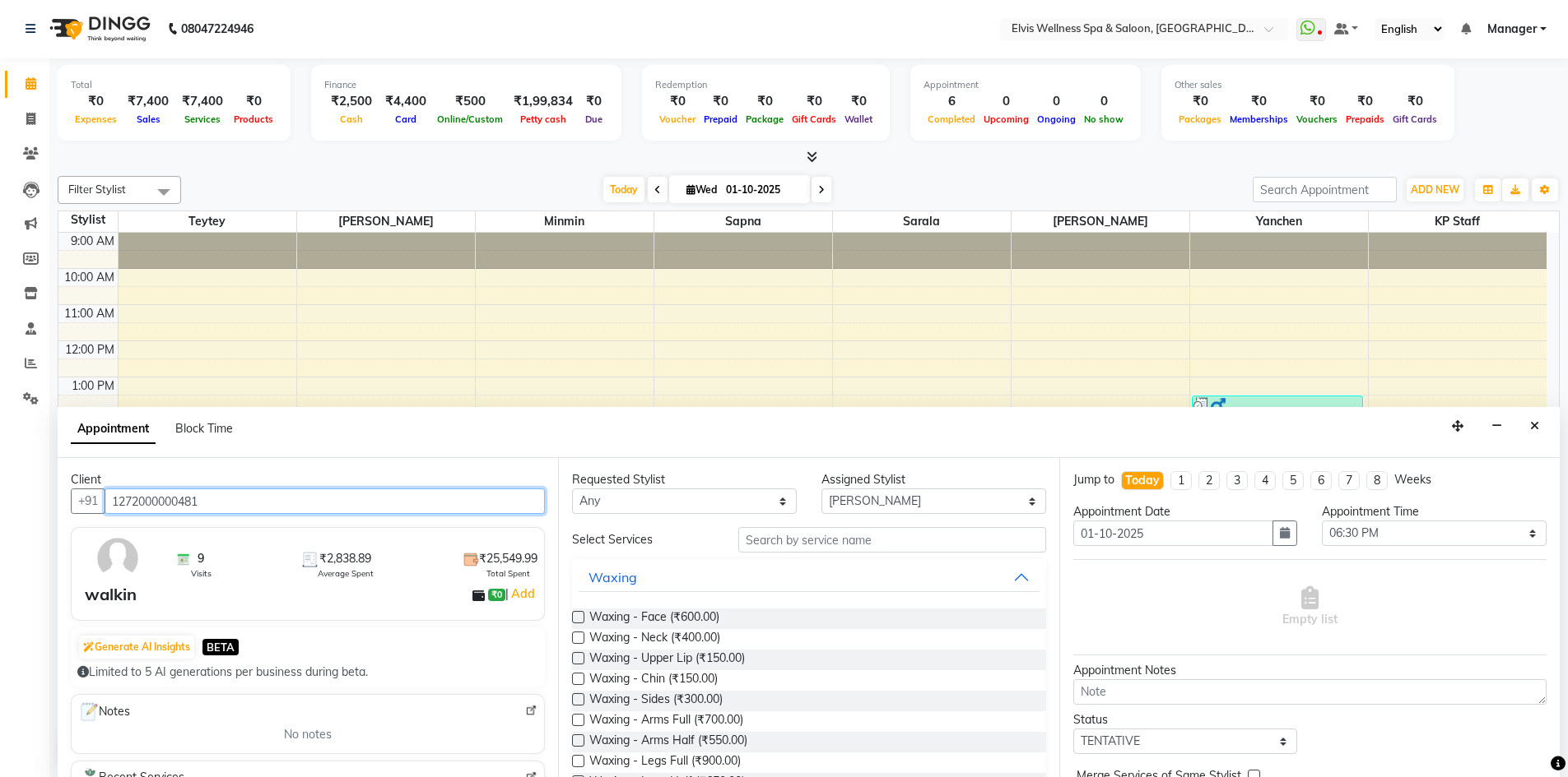
type input "1272000000481"
click at [805, 545] on input "text" at bounding box center [892, 540] width 308 height 25
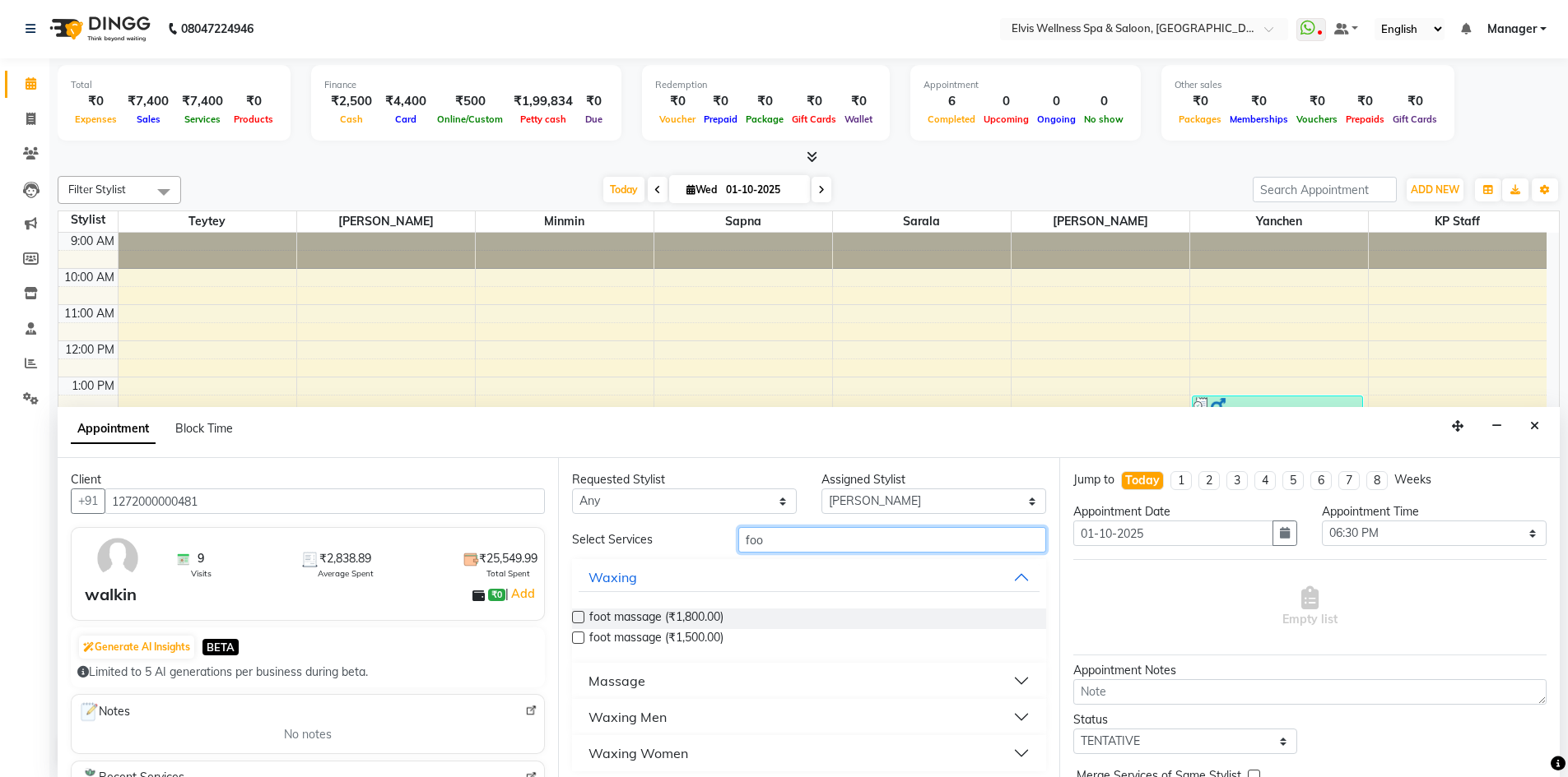
type input "foo"
click at [1008, 686] on button "Massage" at bounding box center [808, 681] width 460 height 30
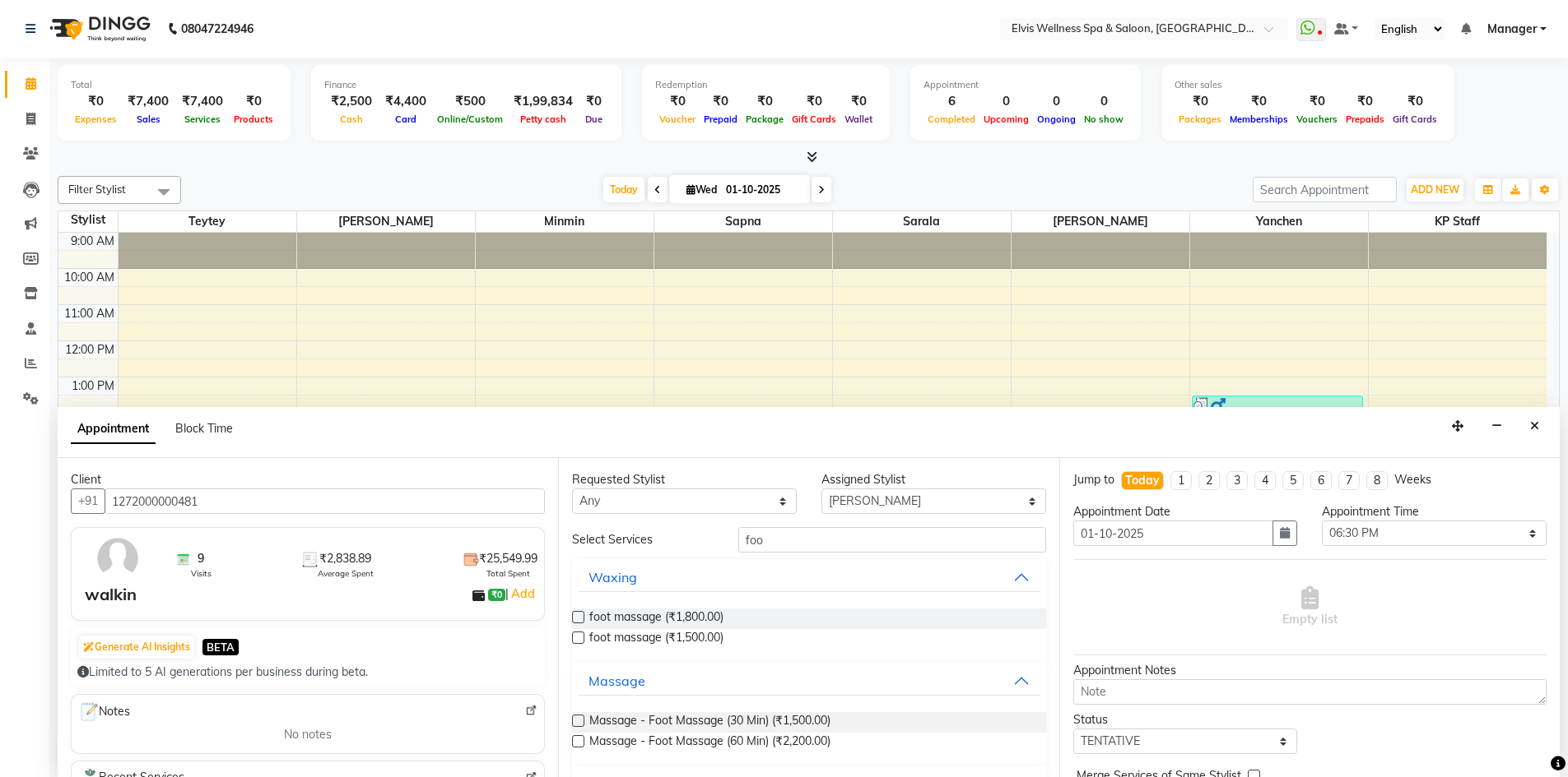
click at [579, 743] on label at bounding box center [579, 741] width 12 height 12
click at [579, 743] on input "checkbox" at bounding box center [578, 743] width 10 height 10
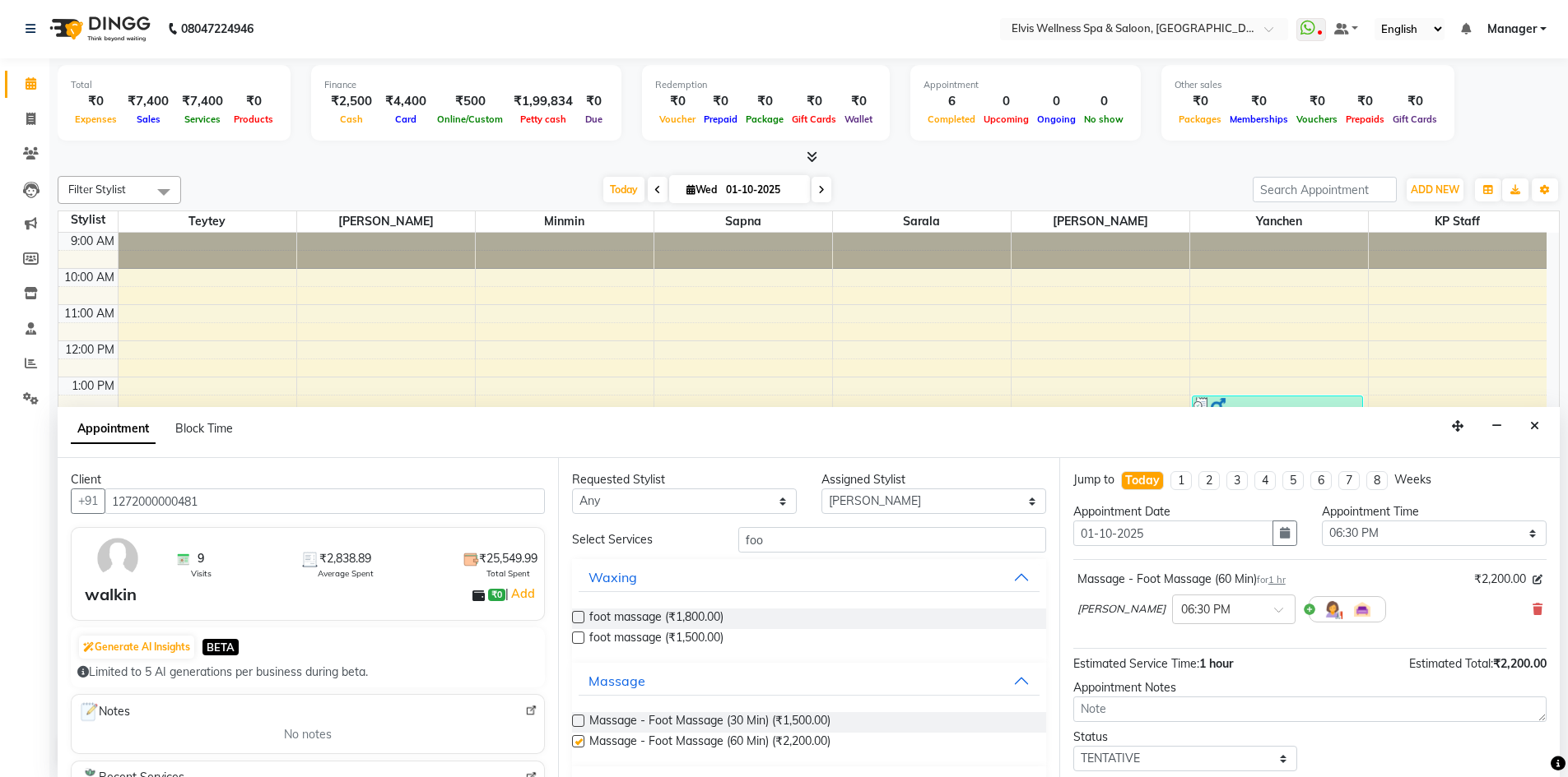
checkbox input "false"
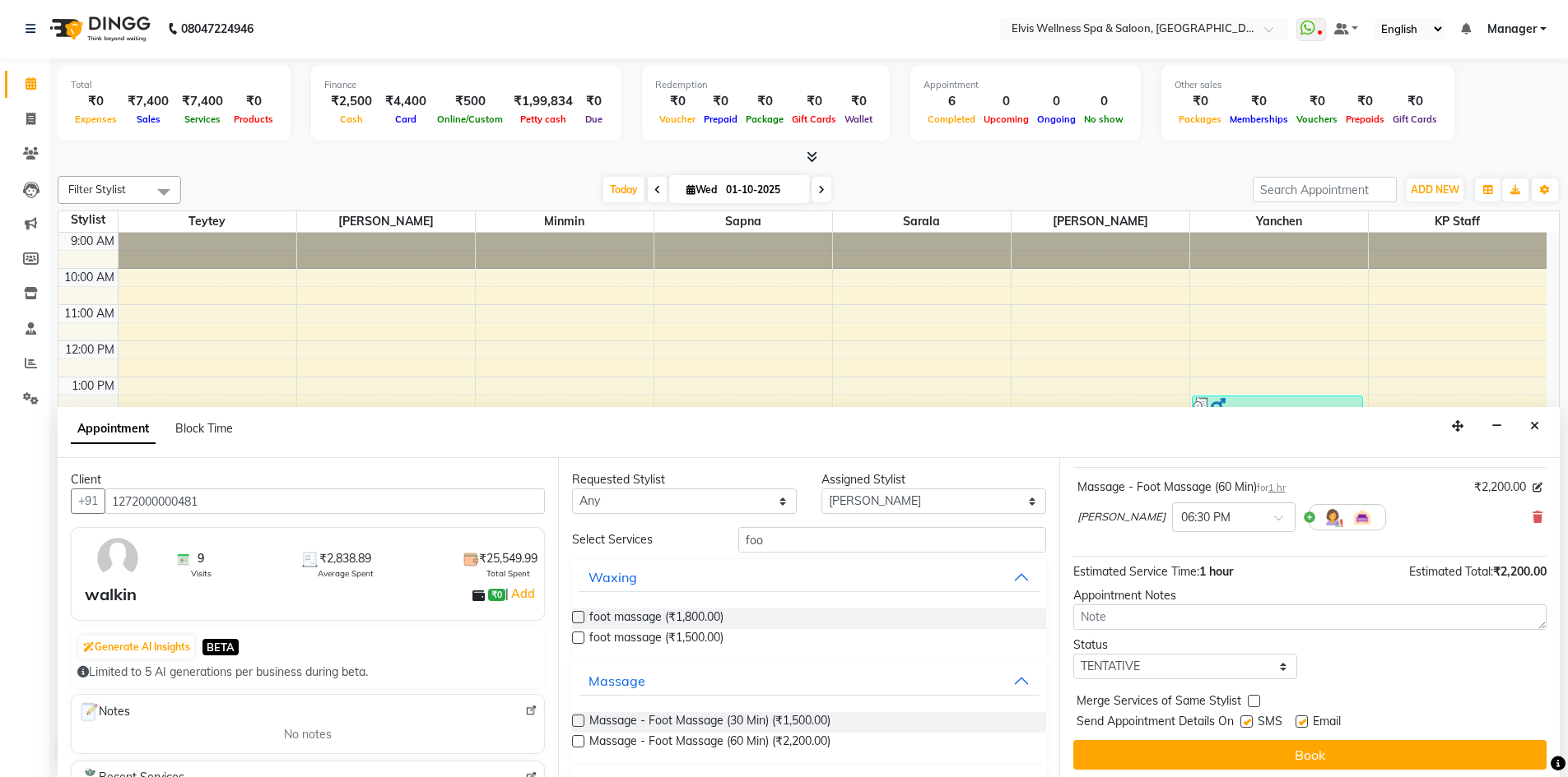
scroll to position [98, 0]
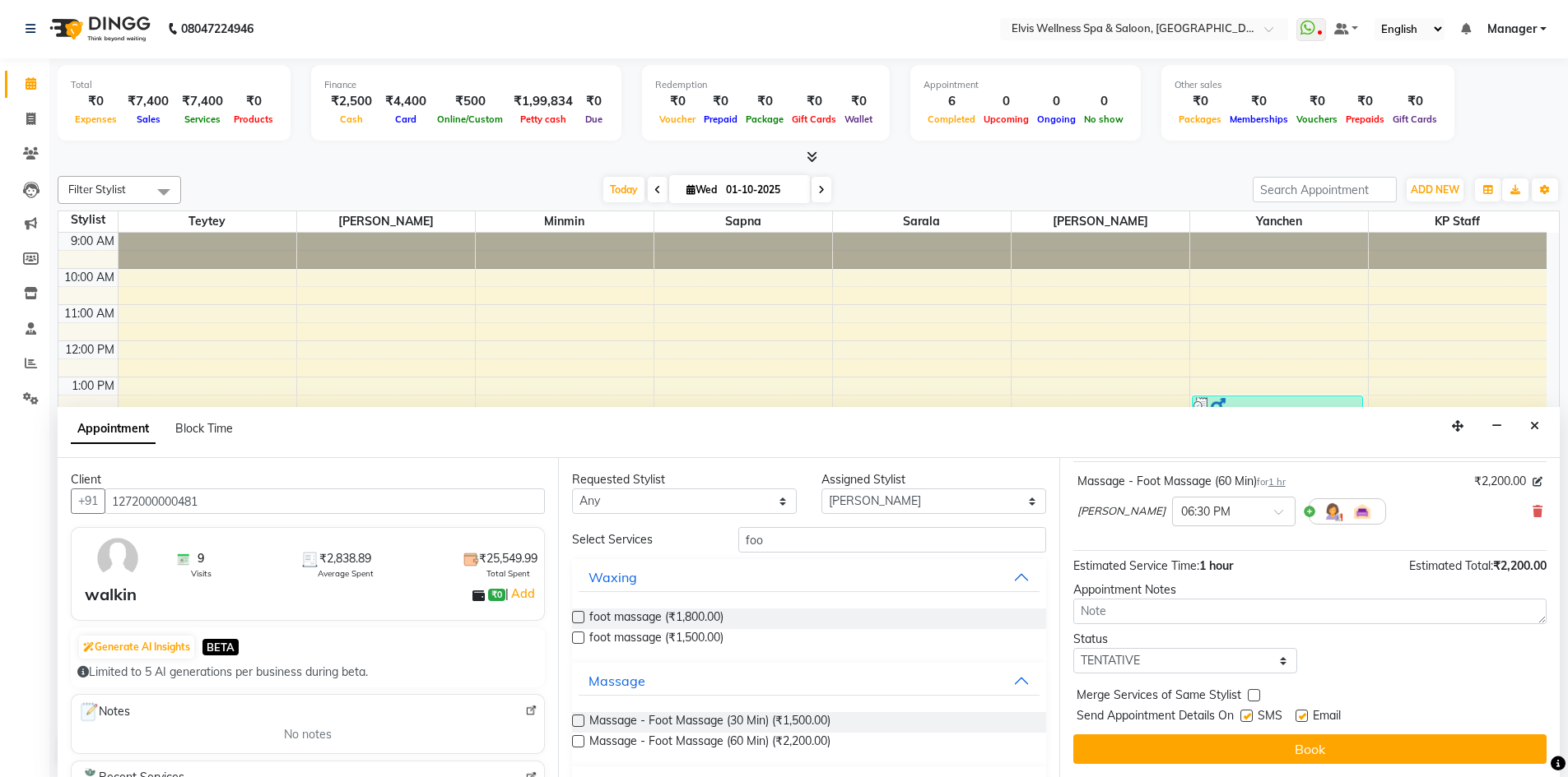
click at [1246, 720] on label at bounding box center [1246, 716] width 12 height 12
click at [1246, 720] on input "checkbox" at bounding box center [1245, 718] width 10 height 10
checkbox input "false"
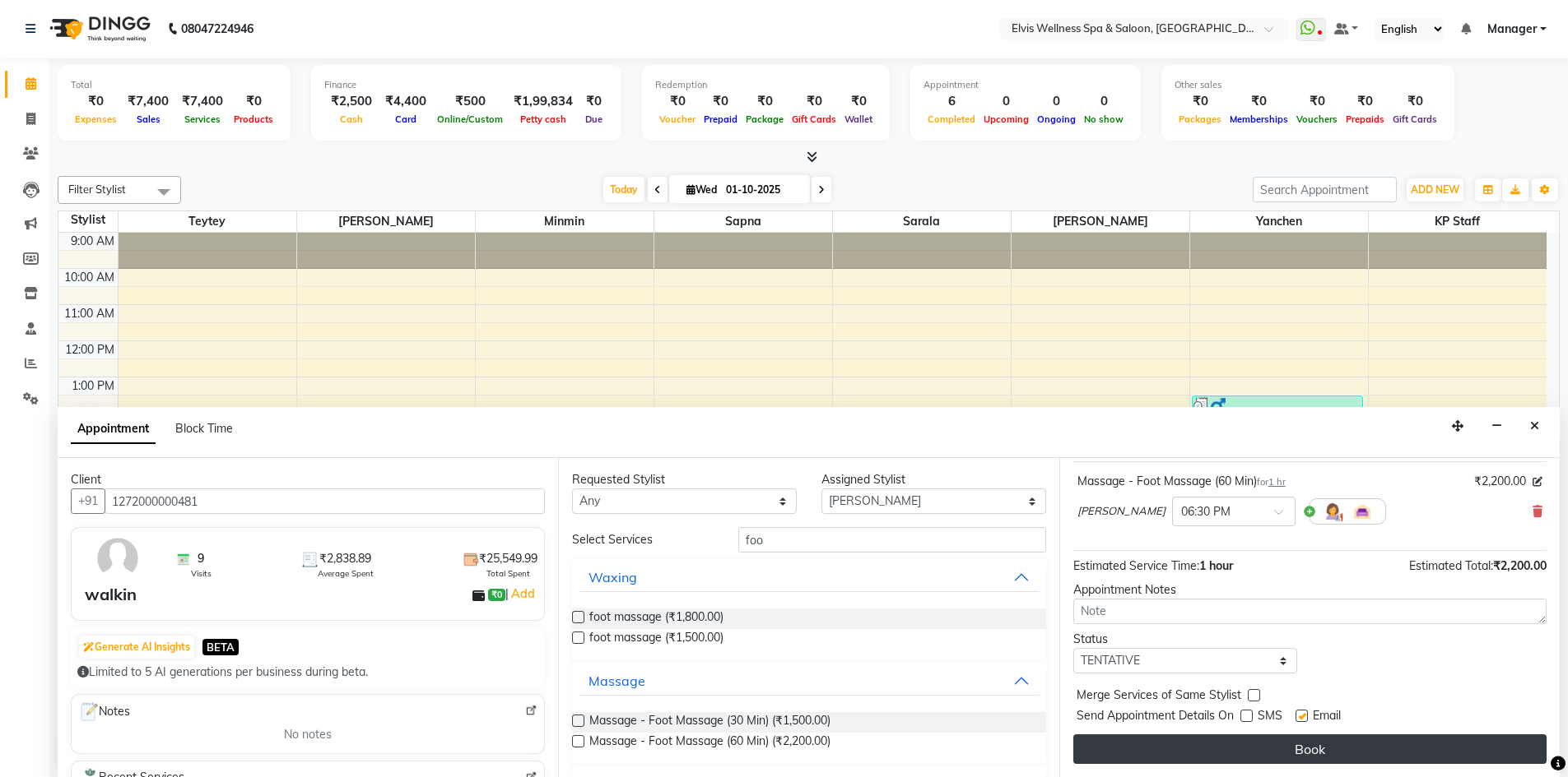
click at [1305, 754] on button "Book" at bounding box center [1310, 749] width 473 height 30
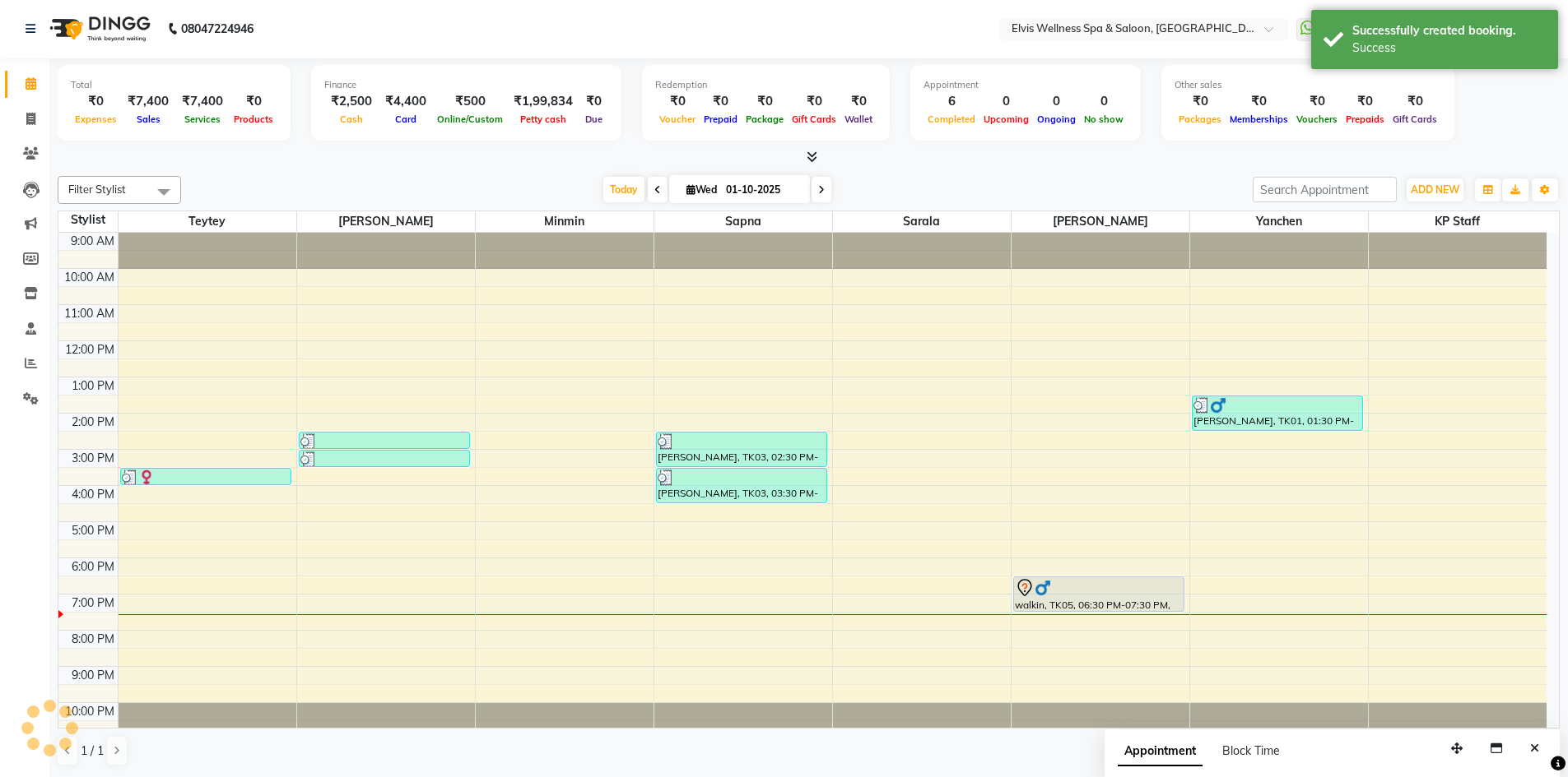
scroll to position [0, 0]
click at [1536, 749] on icon "Close" at bounding box center [1535, 749] width 9 height 11
